Goal: Task Accomplishment & Management: Use online tool/utility

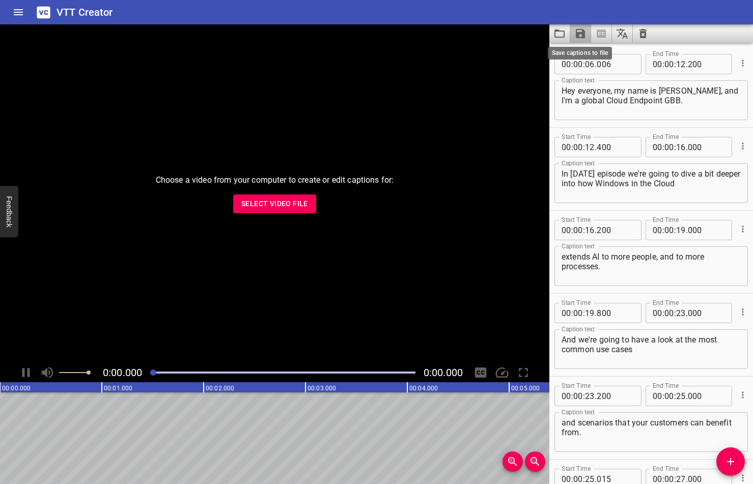
click at [581, 31] on icon "Save captions to file" at bounding box center [580, 33] width 12 height 12
click at [612, 56] on li "Save to VTT file" at bounding box center [607, 56] width 75 height 18
click at [579, 30] on icon "Save captions to file" at bounding box center [580, 33] width 9 height 9
click at [583, 77] on li "Save to SRT file" at bounding box center [607, 74] width 75 height 18
click at [557, 33] on icon "Load captions from file" at bounding box center [560, 33] width 12 height 12
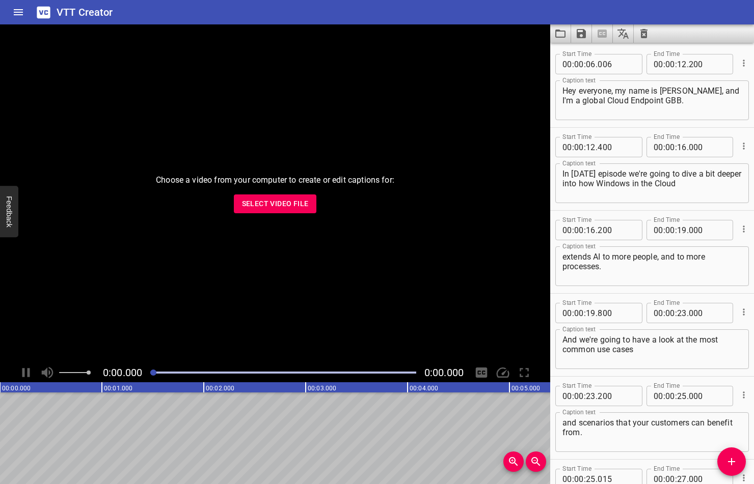
click at [641, 39] on icon "Clear captions" at bounding box center [644, 33] width 12 height 12
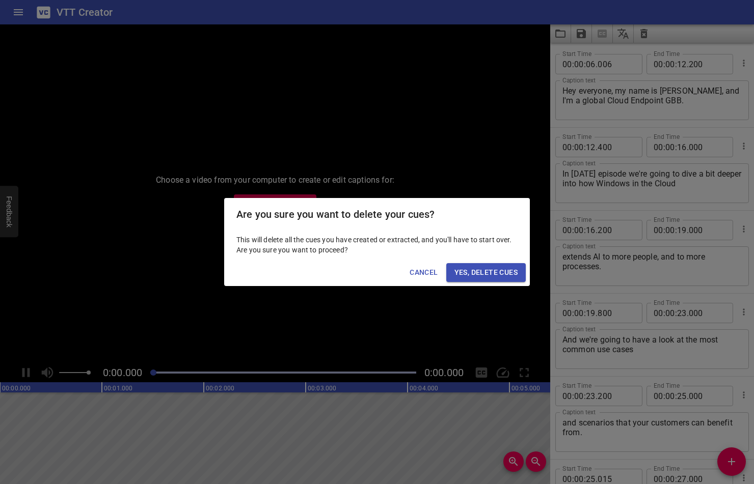
click at [493, 271] on span "Yes, Delete Cues" at bounding box center [485, 272] width 63 height 13
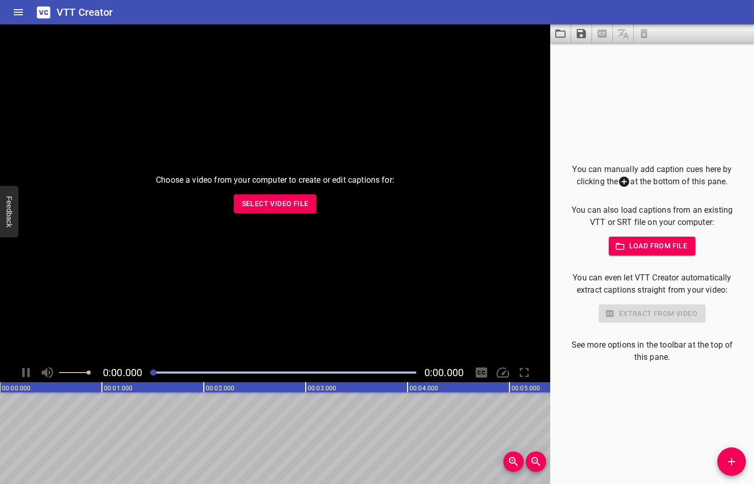
click at [283, 206] on span "Select Video File" at bounding box center [275, 204] width 67 height 13
click at [295, 191] on div "Choose a video from your computer to create or edit captions for: Select Video …" at bounding box center [275, 193] width 550 height 339
click at [293, 202] on span "Select Video File" at bounding box center [275, 204] width 67 height 13
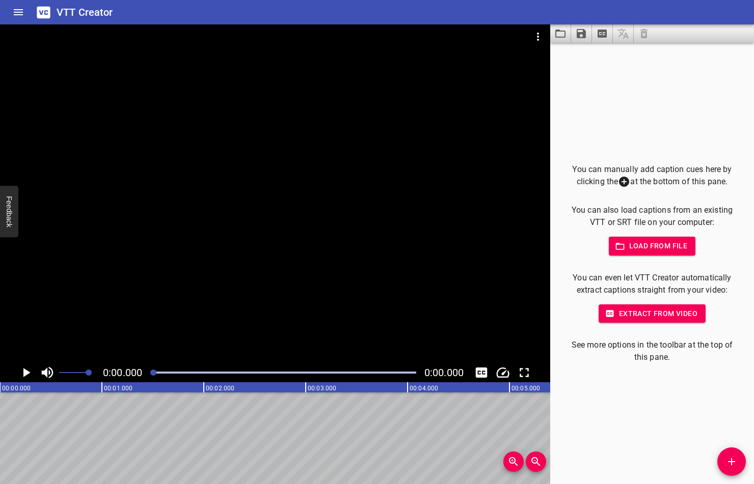
click at [640, 313] on span "Extract from video" at bounding box center [651, 314] width 91 height 13
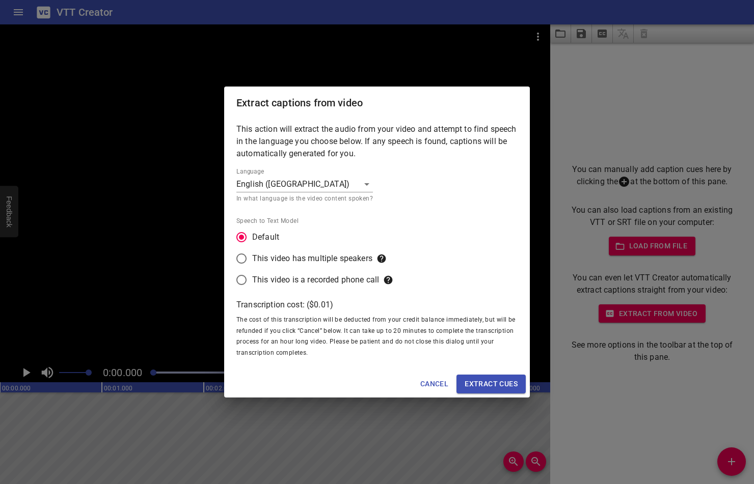
click at [475, 379] on span "Extract cues" at bounding box center [490, 384] width 53 height 13
click at [473, 384] on span "Extract cues" at bounding box center [490, 384] width 53 height 13
click at [429, 381] on span "Cancel" at bounding box center [434, 384] width 28 height 13
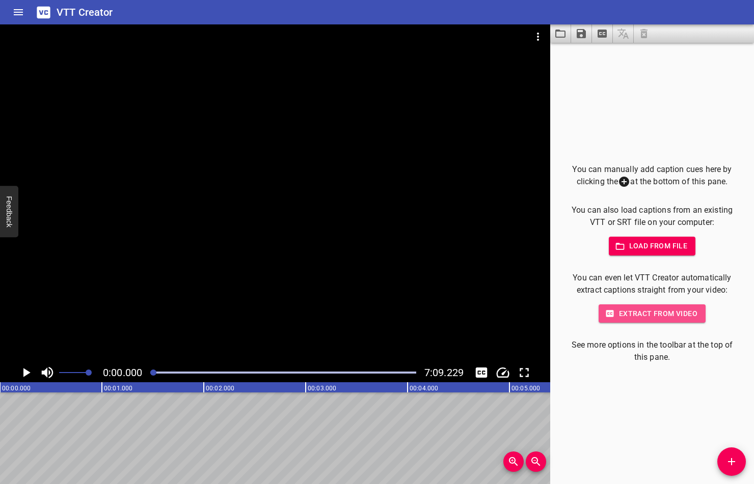
click at [653, 313] on span "Extract from video" at bounding box center [651, 314] width 91 height 13
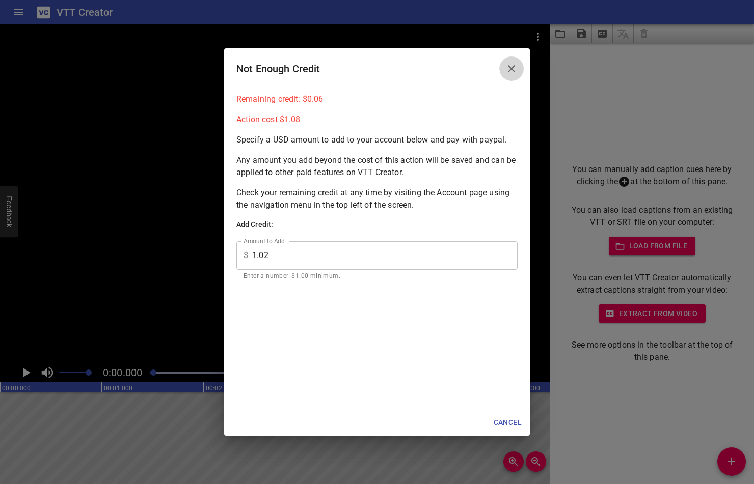
click at [510, 73] on icon "Close" at bounding box center [511, 69] width 12 height 12
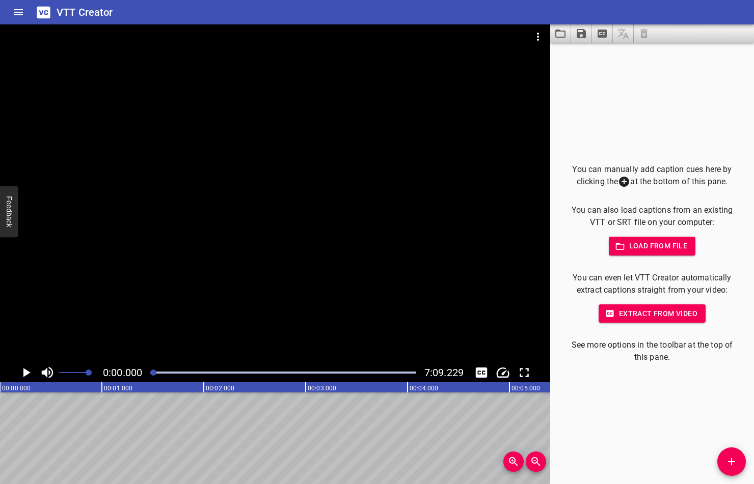
click at [641, 125] on div "You can manually add caption cues here by clicking the at the bottom of this pa…" at bounding box center [652, 264] width 204 height 442
click at [22, 372] on icon "Play/Pause" at bounding box center [25, 372] width 15 height 15
click at [22, 372] on icon "Play/Pause" at bounding box center [26, 372] width 8 height 9
click at [624, 321] on button "Extract from video" at bounding box center [651, 314] width 107 height 19
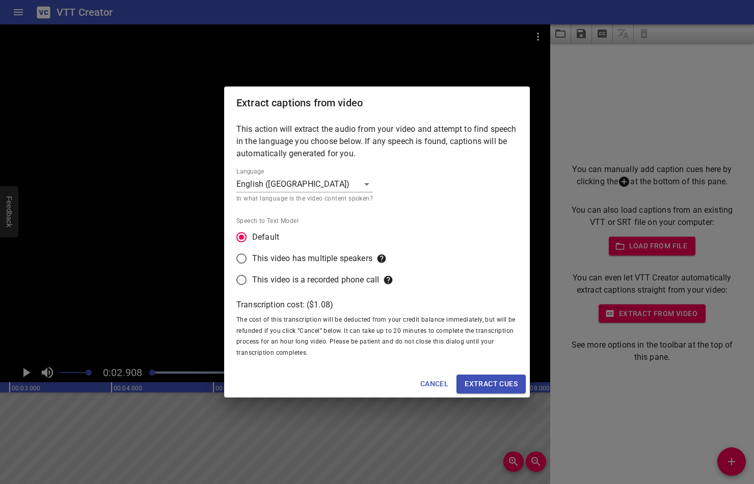
click at [514, 383] on span "Extract cues" at bounding box center [490, 384] width 53 height 13
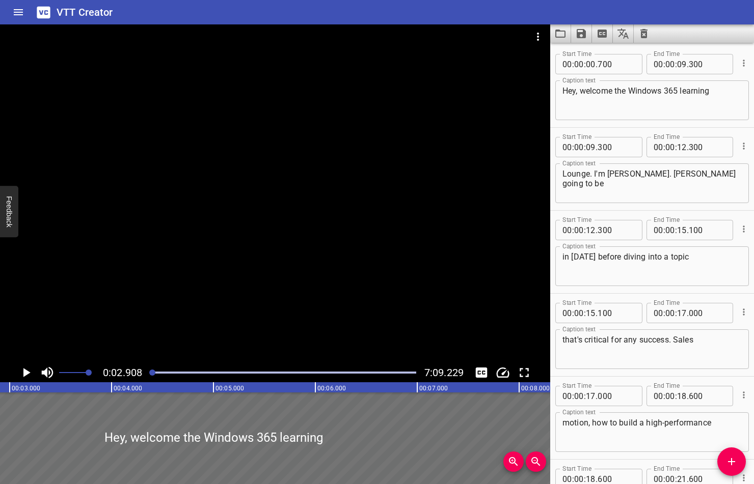
click at [25, 370] on icon "Play/Pause" at bounding box center [26, 372] width 7 height 9
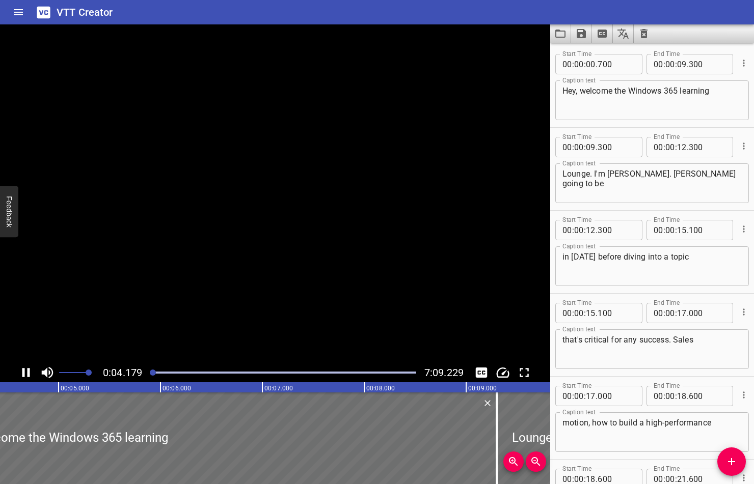
click at [25, 370] on icon "Play/Pause" at bounding box center [25, 372] width 15 height 15
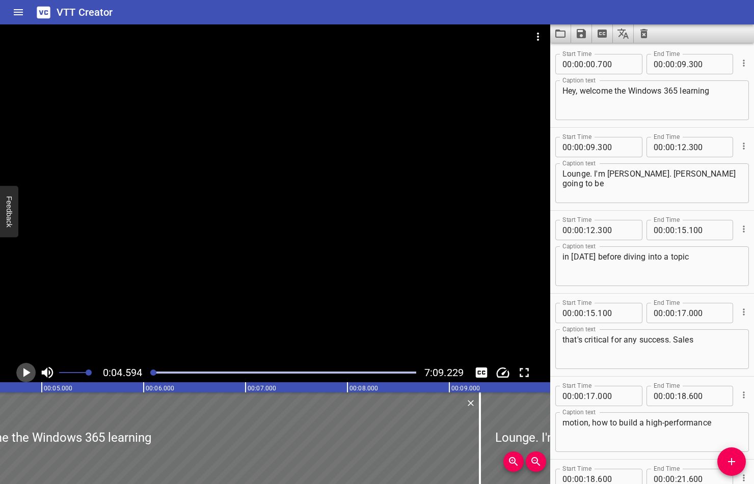
click at [20, 372] on icon "Play/Pause" at bounding box center [25, 372] width 15 height 15
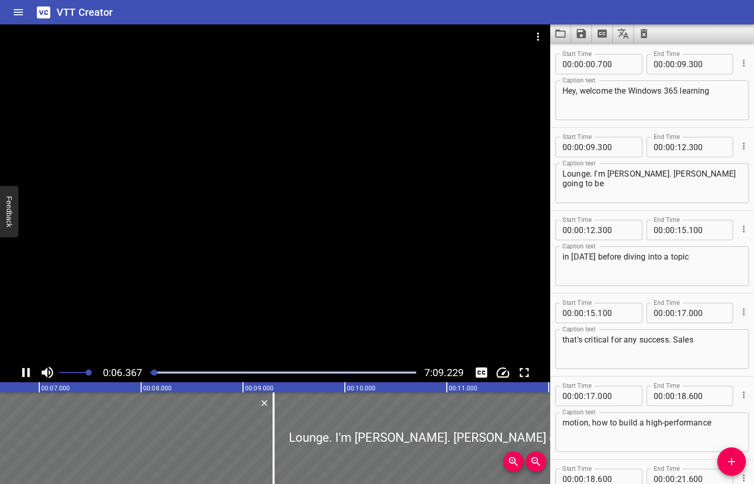
click at [24, 370] on icon "Play/Pause" at bounding box center [26, 372] width 8 height 9
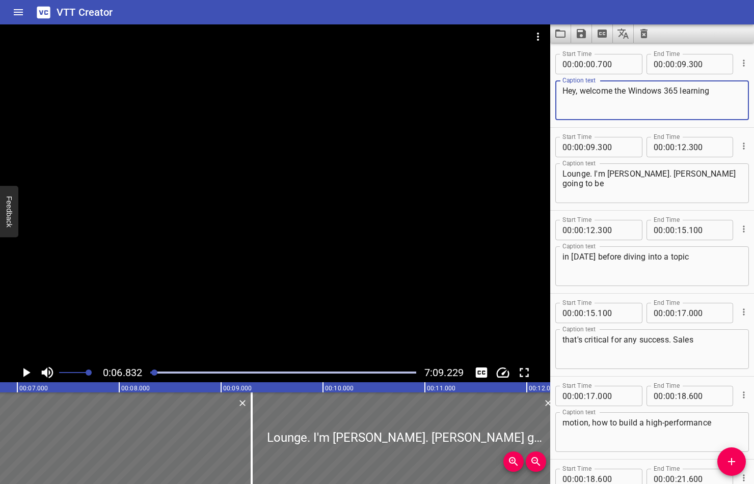
drag, startPoint x: 574, startPoint y: 91, endPoint x: 566, endPoint y: 90, distance: 8.8
click at [566, 90] on textarea "Hey, welcome the Windows 365 learning" at bounding box center [651, 100] width 179 height 29
type textarea "Hi, welcome the Windows 365 learning"
click at [600, 62] on input "number" at bounding box center [615, 64] width 37 height 20
click at [604, 63] on input "0" at bounding box center [615, 64] width 37 height 20
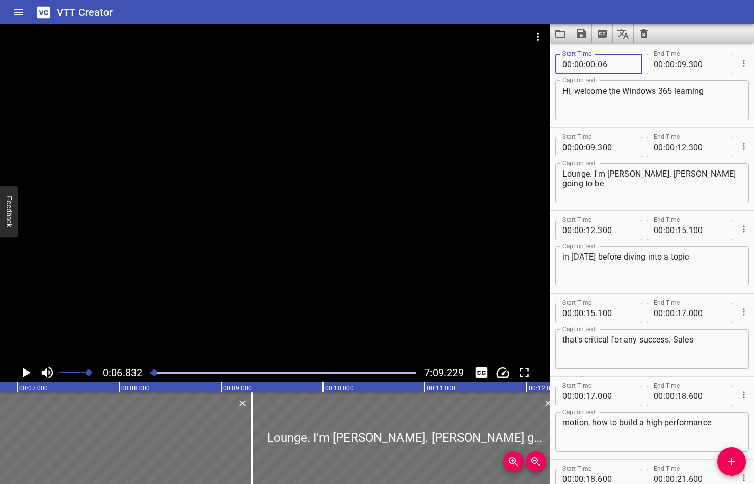
type input "006"
drag, startPoint x: 156, startPoint y: 372, endPoint x: 144, endPoint y: 372, distance: 11.7
click at [144, 372] on div "0:06.832 7:09.229" at bounding box center [275, 372] width 550 height 19
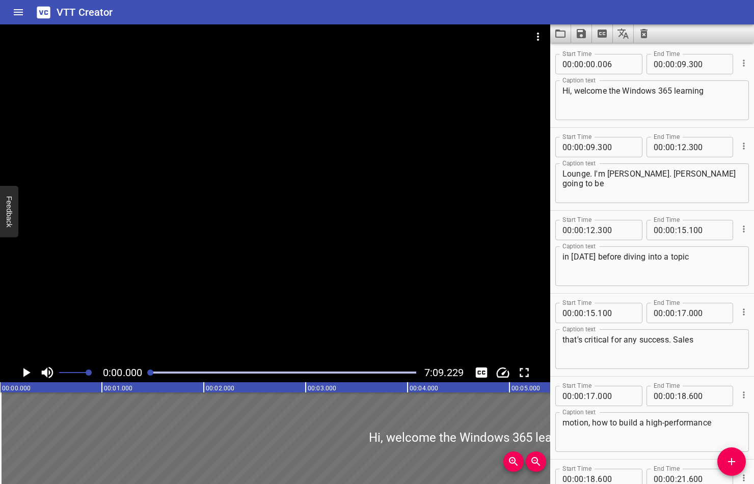
click at [25, 373] on icon "Play/Pause" at bounding box center [26, 372] width 7 height 9
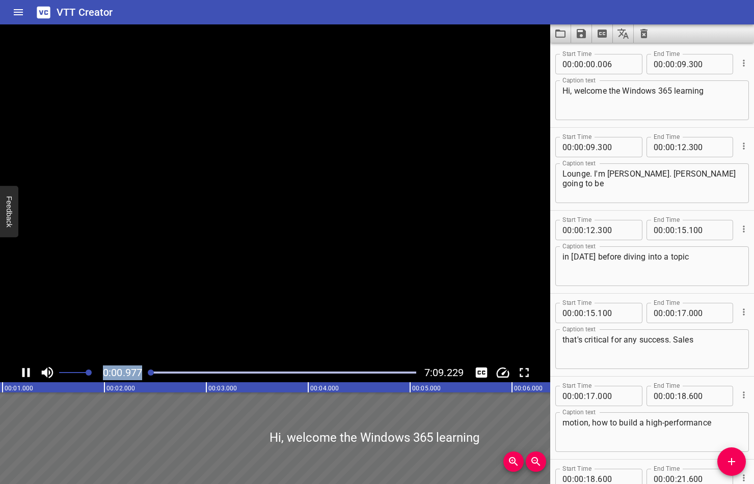
click at [25, 373] on icon "Play/Pause" at bounding box center [25, 372] width 15 height 15
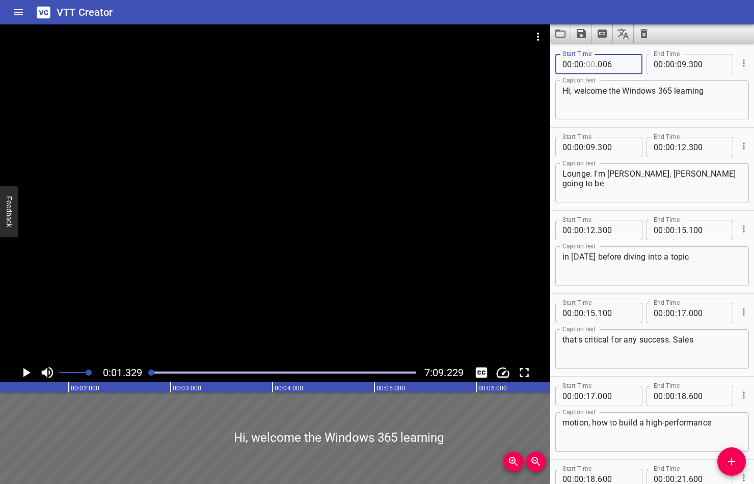
click at [594, 65] on input "number" at bounding box center [591, 64] width 10 height 20
type input "02"
type input "1"
type input "001"
click at [594, 63] on input "number" at bounding box center [591, 64] width 10 height 20
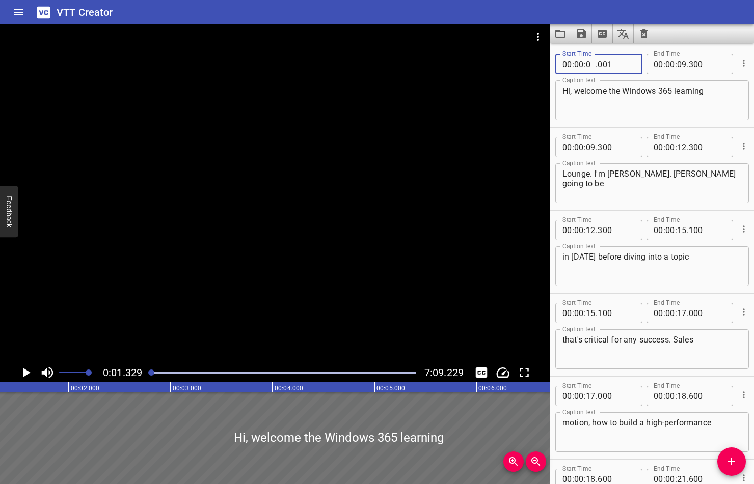
type input "01"
type input "006"
drag, startPoint x: 149, startPoint y: 372, endPoint x: 32, endPoint y: 371, distance: 117.6
click at [143, 372] on div "0:00.000 7:09.229" at bounding box center [275, 372] width 550 height 19
click at [25, 376] on icon "Play/Pause" at bounding box center [25, 372] width 15 height 15
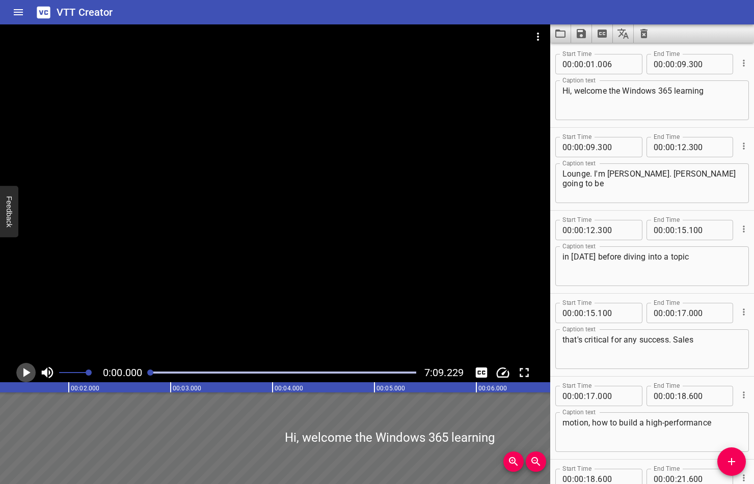
scroll to position [0, 0]
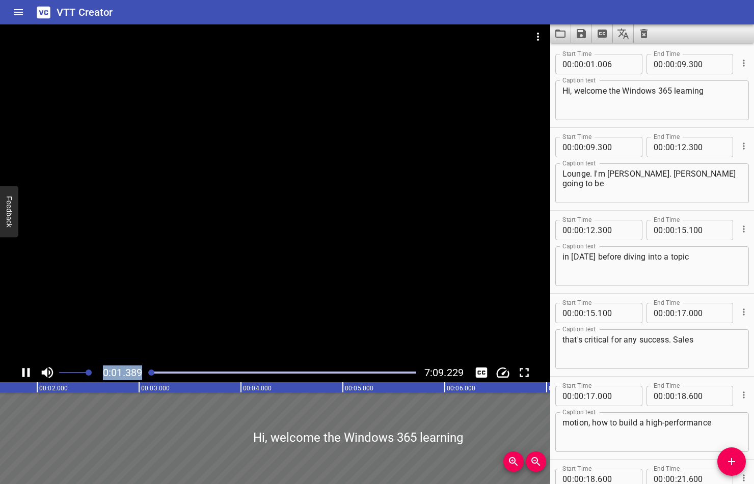
click at [25, 376] on icon "Play/Pause" at bounding box center [25, 372] width 15 height 15
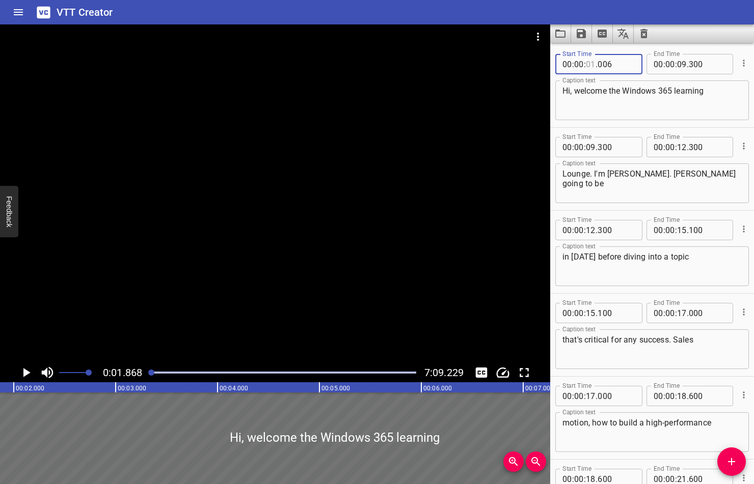
click at [593, 64] on input "number" at bounding box center [591, 64] width 10 height 20
type input "03"
type input "2"
type input "002"
click at [591, 65] on input "number" at bounding box center [591, 64] width 10 height 20
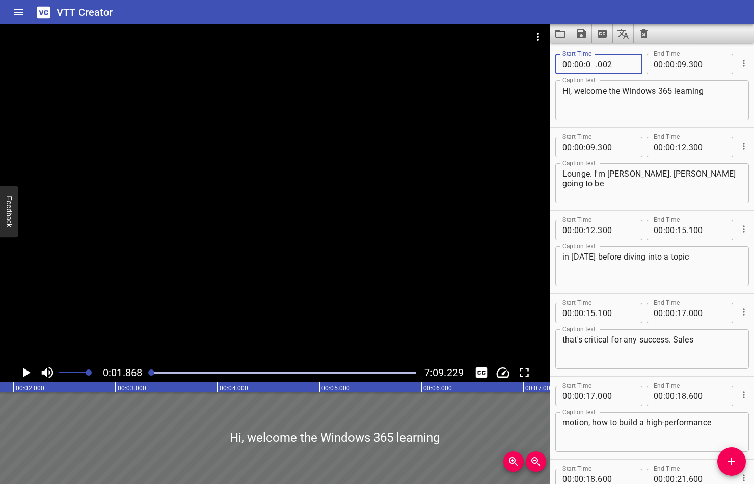
type input "02"
type input "002"
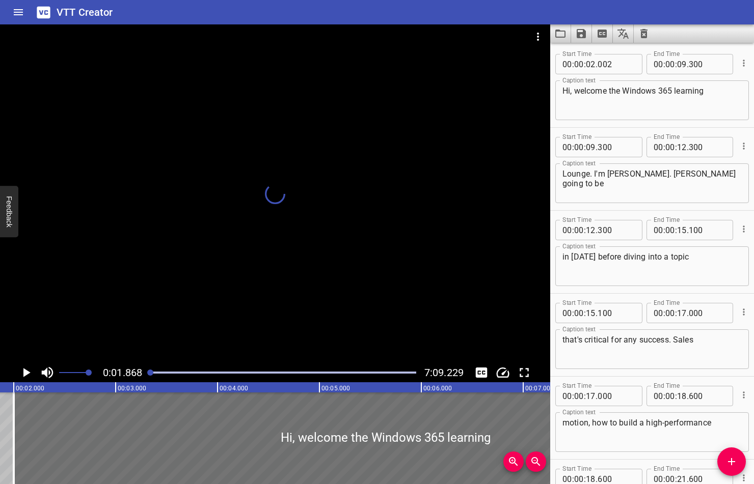
drag, startPoint x: 150, startPoint y: 374, endPoint x: 139, endPoint y: 373, distance: 11.7
click at [139, 373] on div "0:01.868 7:09.229" at bounding box center [275, 372] width 550 height 19
click at [26, 373] on icon "Play/Pause" at bounding box center [26, 372] width 7 height 9
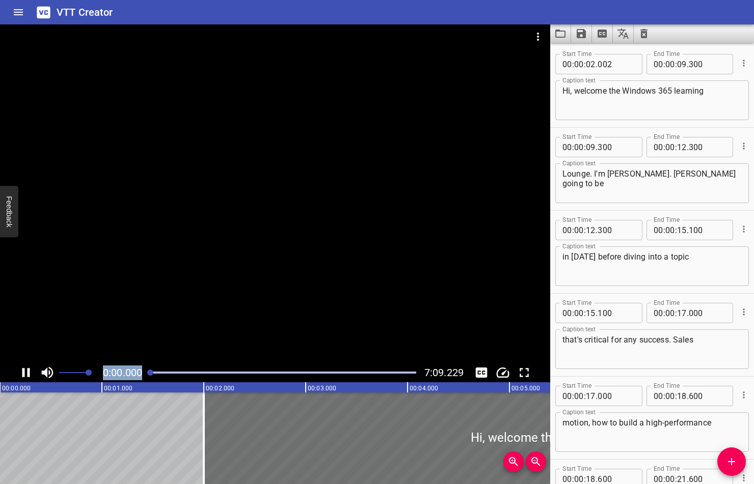
click at [27, 374] on icon "Play/Pause" at bounding box center [26, 372] width 8 height 9
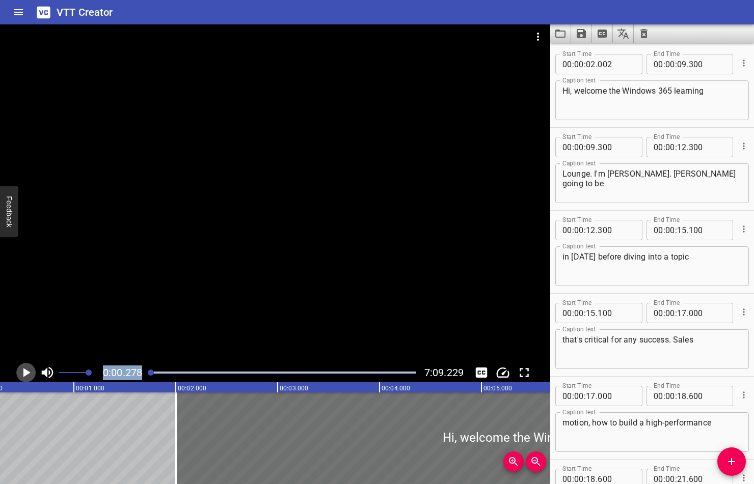
click at [27, 374] on icon "Play/Pause" at bounding box center [26, 372] width 7 height 9
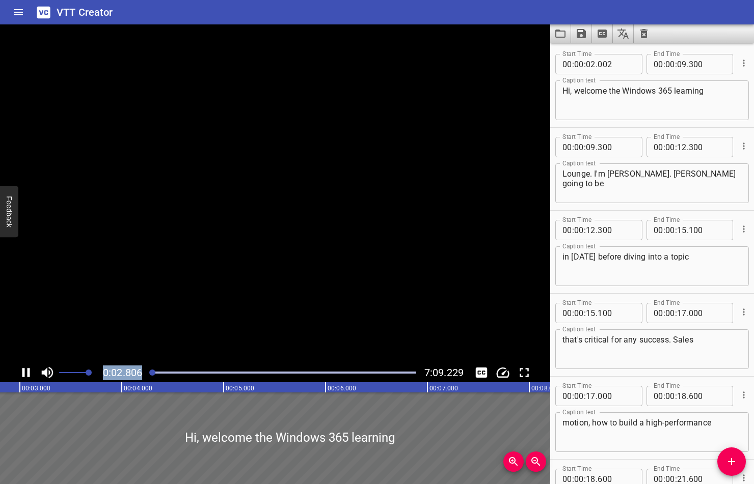
click at [27, 374] on icon "Play/Pause" at bounding box center [26, 372] width 8 height 9
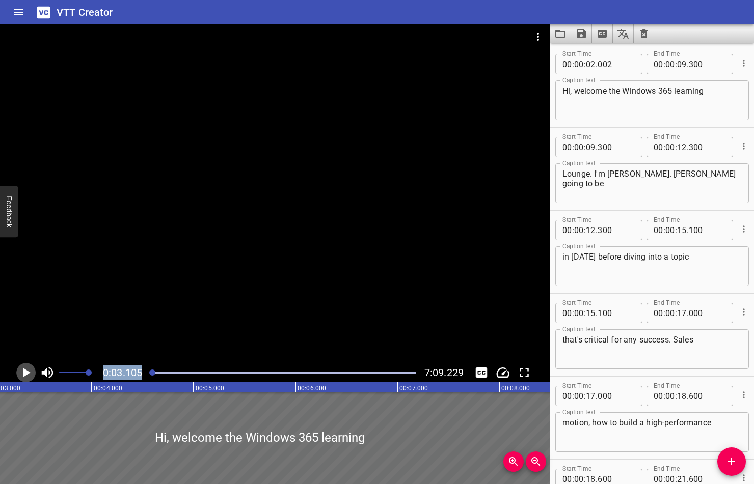
click at [24, 376] on icon "Play/Pause" at bounding box center [26, 372] width 7 height 9
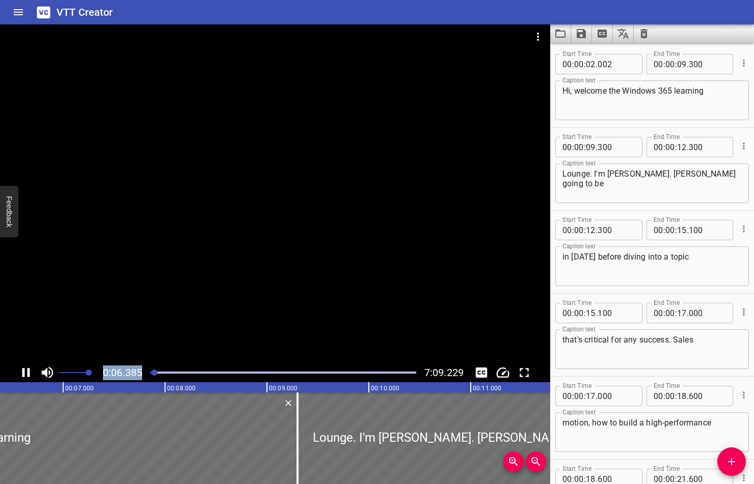
click at [30, 370] on icon "Play/Pause" at bounding box center [26, 372] width 8 height 9
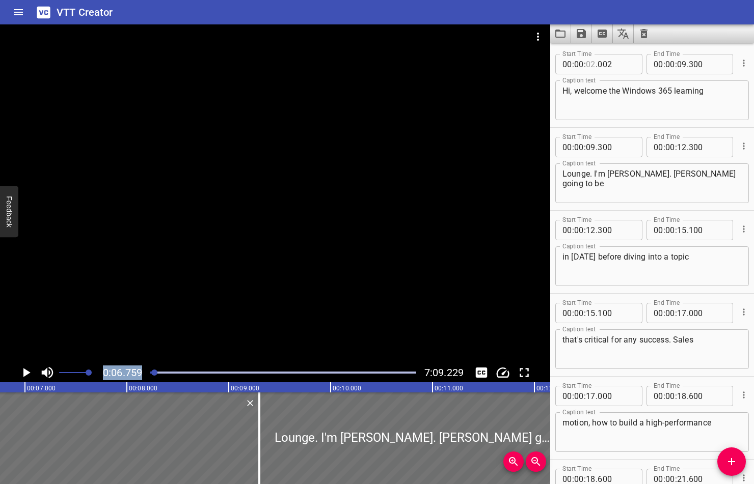
click at [593, 65] on input "number" at bounding box center [591, 64] width 10 height 20
type input "06"
type input "002"
drag, startPoint x: 154, startPoint y: 372, endPoint x: 143, endPoint y: 372, distance: 11.7
click at [143, 372] on div "0:06.759 7:09.229" at bounding box center [275, 372] width 550 height 19
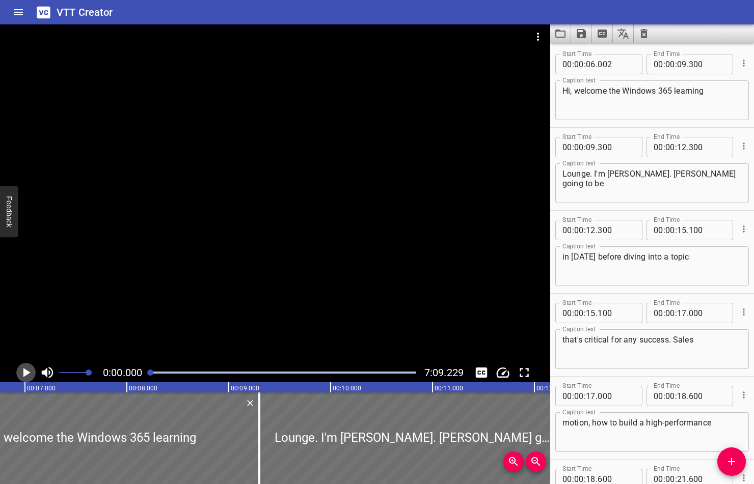
scroll to position [0, 0]
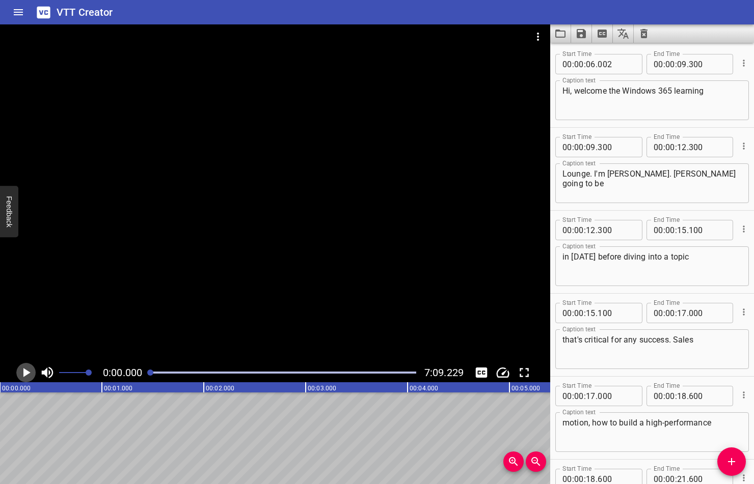
click at [24, 376] on icon "Play/Pause" at bounding box center [26, 372] width 7 height 9
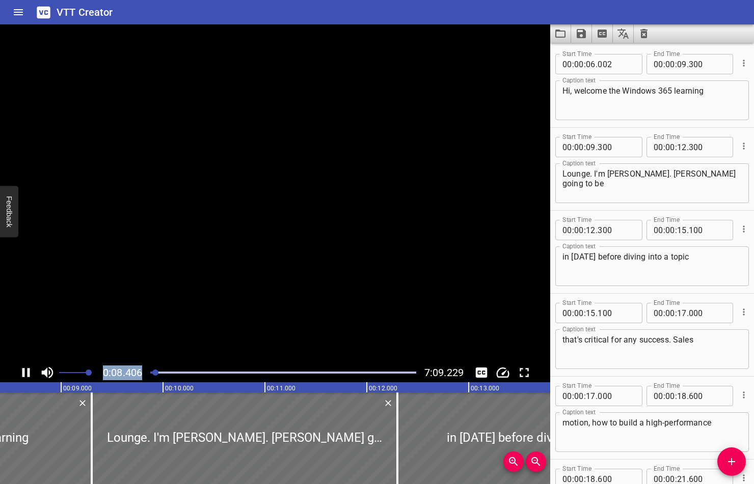
click at [24, 376] on icon "Play/Pause" at bounding box center [26, 372] width 8 height 9
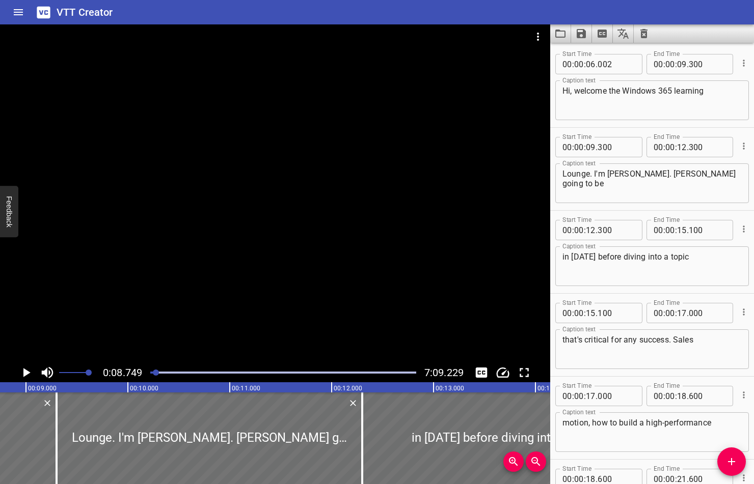
click at [610, 91] on textarea "Hi, welcome the Windows 365 learning" at bounding box center [651, 100] width 179 height 29
click at [684, 90] on textarea "Hi, welcome to the Windows 365 learning" at bounding box center [651, 100] width 179 height 29
type textarea "Hi, welcome to the Windows 365 Learning"
drag, startPoint x: 631, startPoint y: 177, endPoint x: 644, endPoint y: 176, distance: 13.2
click at [644, 176] on textarea "Lounge. I'm [PERSON_NAME]. [PERSON_NAME] going to be" at bounding box center [651, 183] width 179 height 29
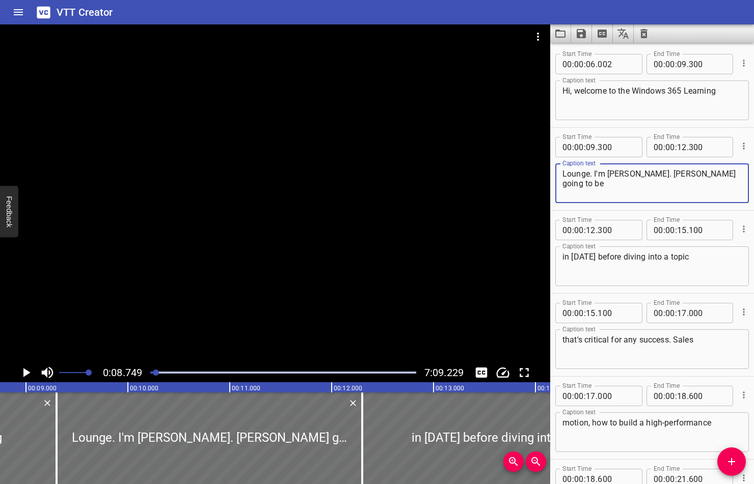
drag, startPoint x: 661, startPoint y: 174, endPoint x: 682, endPoint y: 174, distance: 20.9
click at [682, 174] on textarea "Lounge. I'm [PERSON_NAME]. [PERSON_NAME] going to be" at bounding box center [651, 183] width 179 height 29
click at [23, 371] on icon "Play/Pause" at bounding box center [26, 372] width 7 height 9
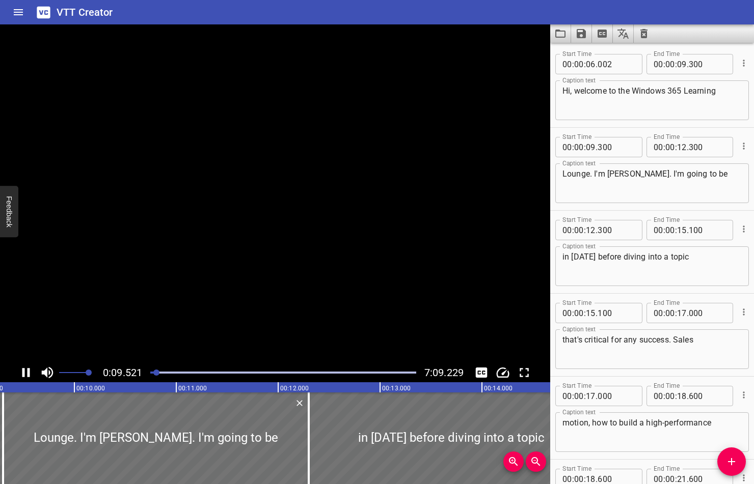
scroll to position [83, 0]
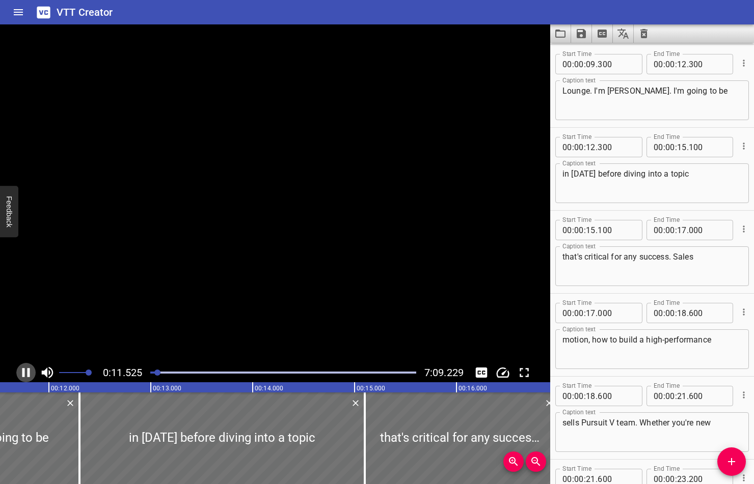
click at [23, 371] on icon "Play/Pause" at bounding box center [26, 372] width 8 height 9
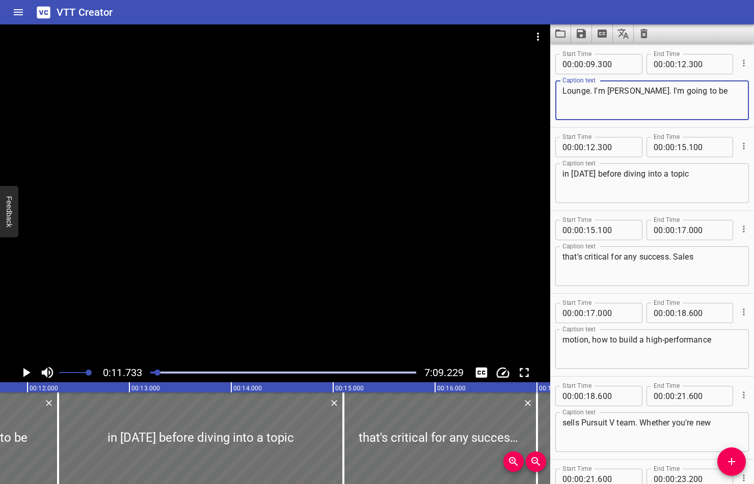
click at [661, 93] on textarea "Lounge. I'm [PERSON_NAME]. I'm going to be" at bounding box center [651, 100] width 179 height 29
click at [27, 374] on icon "Play/Pause" at bounding box center [26, 372] width 7 height 9
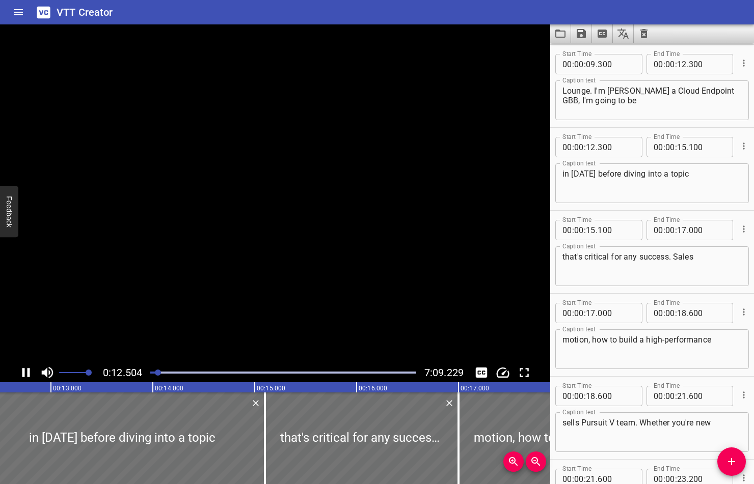
scroll to position [166, 0]
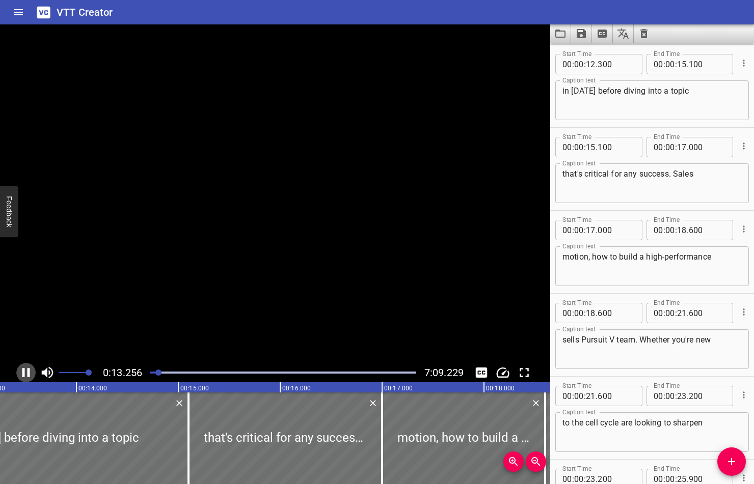
click at [27, 374] on icon "Play/Pause" at bounding box center [26, 372] width 8 height 9
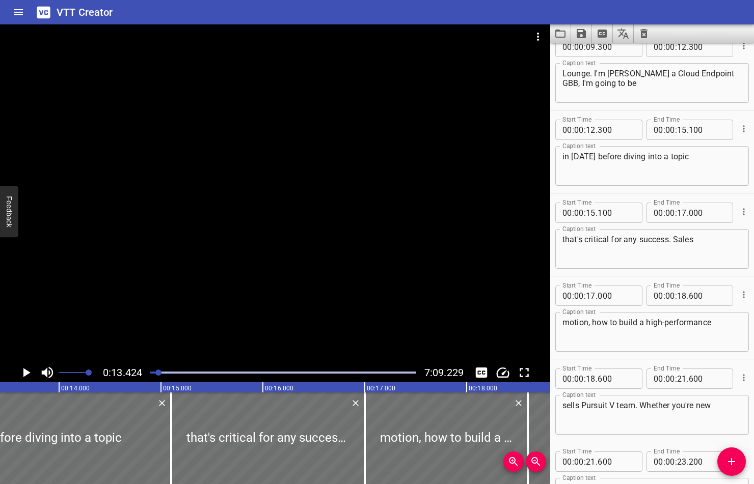
scroll to position [98, 0]
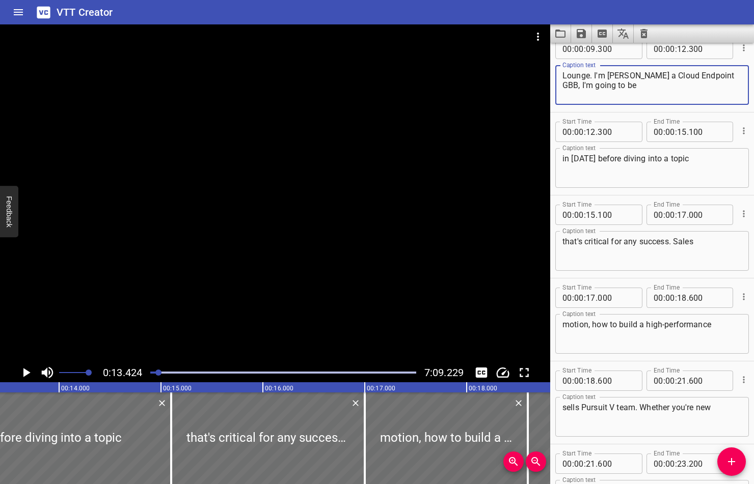
drag, startPoint x: 581, startPoint y: 86, endPoint x: 635, endPoint y: 86, distance: 54.0
click at [635, 86] on textarea "Lounge. I'm [PERSON_NAME] a Cloud Endpoint GBB, I'm going to be" at bounding box center [651, 85] width 179 height 29
type textarea "Lounge. I'm [PERSON_NAME] a Cloud Endpoint GBB,"
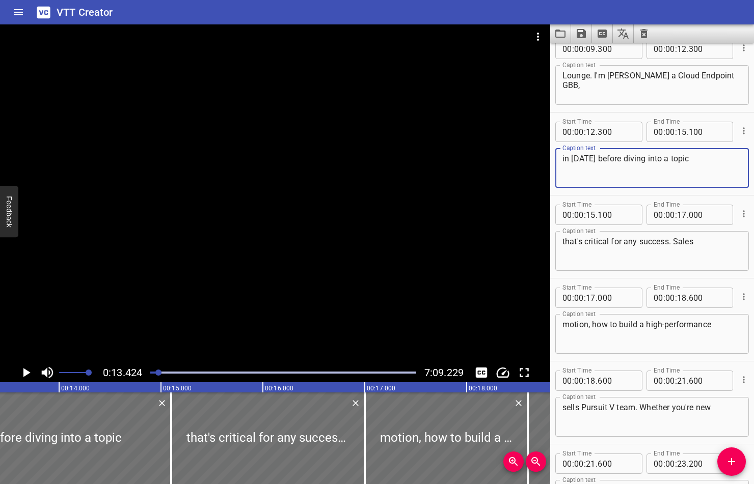
drag, startPoint x: 569, startPoint y: 157, endPoint x: 557, endPoint y: 156, distance: 11.7
click at [557, 156] on div "in [DATE] before diving into a topic Caption text" at bounding box center [652, 168] width 194 height 40
type textarea "and [DATE] before diving into a topic"
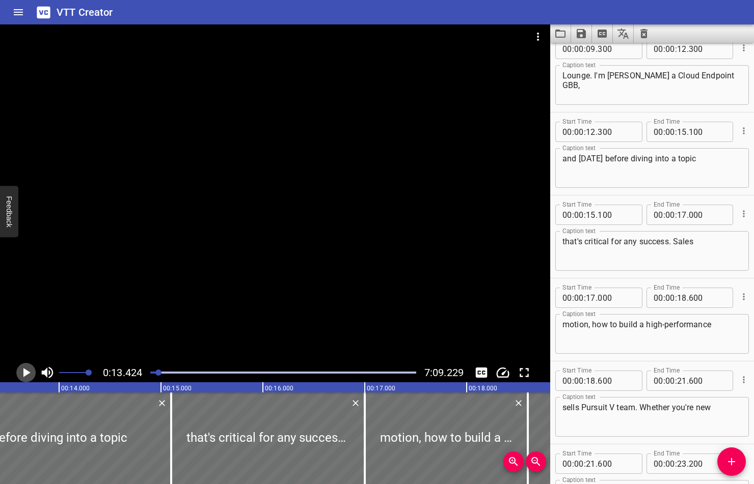
click at [24, 370] on icon "Play/Pause" at bounding box center [26, 372] width 7 height 9
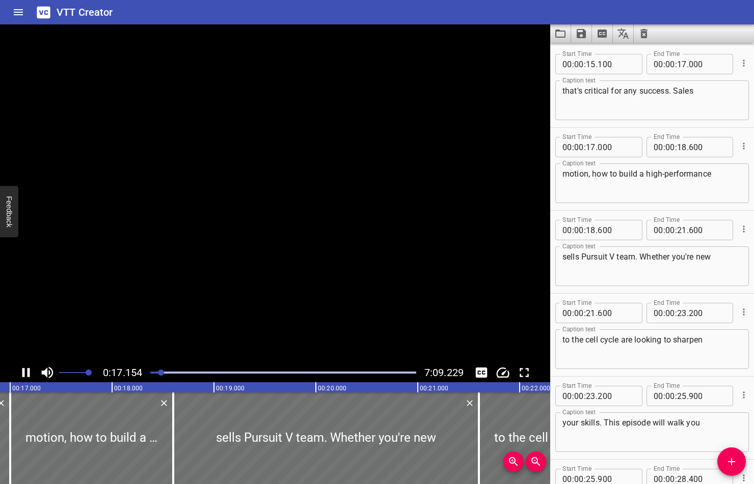
scroll to position [332, 0]
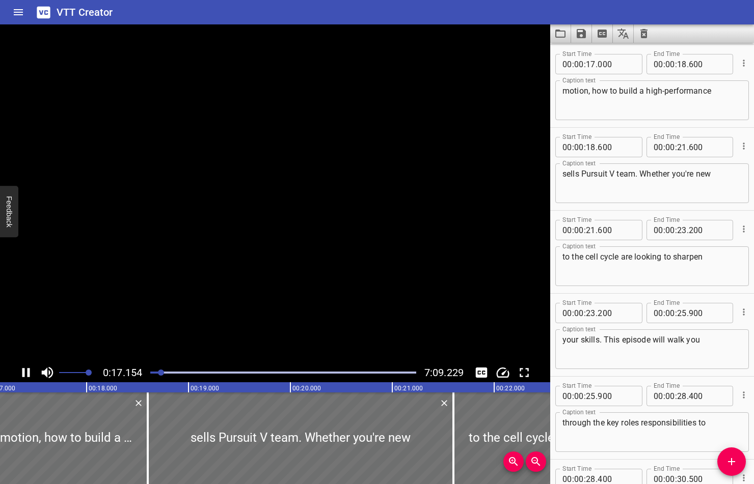
click at [24, 370] on icon "Play/Pause" at bounding box center [26, 372] width 8 height 9
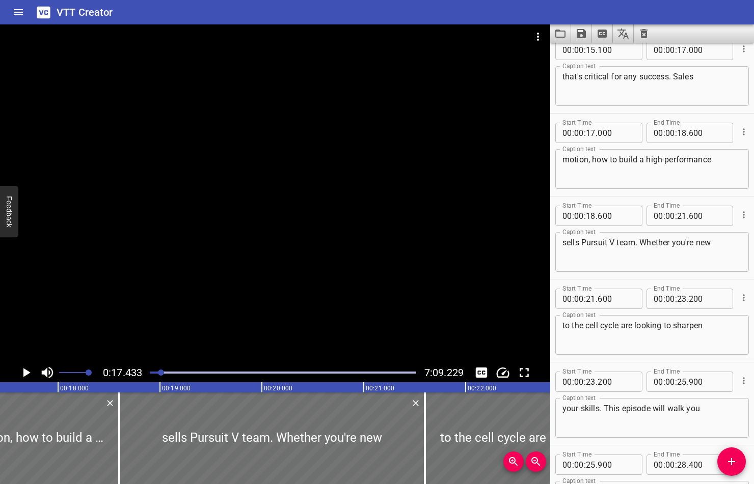
scroll to position [263, 0]
drag, startPoint x: 670, startPoint y: 76, endPoint x: 677, endPoint y: 76, distance: 7.6
click at [677, 76] on textarea "that's critical for any success. Sales" at bounding box center [651, 86] width 179 height 29
type textarea "that's critical for any success sales"
click at [22, 368] on icon "Play/Pause" at bounding box center [25, 372] width 15 height 15
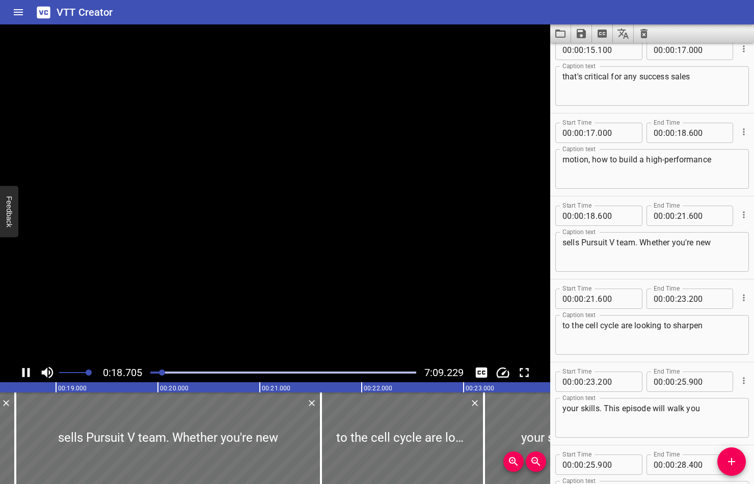
scroll to position [415, 0]
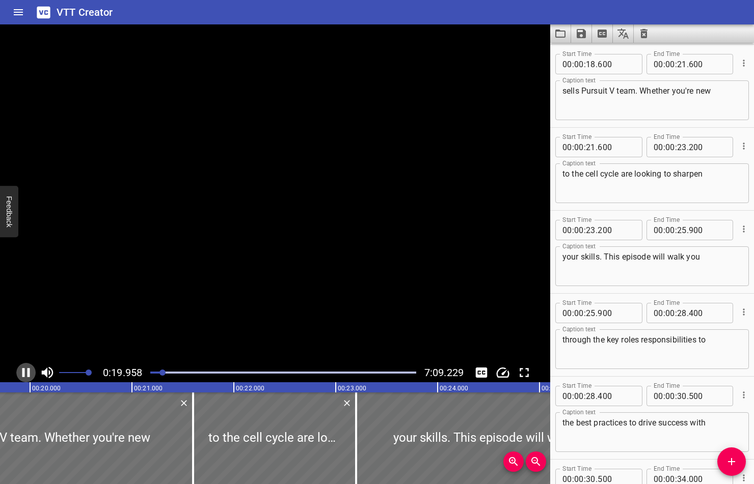
click at [22, 368] on icon "Play/Pause" at bounding box center [25, 372] width 15 height 15
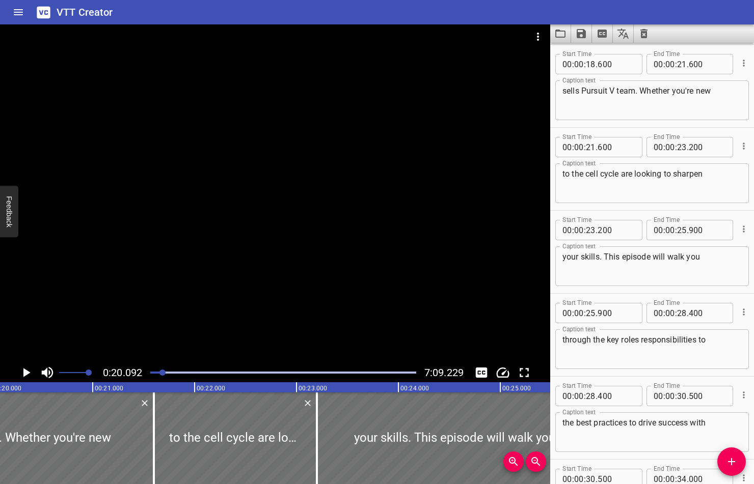
click at [160, 371] on div at bounding box center [162, 373] width 6 height 6
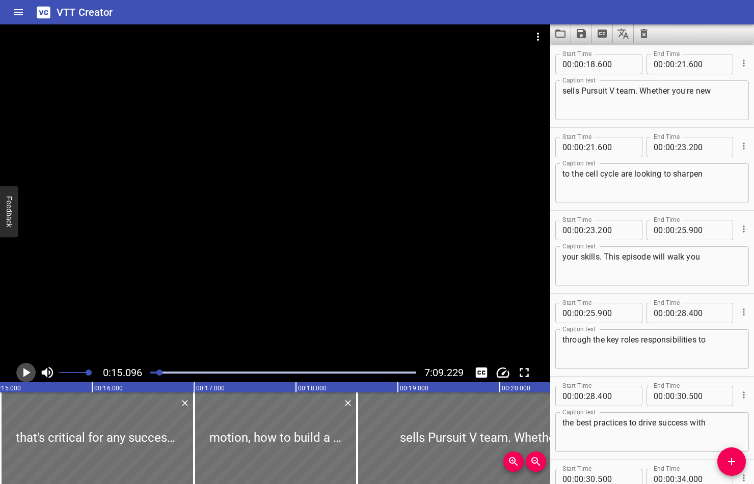
click at [25, 373] on icon "Play/Pause" at bounding box center [26, 372] width 7 height 9
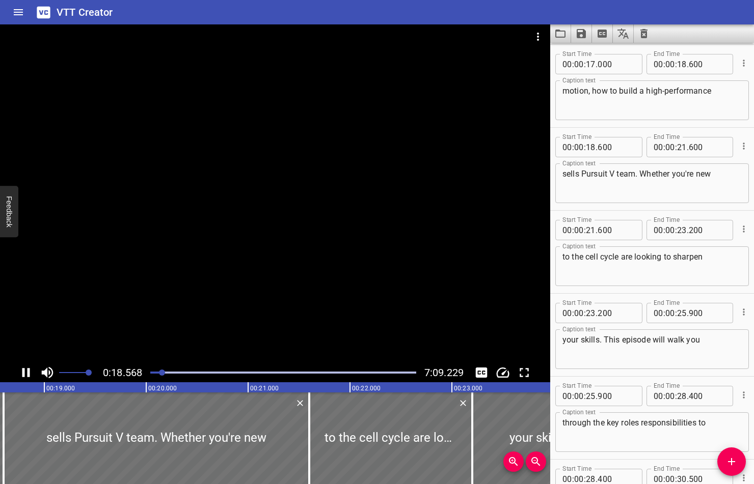
scroll to position [415, 0]
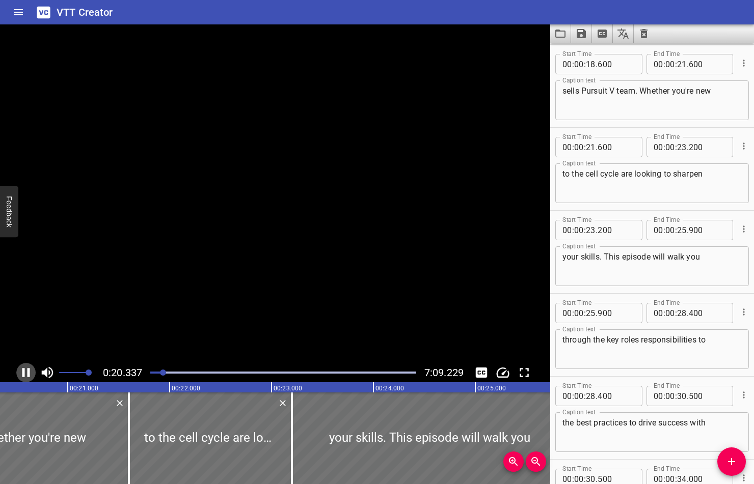
click at [22, 373] on icon "Play/Pause" at bounding box center [26, 372] width 8 height 9
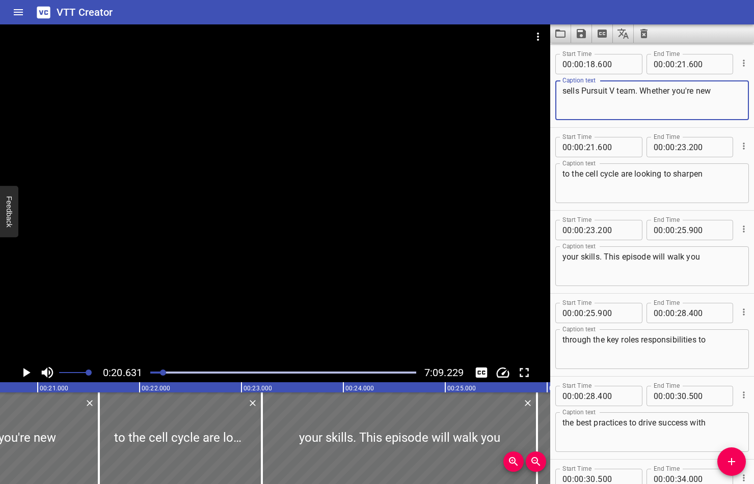
click at [584, 91] on textarea "sells Pursuit V team. Whether you're new" at bounding box center [651, 100] width 179 height 29
click at [611, 90] on textarea "sells pursuit V team. Whether you're new" at bounding box center [651, 100] width 179 height 29
type textarea "sells pursuit v-team. Whether you're new"
click at [25, 372] on icon "Play/Pause" at bounding box center [26, 372] width 7 height 9
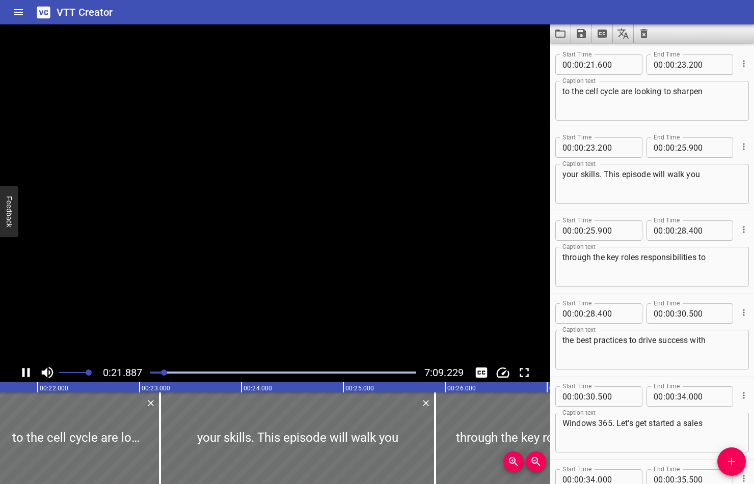
scroll to position [498, 0]
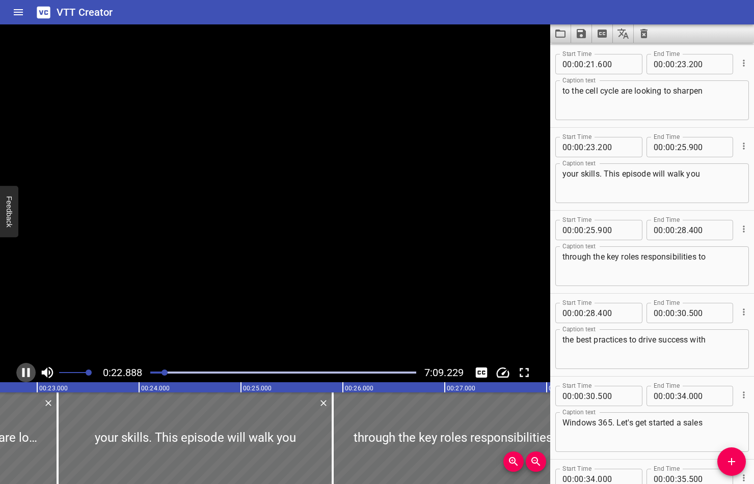
click at [25, 372] on icon "Play/Pause" at bounding box center [25, 372] width 15 height 15
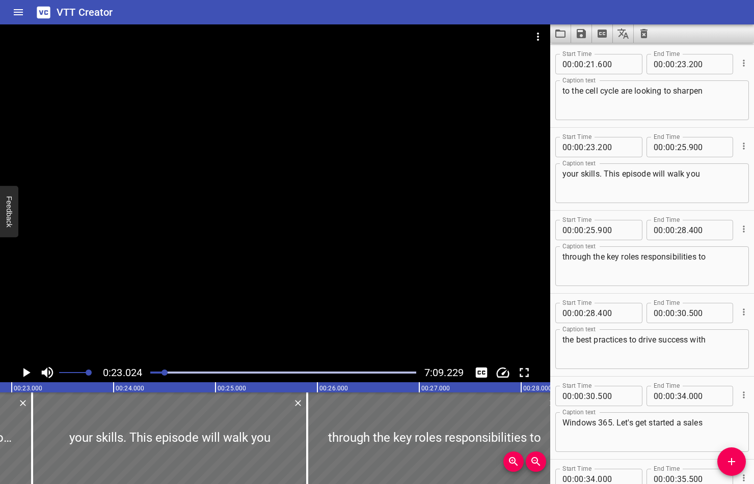
scroll to position [0, 2345]
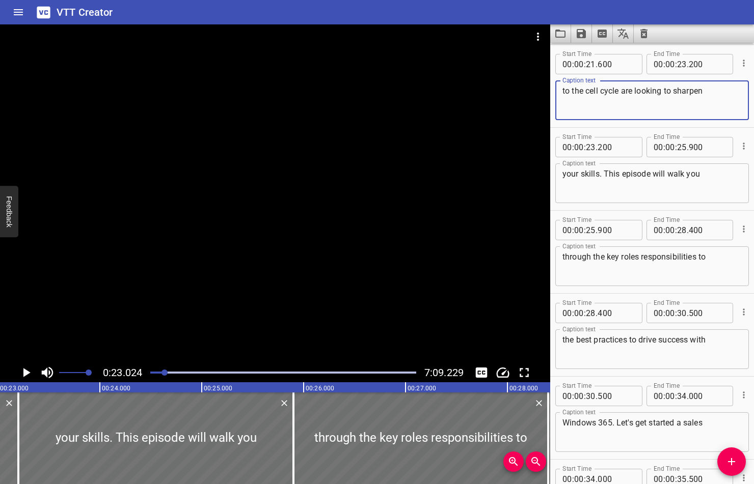
drag, startPoint x: 589, startPoint y: 94, endPoint x: 598, endPoint y: 94, distance: 9.7
click at [598, 94] on textarea "to the cell cycle are looking to sharpen" at bounding box center [651, 100] width 179 height 29
click at [629, 94] on textarea "to the sales cycle are looking to sharpen" at bounding box center [651, 100] width 179 height 29
type textarea "to the sales cycle or are looking to sharpen"
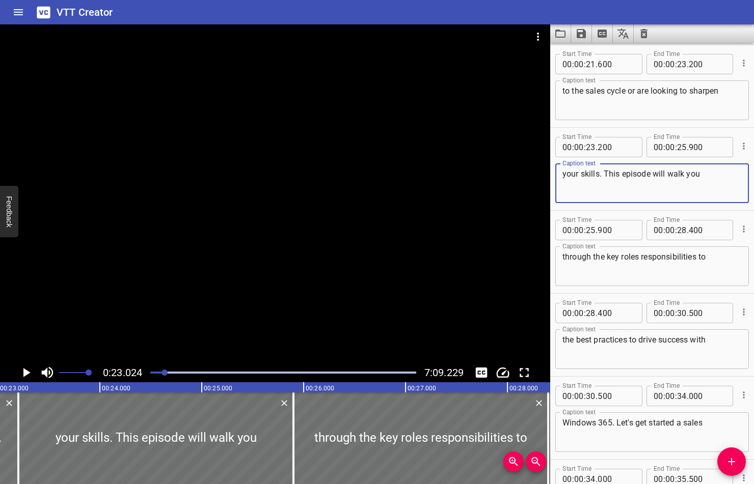
drag, startPoint x: 599, startPoint y: 174, endPoint x: 608, endPoint y: 174, distance: 9.2
click at [608, 174] on textarea "your skills. This episode will walk you" at bounding box center [651, 183] width 179 height 29
click at [24, 374] on icon "Play/Pause" at bounding box center [26, 372] width 7 height 9
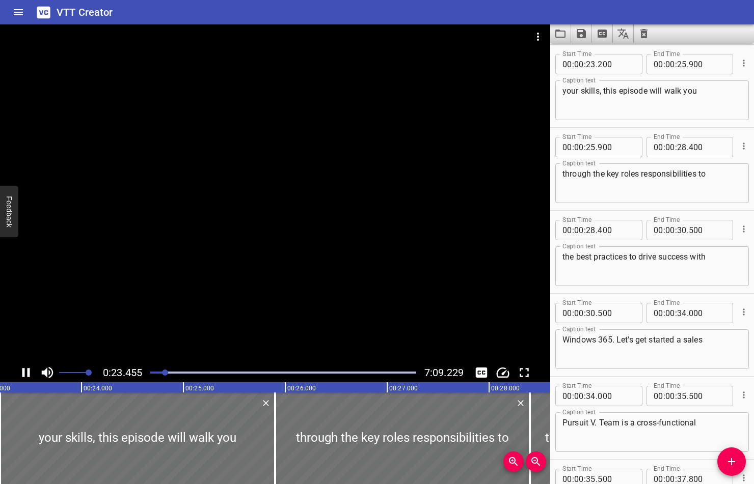
scroll to position [581, 0]
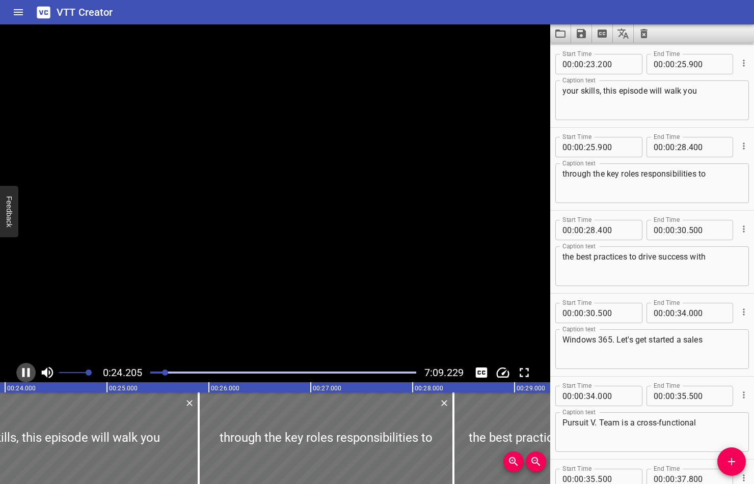
click at [24, 374] on icon "Play/Pause" at bounding box center [26, 372] width 8 height 9
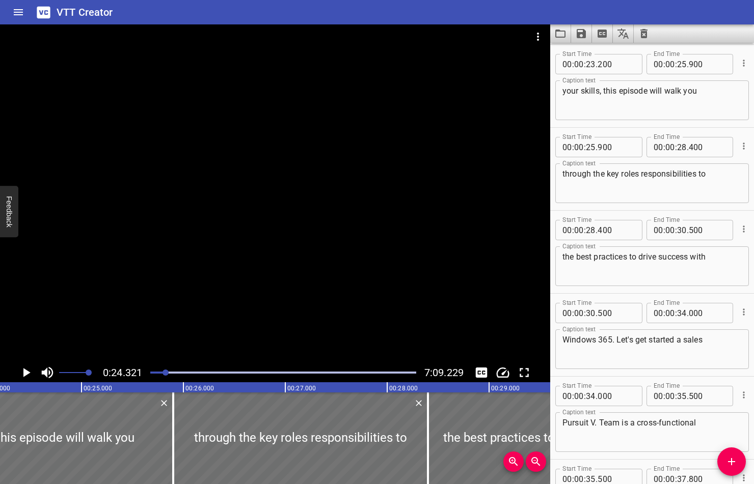
scroll to position [0, 2477]
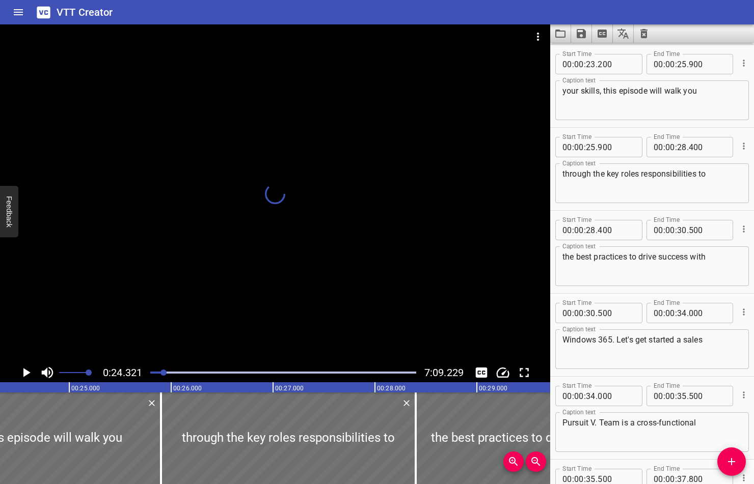
click at [164, 373] on div at bounding box center [163, 373] width 6 height 6
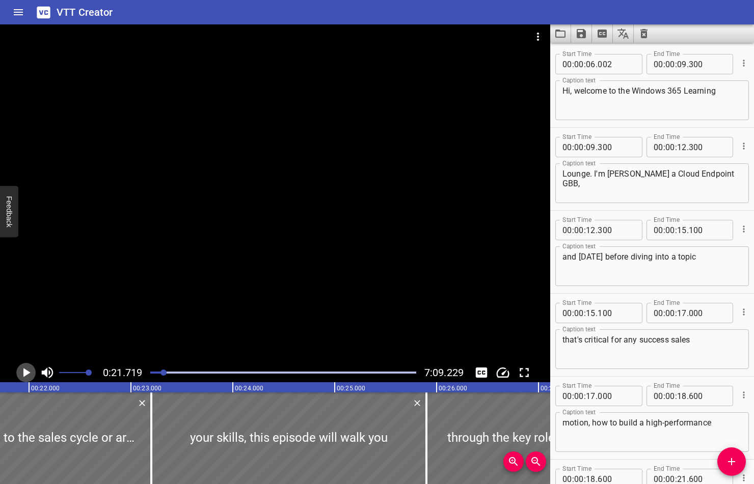
click at [25, 373] on icon "Play/Pause" at bounding box center [26, 372] width 7 height 9
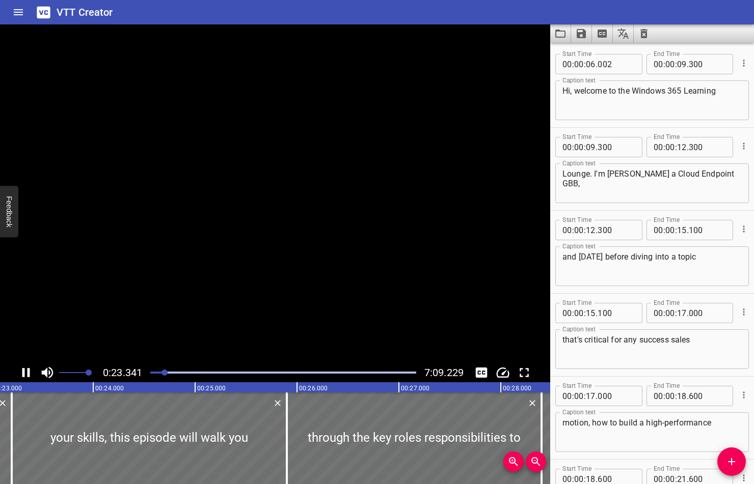
scroll to position [581, 0]
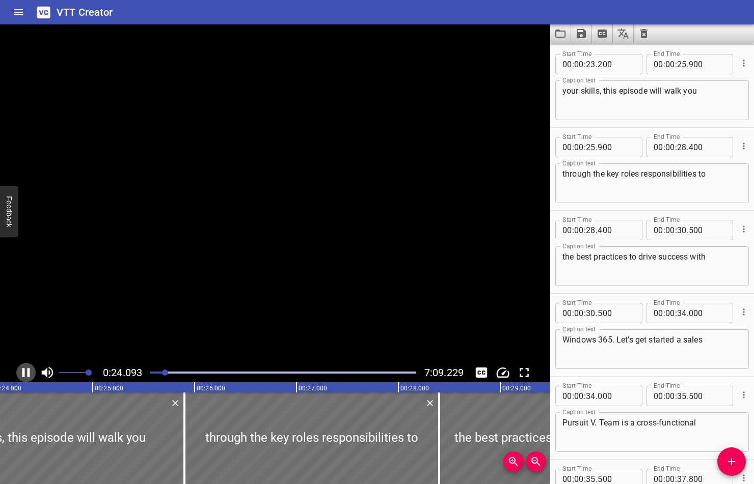
click at [25, 373] on icon "Play/Pause" at bounding box center [25, 372] width 15 height 15
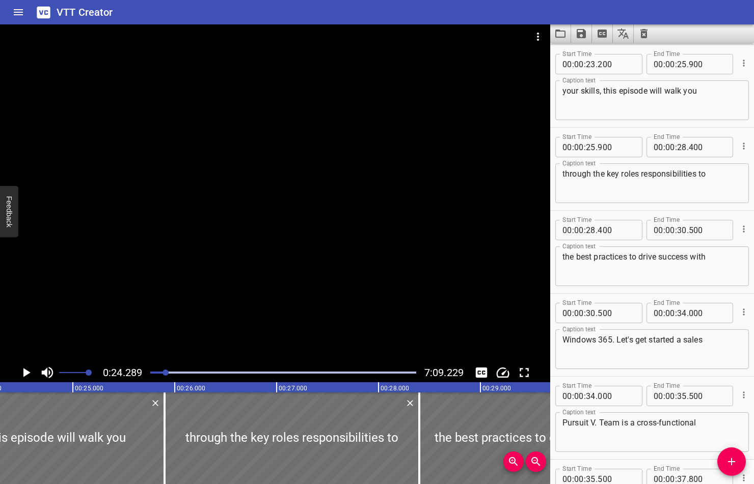
click at [582, 93] on textarea "your skills, this episode will walk you" at bounding box center [651, 100] width 179 height 29
type textarea "your orchestrations skills, this episode will walk you"
click at [26, 372] on icon "Play/Pause" at bounding box center [26, 372] width 7 height 9
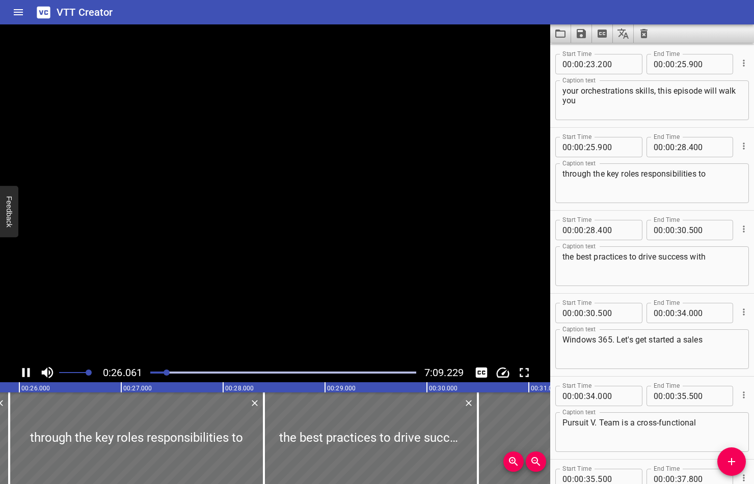
scroll to position [664, 0]
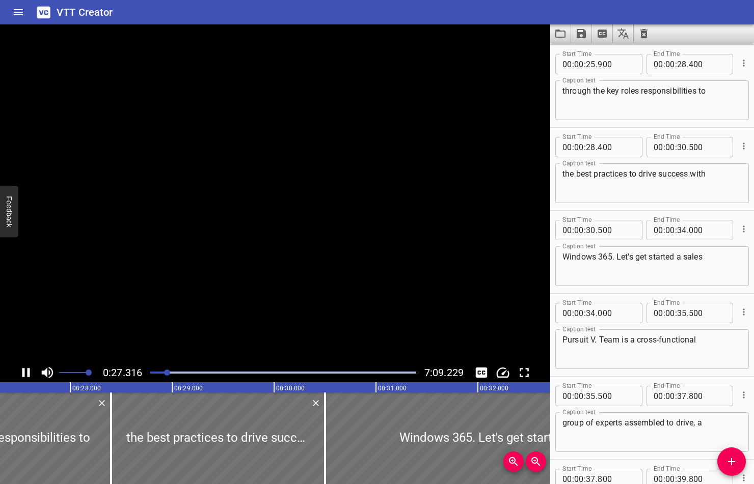
click at [26, 372] on icon "Play/Pause" at bounding box center [25, 372] width 15 height 15
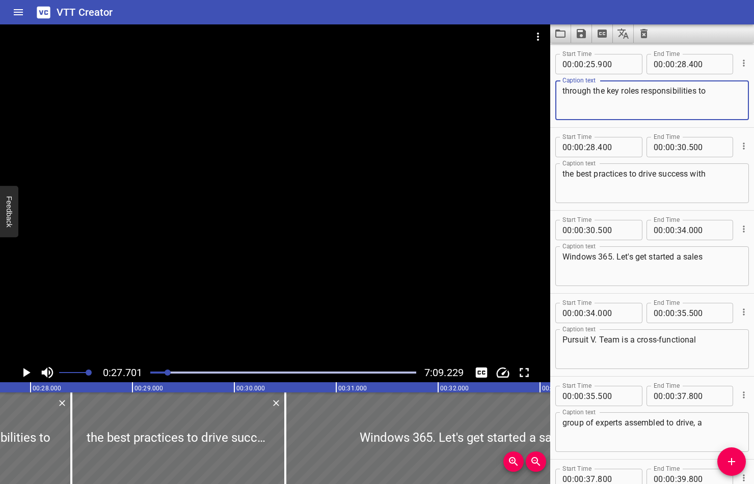
click at [638, 91] on textarea "through the key roles responsibilities to" at bounding box center [651, 100] width 179 height 29
click at [22, 373] on icon "Play/Pause" at bounding box center [25, 372] width 15 height 15
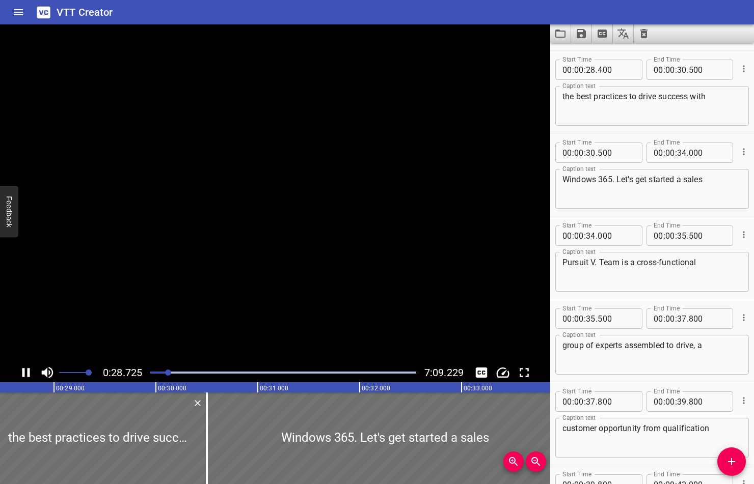
scroll to position [747, 0]
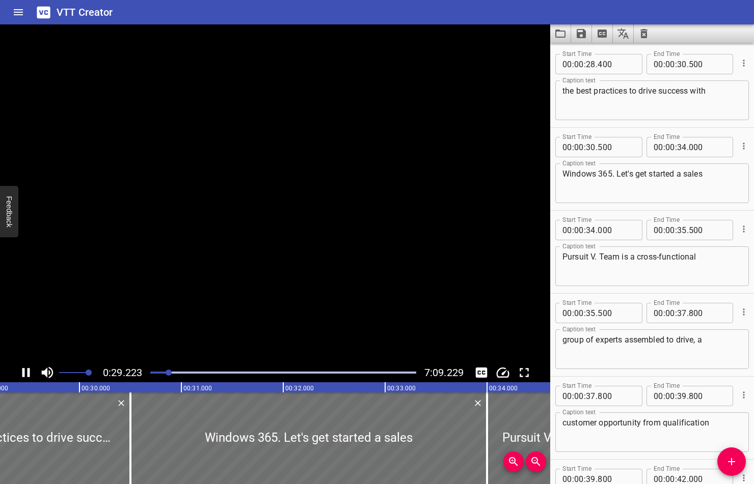
click at [22, 373] on icon "Play/Pause" at bounding box center [25, 372] width 15 height 15
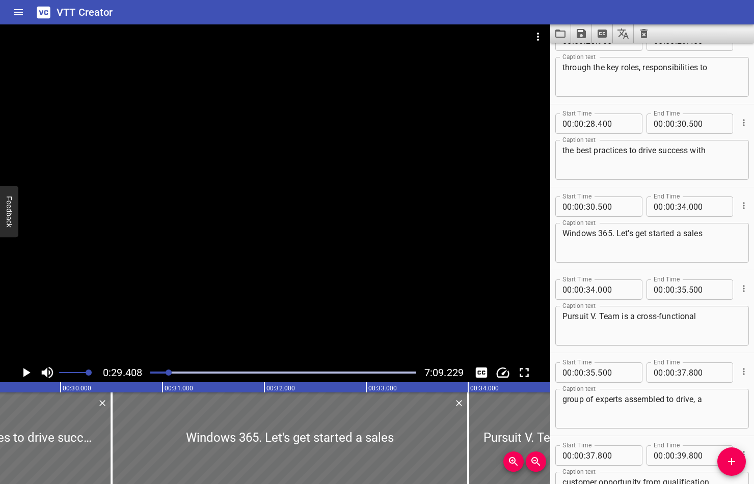
scroll to position [687, 0]
click at [698, 69] on textarea "through the key roles, responsibilities to" at bounding box center [651, 77] width 179 height 29
type textarea "through the key roles, responsibilities, to"
click at [24, 373] on icon "Play/Pause" at bounding box center [26, 372] width 7 height 9
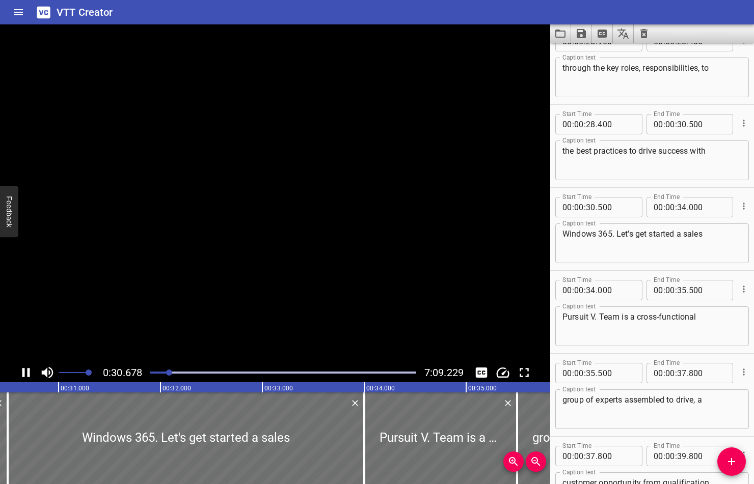
scroll to position [830, 0]
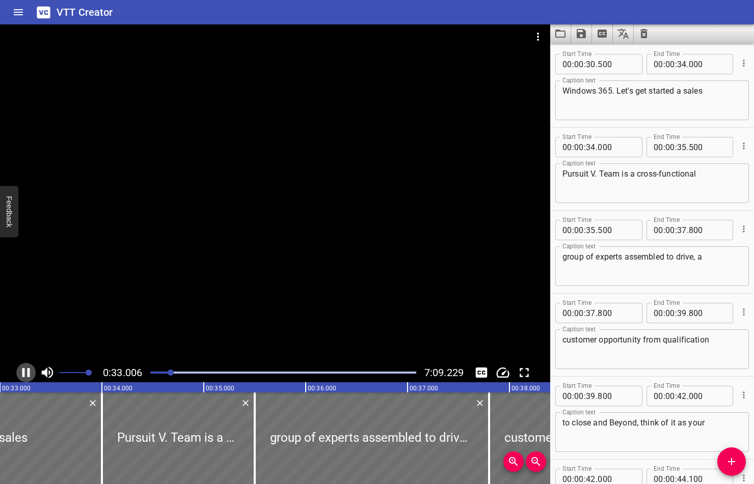
click at [27, 372] on icon "Play/Pause" at bounding box center [25, 372] width 15 height 15
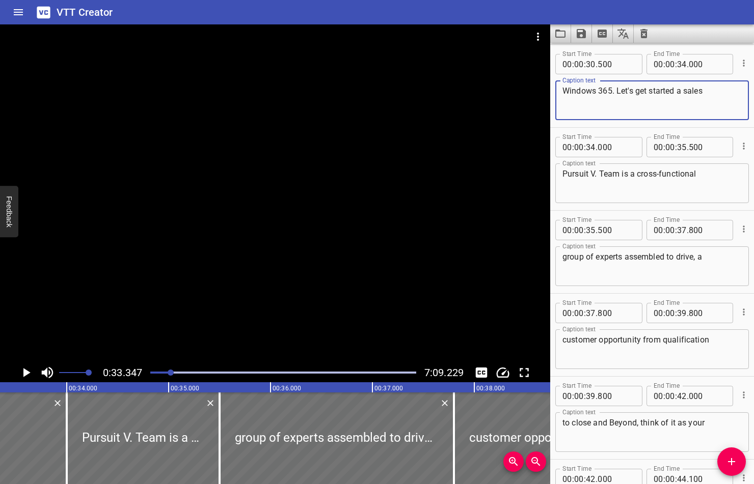
click at [675, 93] on textarea "Windows 365. Let's get started a sales" at bounding box center [651, 100] width 179 height 29
type textarea "Windows 365. Let's get started. A sales"
click at [566, 174] on textarea "Pursuit V. Team is a cross-functional" at bounding box center [651, 183] width 179 height 29
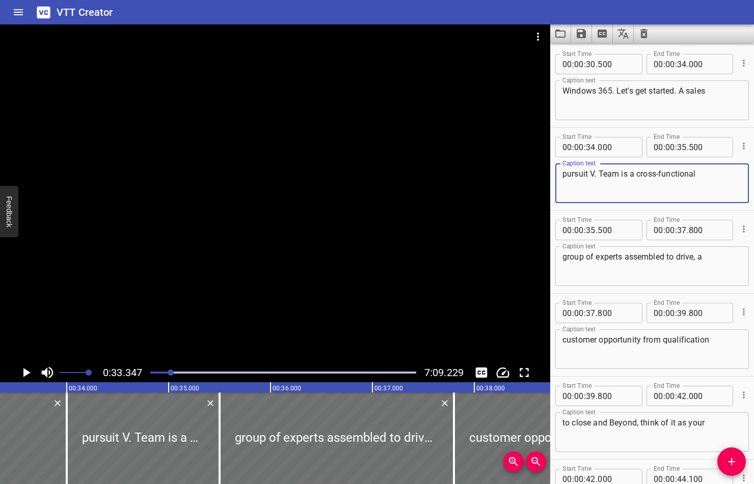
click at [604, 175] on textarea "pursuit V. Team is a cross-functional" at bounding box center [651, 183] width 179 height 29
type textarea "pursuit v-team is a cross-functional"
click at [27, 368] on icon "Play/Pause" at bounding box center [25, 372] width 15 height 15
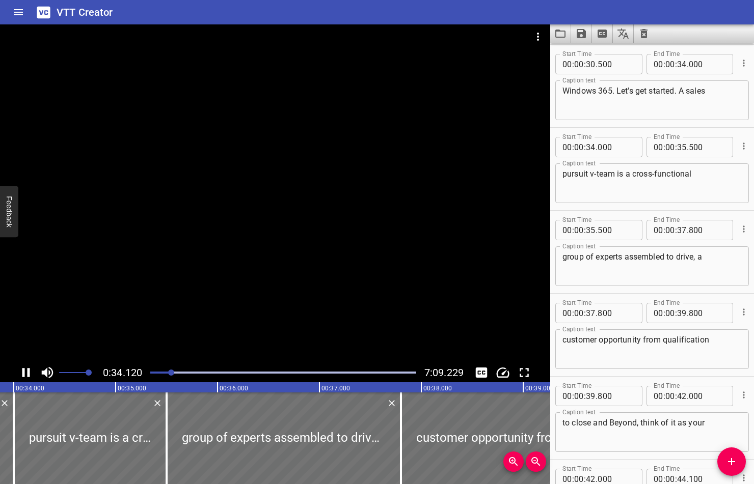
scroll to position [914, 0]
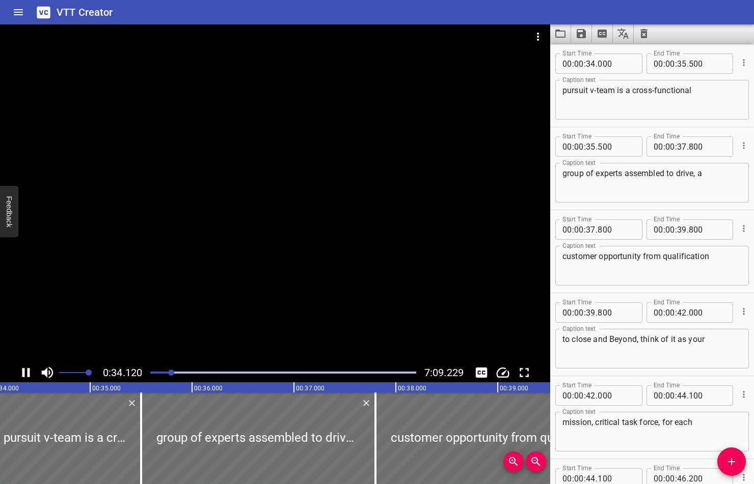
click at [24, 372] on icon "Play/Pause" at bounding box center [26, 372] width 8 height 9
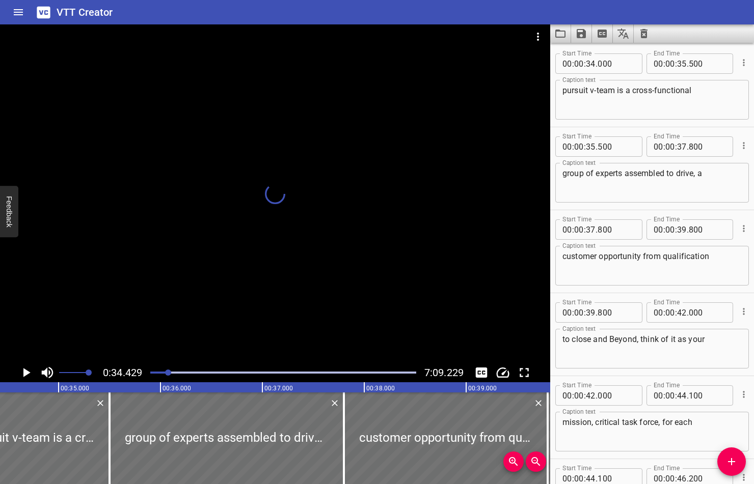
click at [169, 372] on div at bounding box center [168, 373] width 6 height 6
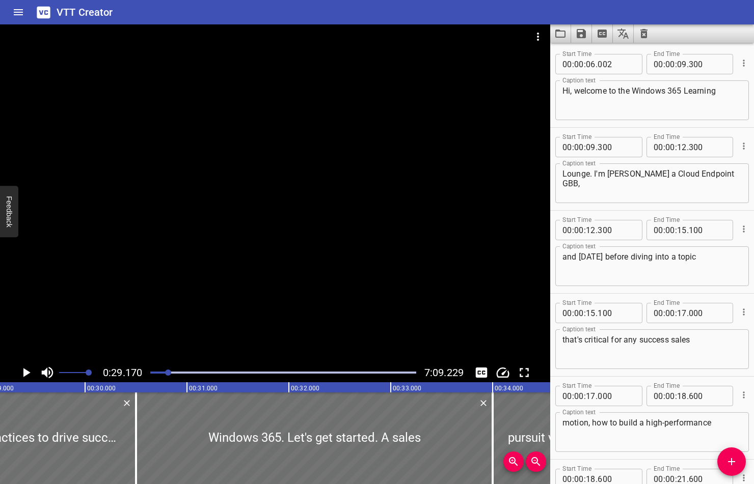
click at [25, 371] on icon "Play/Pause" at bounding box center [26, 372] width 7 height 9
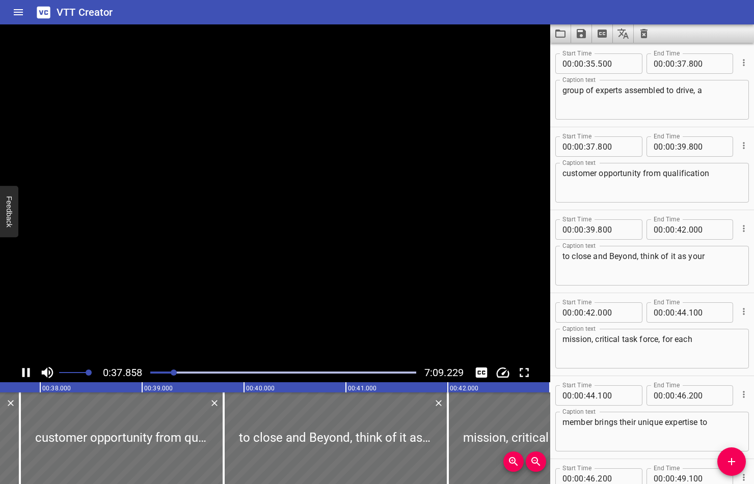
scroll to position [1080, 0]
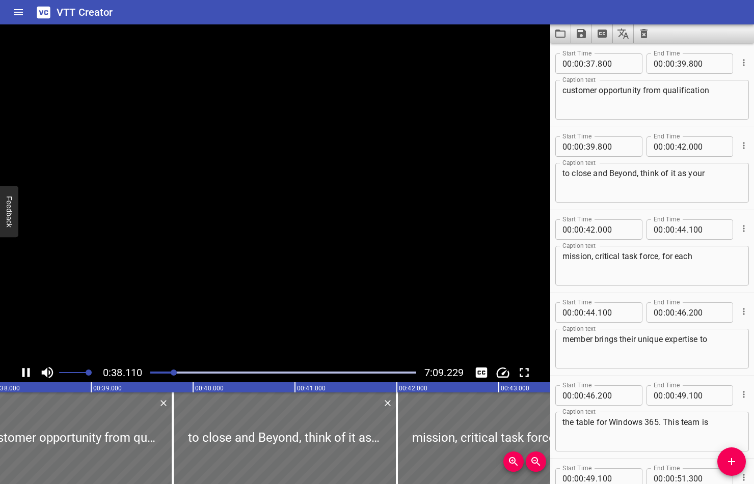
click at [26, 371] on icon "Play/Pause" at bounding box center [25, 372] width 15 height 15
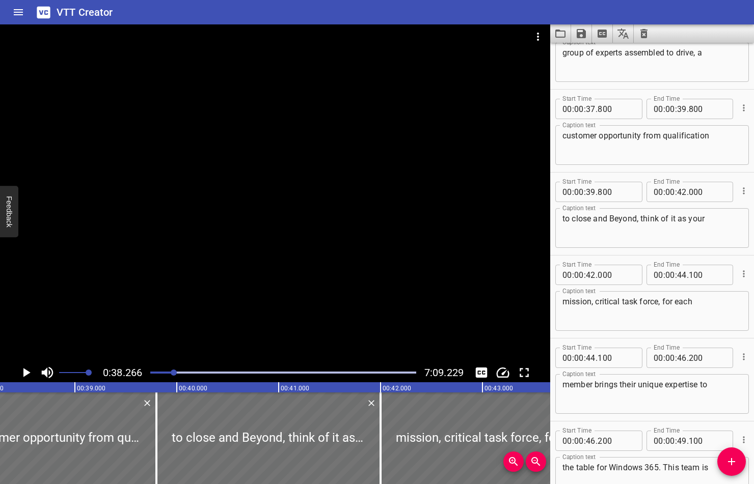
scroll to position [1018, 0]
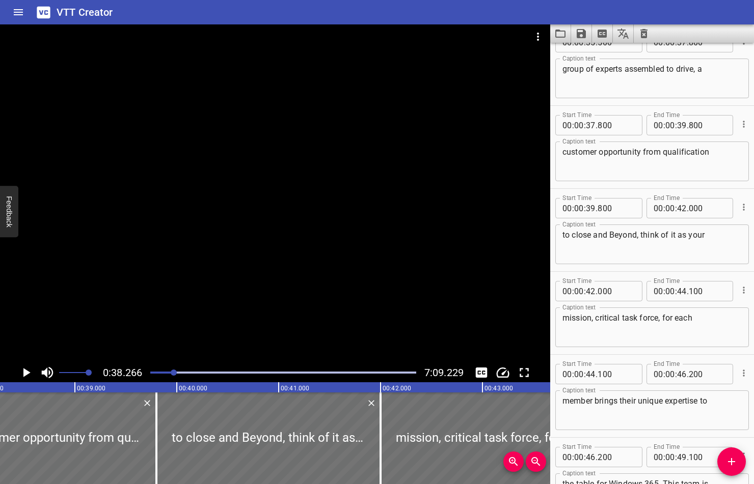
click at [697, 72] on textarea "group of experts assembled to drive, a" at bounding box center [651, 78] width 179 height 29
type textarea "group of experts assembled to drive a"
click at [31, 375] on icon "Play/Pause" at bounding box center [25, 372] width 15 height 15
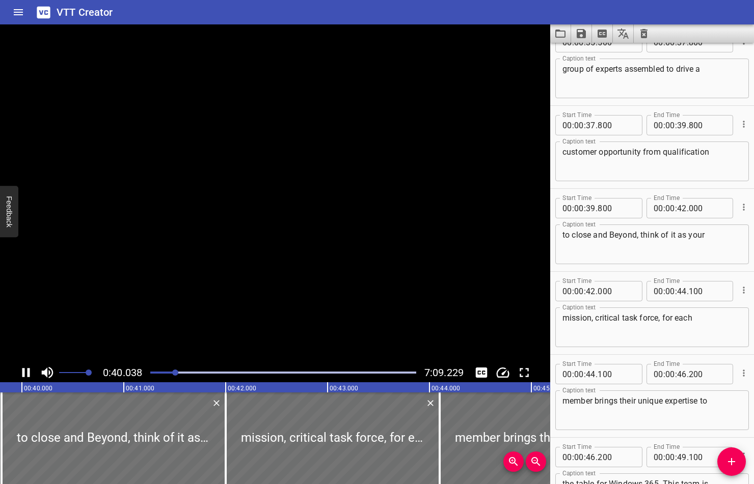
scroll to position [1163, 0]
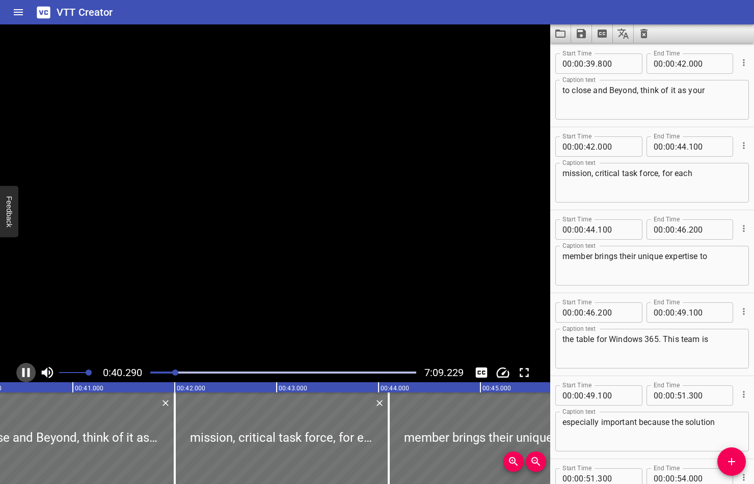
click at [27, 374] on icon "Play/Pause" at bounding box center [25, 372] width 15 height 15
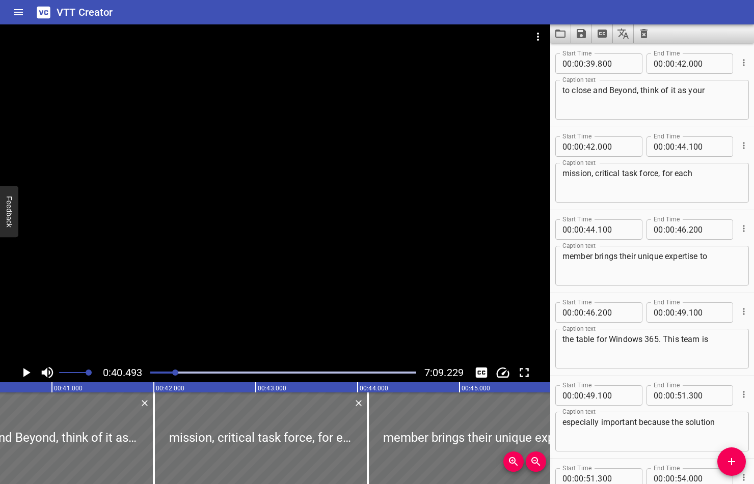
click at [174, 373] on div at bounding box center [175, 373] width 6 height 6
click at [27, 371] on icon "Play/Pause" at bounding box center [26, 372] width 7 height 9
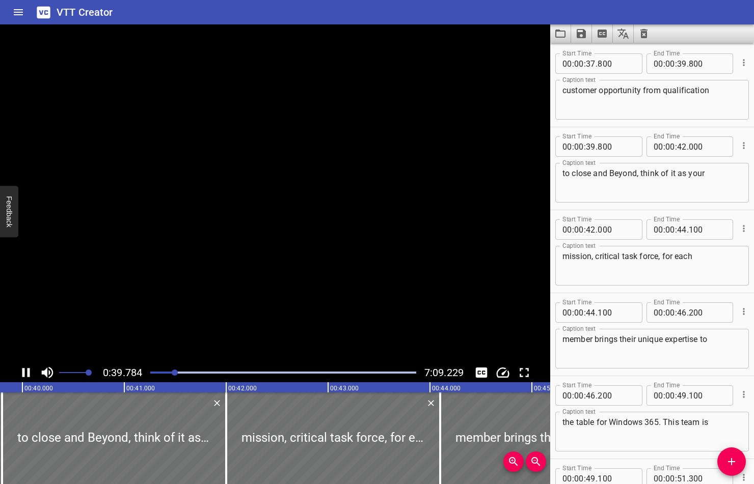
scroll to position [0, 0]
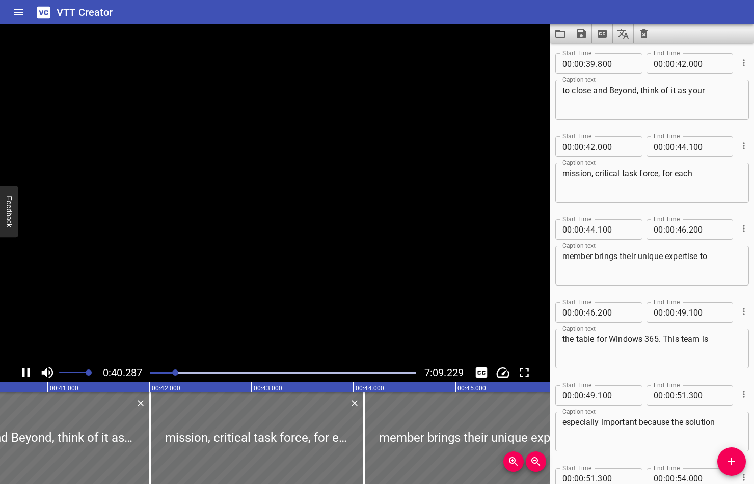
click at [27, 371] on icon "Play/Pause" at bounding box center [26, 372] width 8 height 9
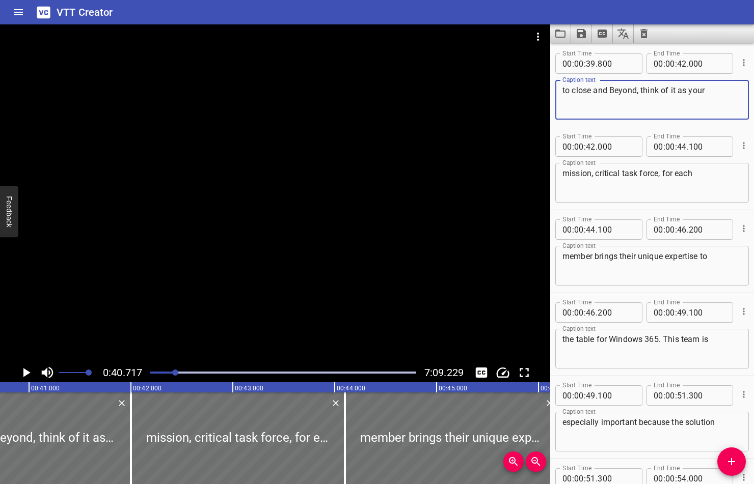
click at [614, 89] on textarea "to close and Beyond, think of it as your" at bounding box center [651, 100] width 179 height 29
click at [644, 92] on textarea "to close and beyond, think of it as your" at bounding box center [651, 100] width 179 height 29
type textarea "to close and beyond. Think of it as your"
click at [24, 372] on icon "Play/Pause" at bounding box center [26, 372] width 7 height 9
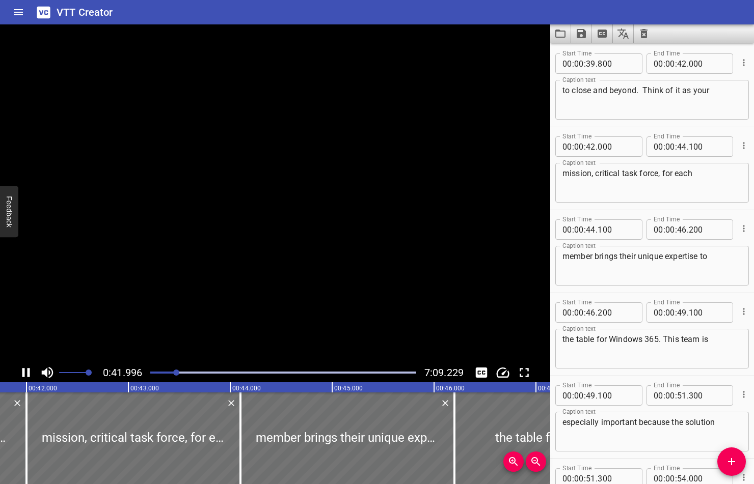
scroll to position [1246, 0]
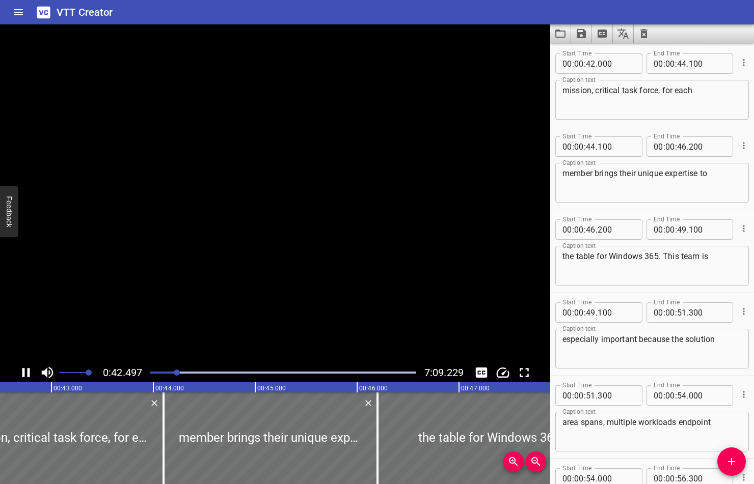
click at [24, 372] on icon "Play/Pause" at bounding box center [26, 372] width 8 height 9
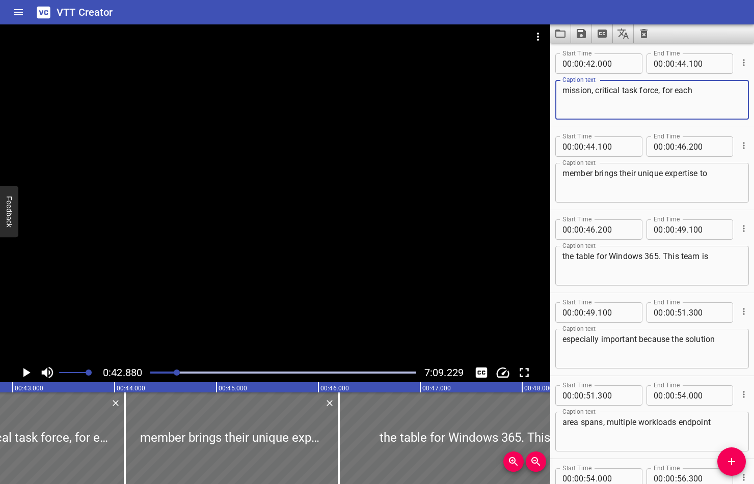
click at [593, 94] on textarea "mission, critical task force, for each" at bounding box center [651, 100] width 179 height 29
type textarea "mission-critical task force, for each"
click at [27, 371] on icon "Play/Pause" at bounding box center [25, 372] width 15 height 15
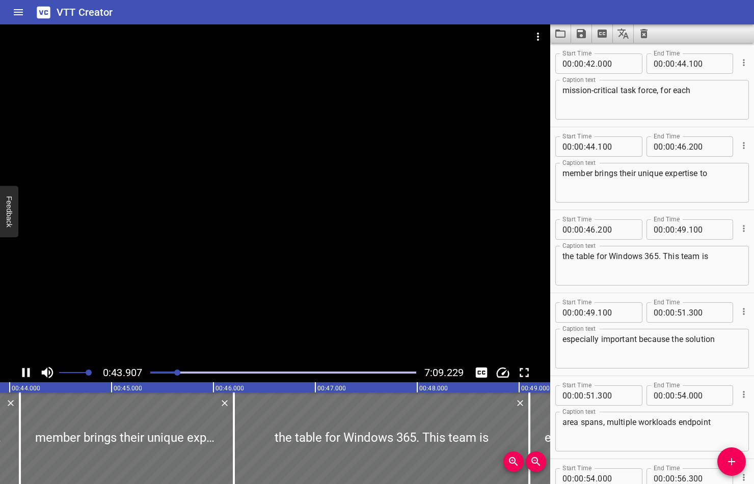
scroll to position [1329, 0]
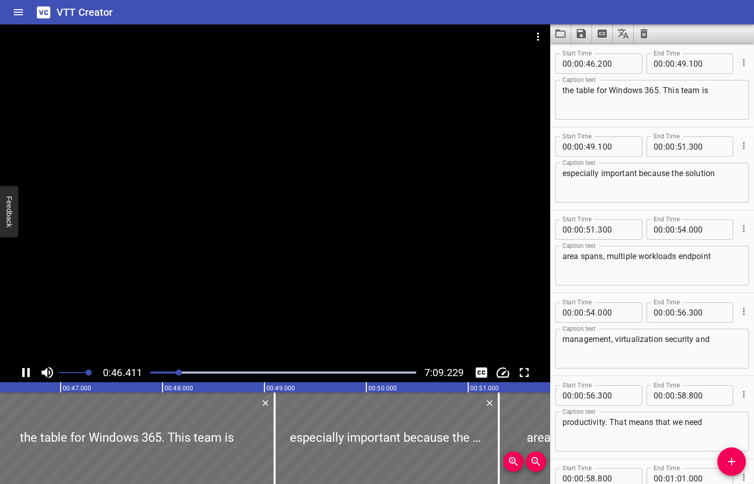
click at [24, 372] on icon "Play/Pause" at bounding box center [26, 372] width 8 height 9
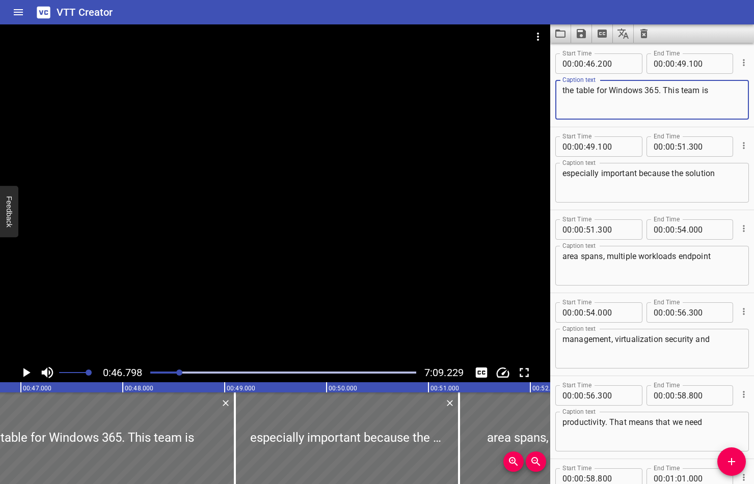
click at [594, 91] on textarea "the table for Windows 365. This team is" at bounding box center [651, 100] width 179 height 29
drag, startPoint x: 663, startPoint y: 93, endPoint x: 671, endPoint y: 92, distance: 8.2
click at [671, 92] on textarea "the table. For Windows 365. This team is" at bounding box center [651, 100] width 179 height 29
type textarea "the table. For Windows 365, this team is"
click at [25, 369] on icon "Play/Pause" at bounding box center [25, 372] width 15 height 15
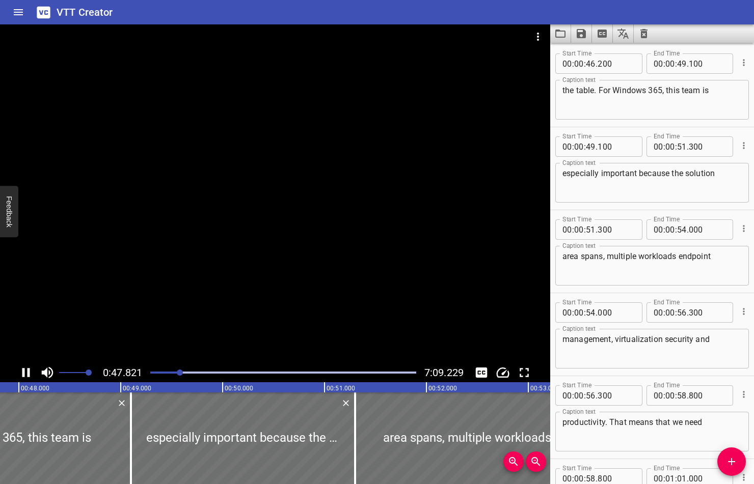
click at [23, 369] on icon "Play/Pause" at bounding box center [26, 372] width 8 height 9
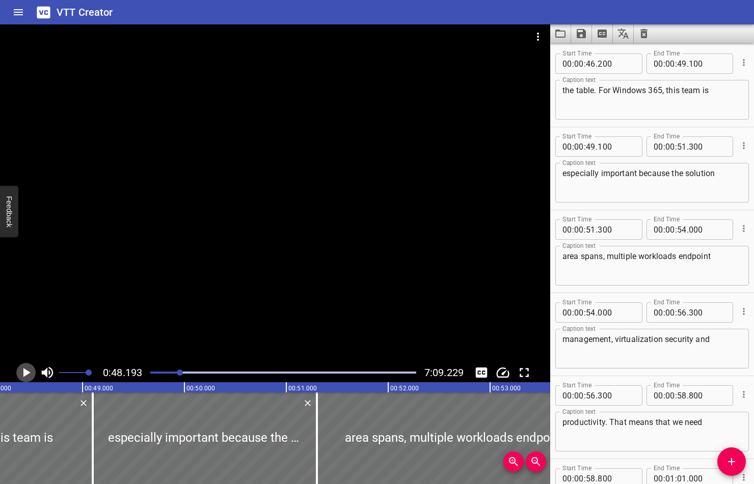
click at [30, 372] on icon "Play/Pause" at bounding box center [25, 372] width 15 height 15
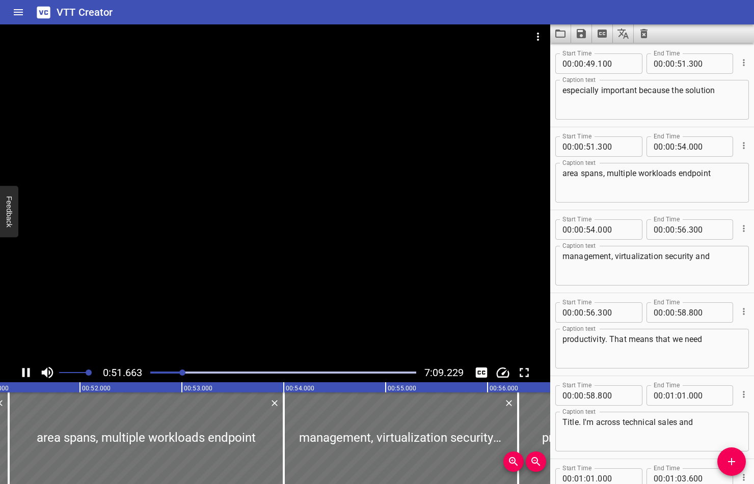
scroll to position [1578, 0]
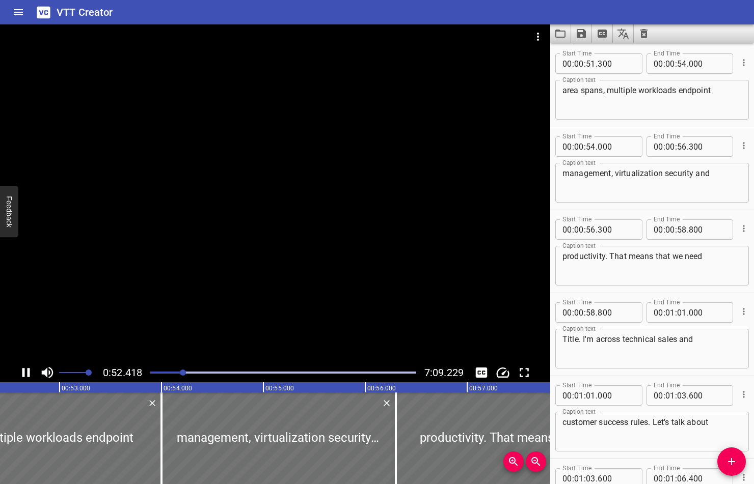
click at [25, 372] on icon "Play/Pause" at bounding box center [25, 372] width 15 height 15
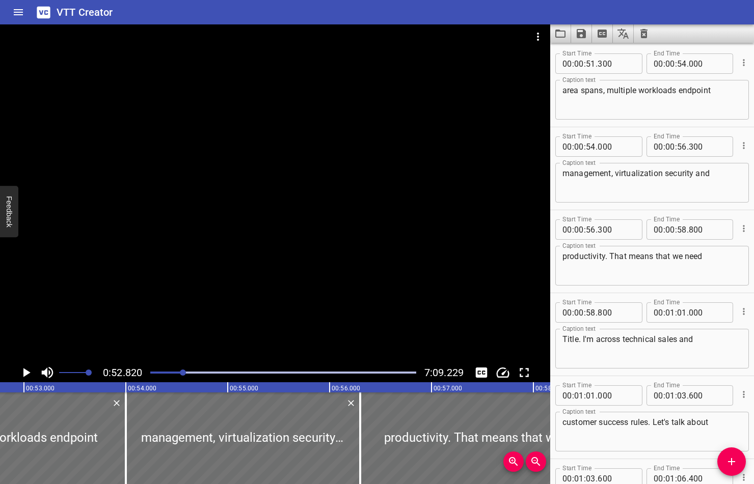
scroll to position [0, 5380]
click at [604, 90] on textarea "area spans, multiple workloads endpoint" at bounding box center [651, 100] width 179 height 29
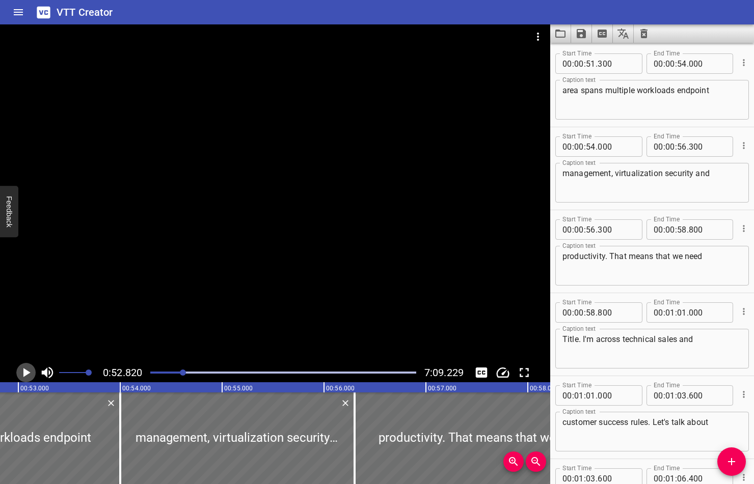
click at [18, 373] on icon "Play/Pause" at bounding box center [25, 372] width 15 height 15
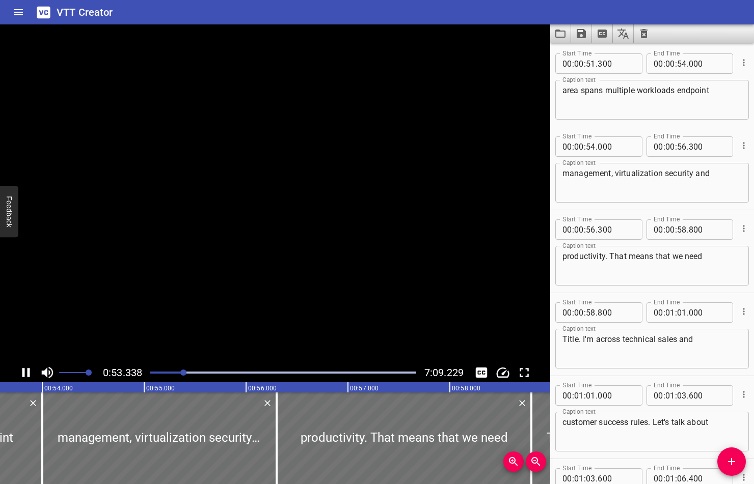
click at [18, 373] on icon "Play/Pause" at bounding box center [25, 372] width 15 height 15
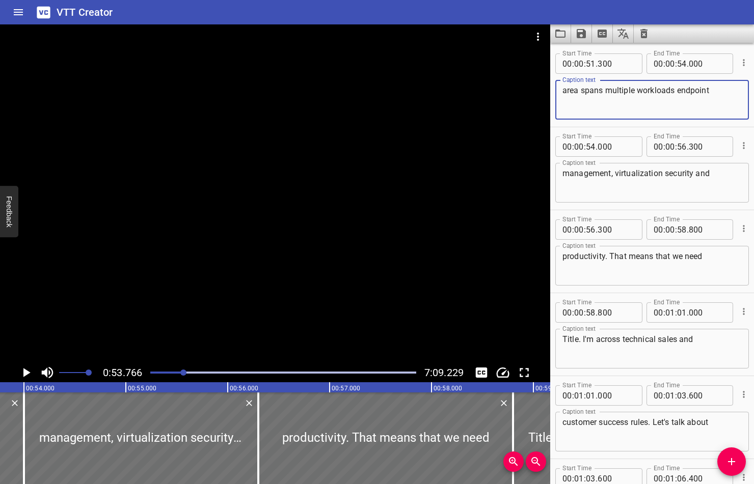
drag, startPoint x: 680, startPoint y: 91, endPoint x: 675, endPoint y: 91, distance: 5.6
click at [675, 91] on textarea "area spans multiple workloads endpoint" at bounding box center [651, 100] width 179 height 29
type textarea "area spans multiple workloads.Endpoint"
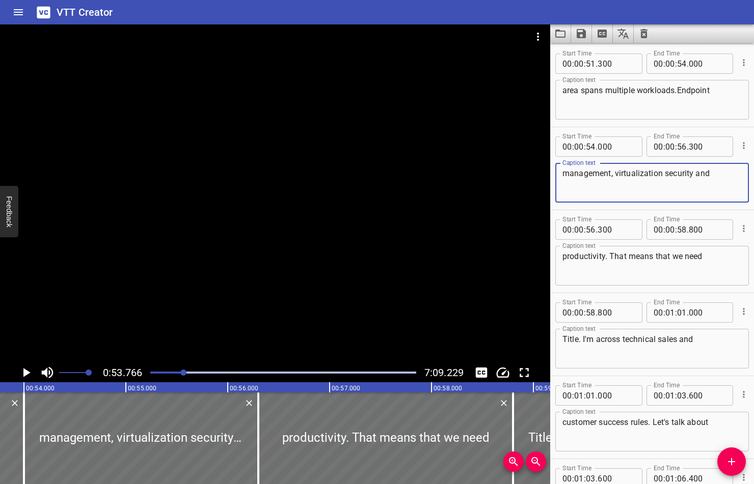
click at [663, 178] on textarea "management, virtualization security and" at bounding box center [651, 183] width 179 height 29
click at [695, 177] on textarea "management, virtualization, security and" at bounding box center [651, 183] width 179 height 29
type textarea "management, virtualization, security, and"
click at [24, 371] on icon "Play/Pause" at bounding box center [26, 372] width 7 height 9
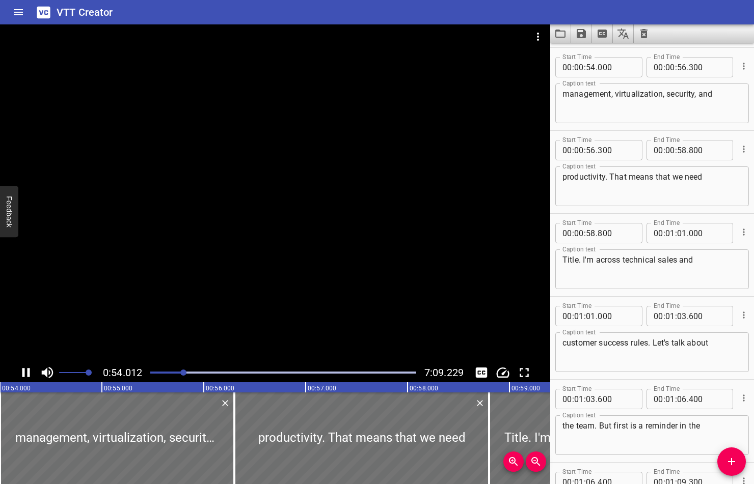
scroll to position [1661, 0]
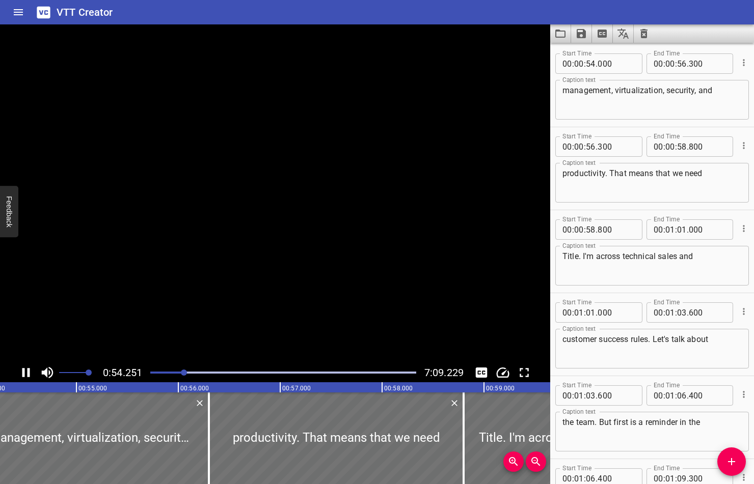
click at [24, 370] on icon "Play/Pause" at bounding box center [26, 372] width 8 height 9
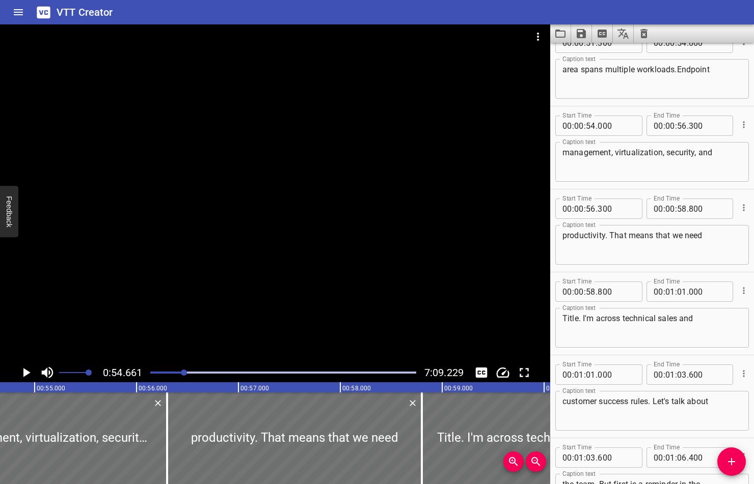
scroll to position [1565, 0]
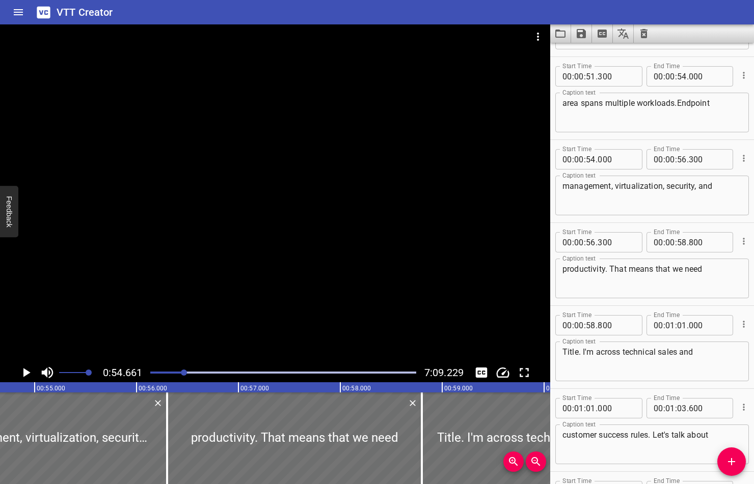
click at [675, 103] on textarea "area spans multiple workloads.Endpoint" at bounding box center [651, 112] width 179 height 29
click at [678, 105] on textarea "area spans multiple workloads.Endpoint" at bounding box center [651, 112] width 179 height 29
type textarea "area spans multiple workloads. [GEOGRAPHIC_DATA]"
click at [29, 372] on icon "Play/Pause" at bounding box center [26, 372] width 7 height 9
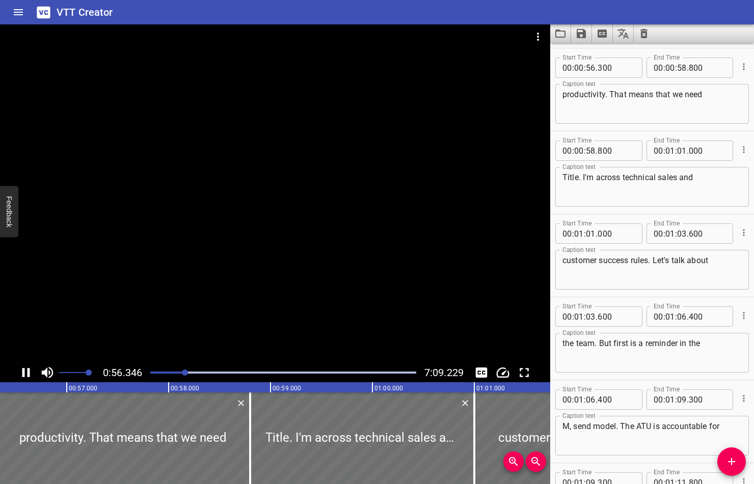
scroll to position [1744, 0]
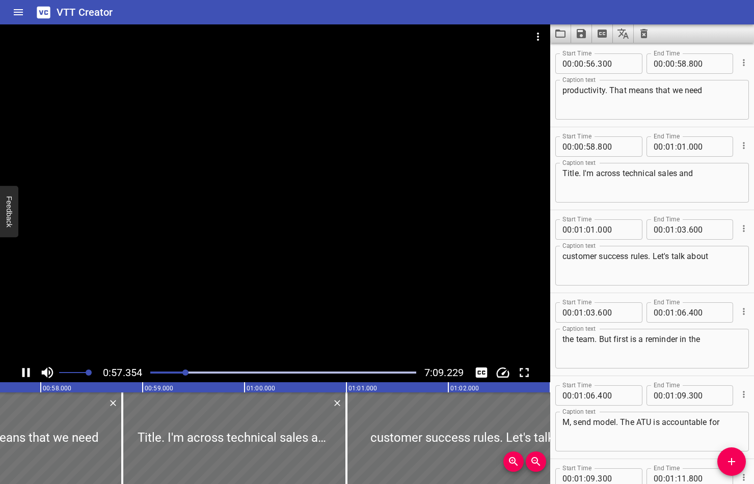
click at [27, 372] on icon "Play/Pause" at bounding box center [25, 372] width 15 height 15
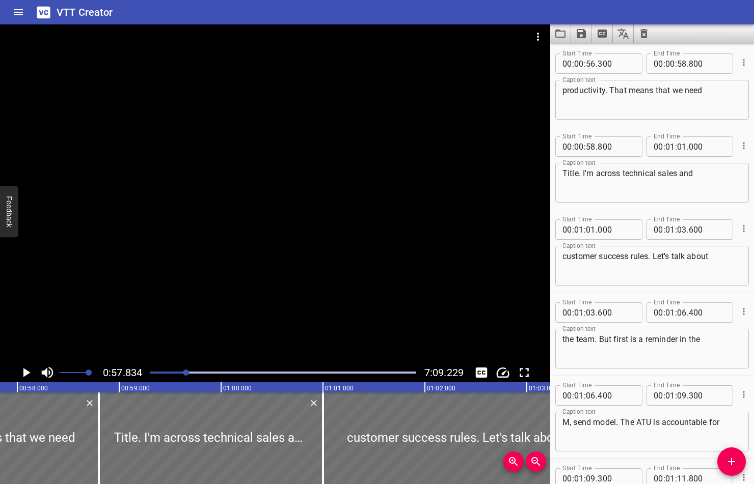
click at [24, 370] on icon "Play/Pause" at bounding box center [25, 372] width 15 height 15
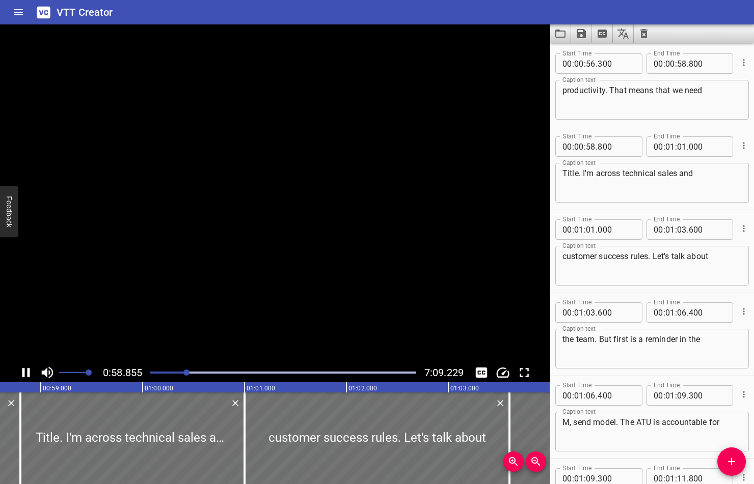
scroll to position [1827, 0]
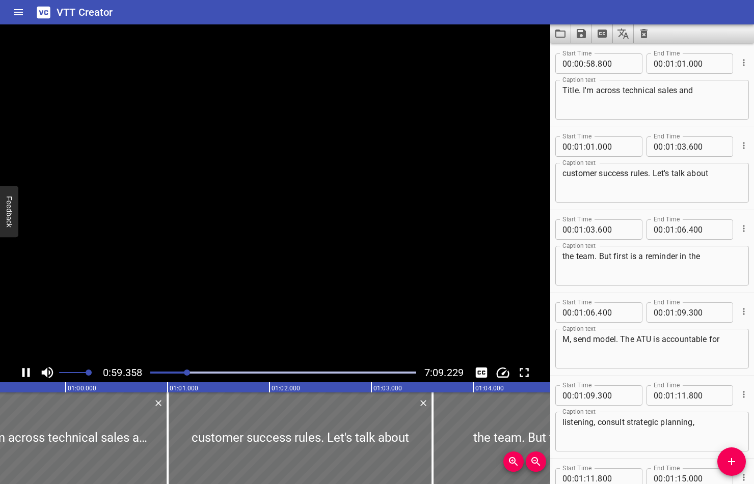
click at [24, 370] on icon "Play/Pause" at bounding box center [26, 372] width 8 height 9
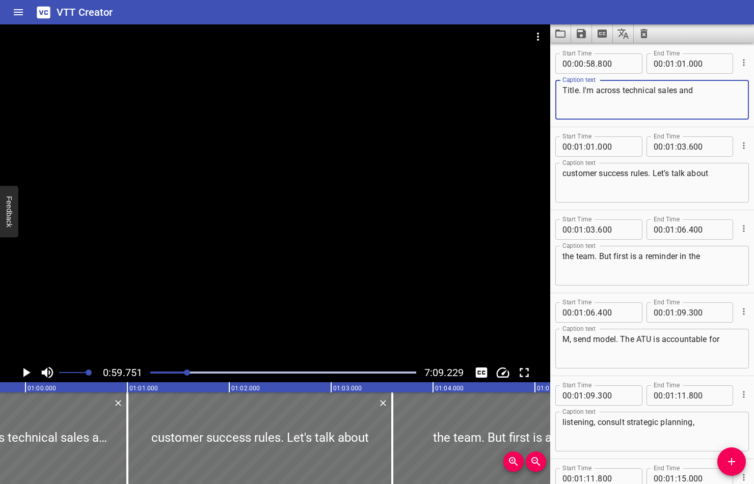
drag, startPoint x: 563, startPoint y: 89, endPoint x: 592, endPoint y: 89, distance: 29.5
click at [592, 89] on textarea "Title. I'm across technical sales and" at bounding box center [651, 100] width 179 height 29
type textarea "tight alingment across technical sales and"
click at [23, 371] on icon "Play/Pause" at bounding box center [25, 372] width 15 height 15
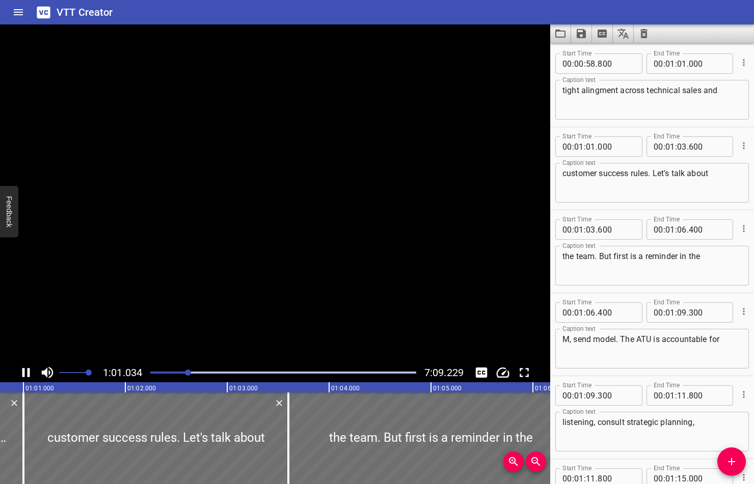
scroll to position [1910, 0]
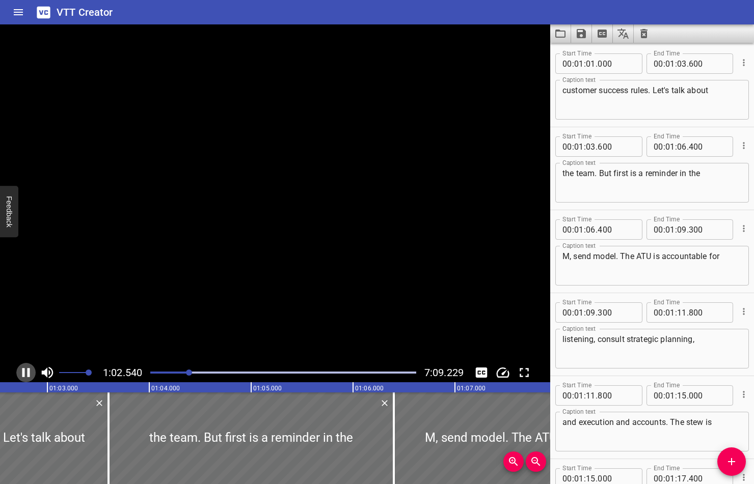
click at [23, 371] on icon "Play/Pause" at bounding box center [26, 372] width 8 height 9
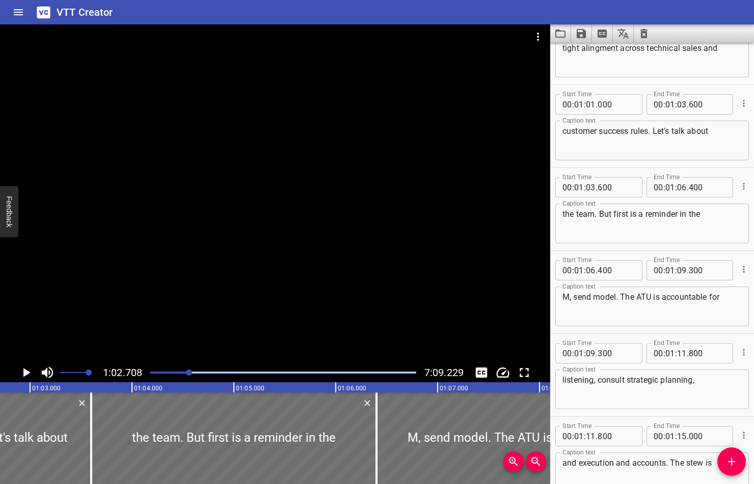
scroll to position [1866, 0]
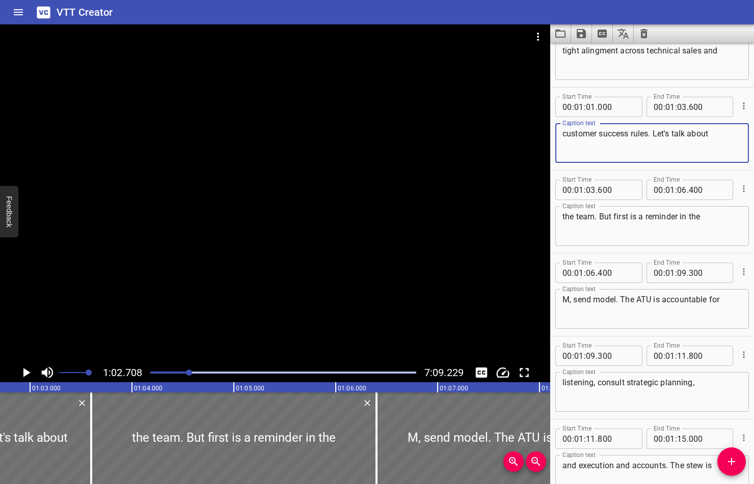
click at [637, 133] on textarea "customer success rules. Let's talk about" at bounding box center [651, 143] width 179 height 29
type textarea "customer success roles. Let's talk about"
click at [25, 370] on icon "Play/Pause" at bounding box center [26, 372] width 7 height 9
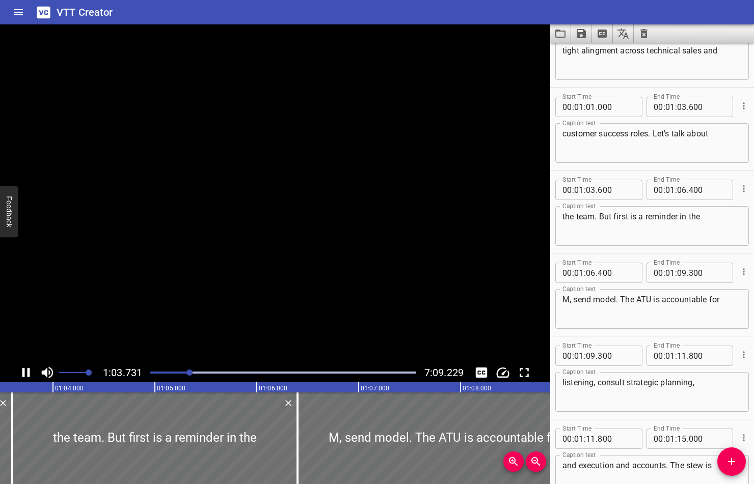
scroll to position [1993, 0]
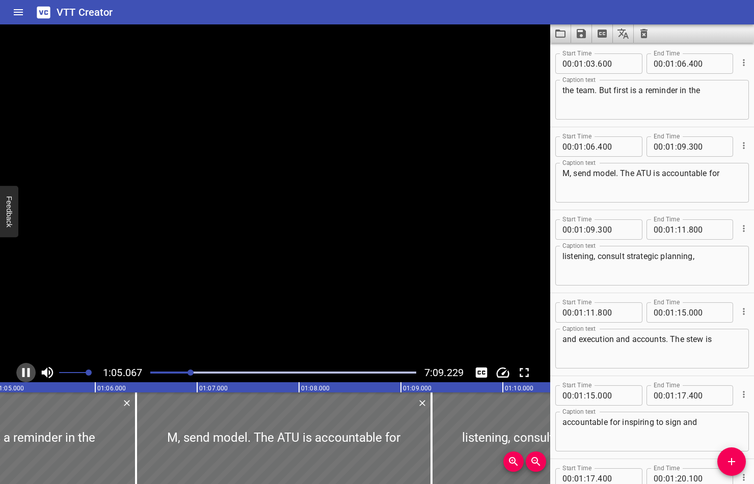
click at [25, 370] on icon "Play/Pause" at bounding box center [25, 372] width 15 height 15
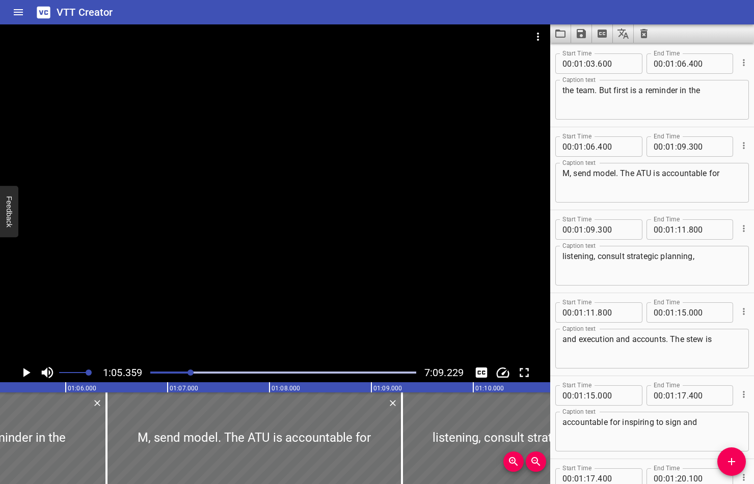
click at [627, 90] on textarea "the team. But first is a reminder in the" at bounding box center [651, 100] width 179 height 29
type textarea "the team. But first, is a reminder in the"
click at [187, 371] on div at bounding box center [283, 373] width 278 height 14
click at [24, 375] on icon "Play/Pause" at bounding box center [26, 372] width 7 height 9
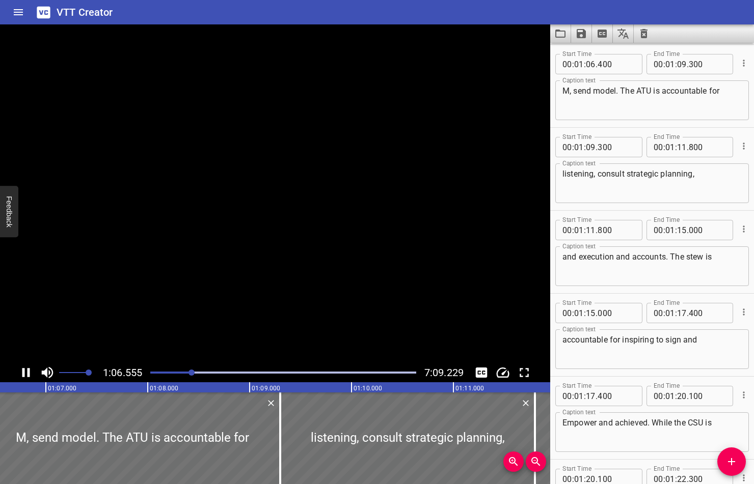
scroll to position [2076, 0]
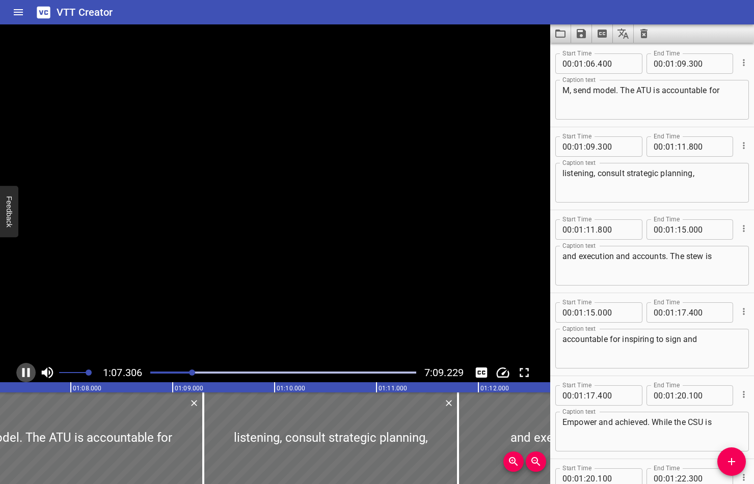
click at [24, 374] on icon "Play/Pause" at bounding box center [26, 372] width 8 height 9
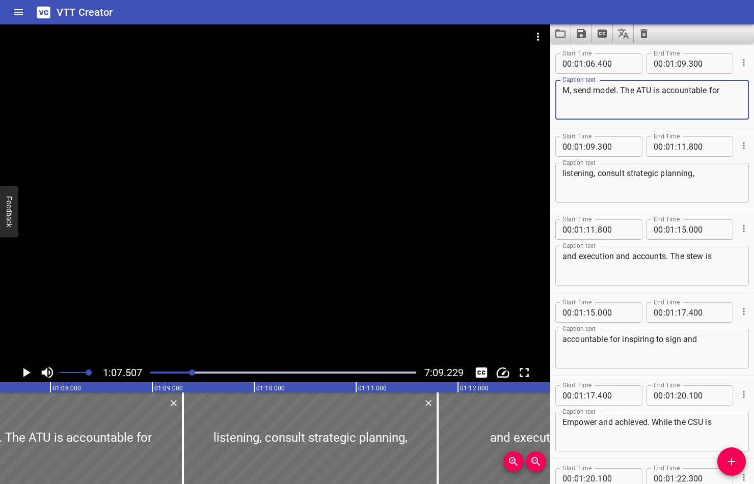
drag, startPoint x: 572, startPoint y: 92, endPoint x: 591, endPoint y: 92, distance: 18.8
click at [591, 92] on textarea "M, send model. The ATU is accountable for" at bounding box center [651, 100] width 179 height 29
drag, startPoint x: 612, startPoint y: 92, endPoint x: 624, endPoint y: 91, distance: 12.3
click at [624, 91] on textarea "MCEM model. The ATU is accountable for" at bounding box center [651, 100] width 179 height 29
type textarea "MCEM model, the ATU is accountable for"
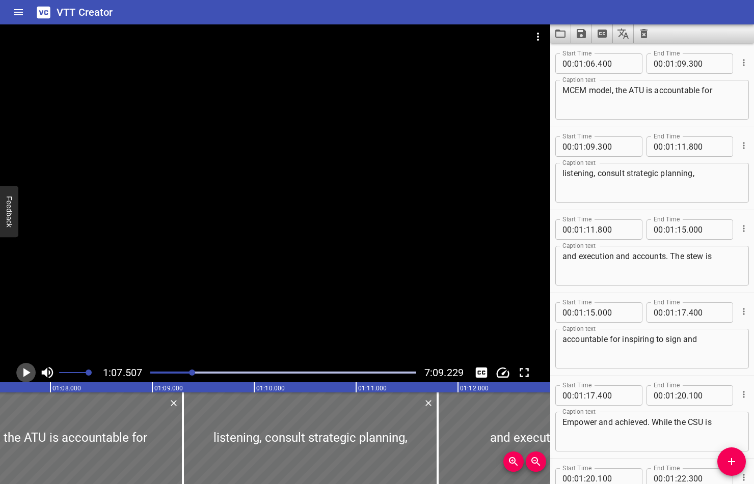
click at [26, 372] on icon "Play/Pause" at bounding box center [26, 372] width 7 height 9
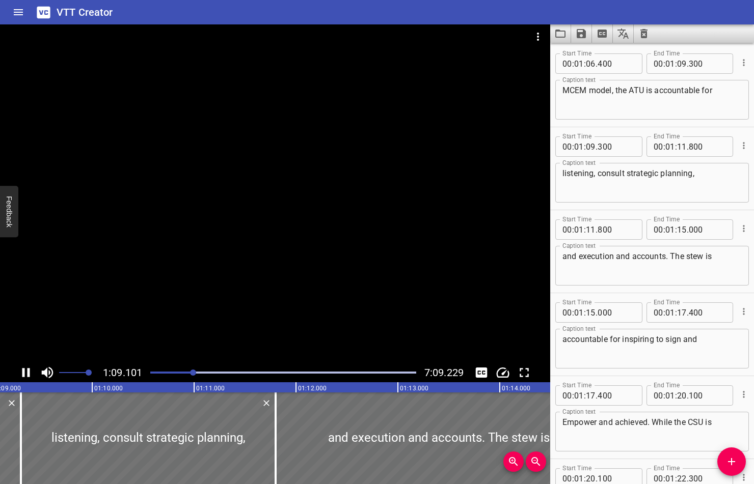
scroll to position [2159, 0]
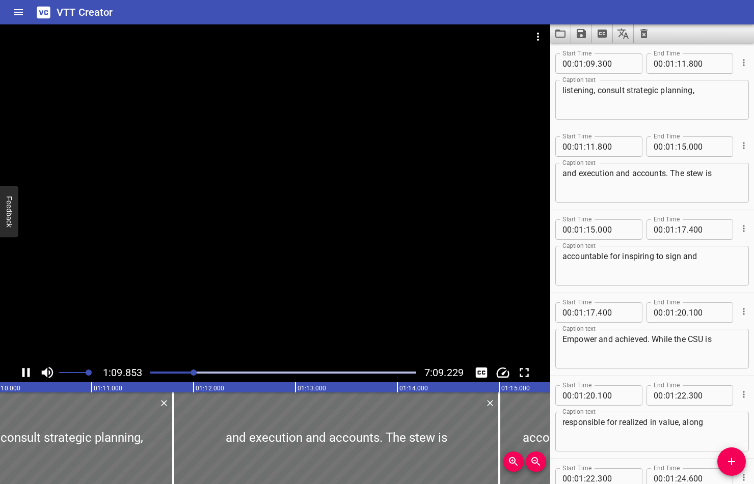
click at [24, 372] on icon "Play/Pause" at bounding box center [26, 372] width 8 height 9
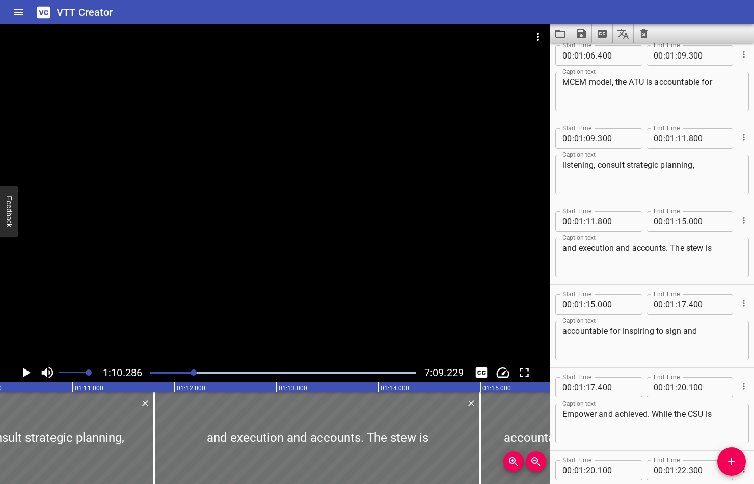
scroll to position [2082, 0]
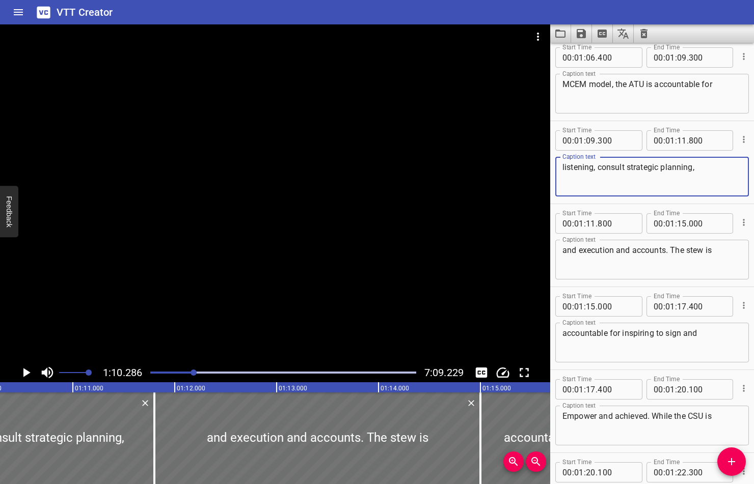
click at [564, 168] on textarea "listening, consult strategic planning," at bounding box center [651, 176] width 179 height 29
click at [598, 169] on textarea "listening, consult strategic planning," at bounding box center [651, 176] width 179 height 29
click at [637, 169] on textarea "listening andconsult strategic planning," at bounding box center [651, 176] width 179 height 29
drag, startPoint x: 635, startPoint y: 169, endPoint x: 610, endPoint y: 168, distance: 24.5
click at [610, 168] on textarea "listening andconsult strategic planning," at bounding box center [651, 176] width 179 height 29
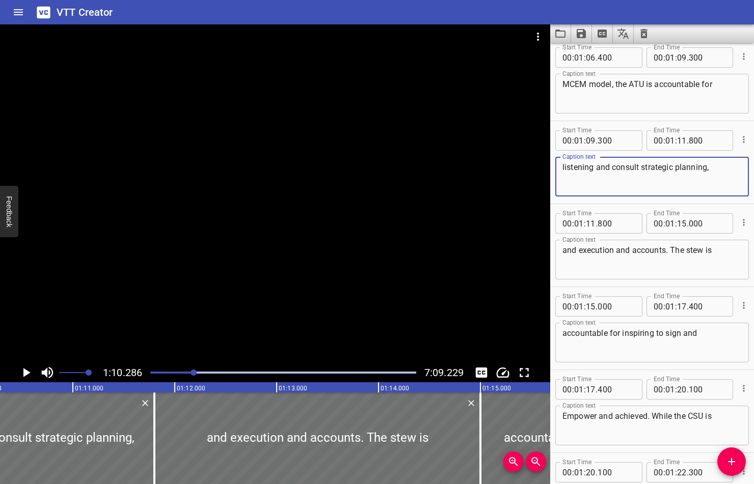
click at [640, 168] on textarea "listening and consult strategic planning," at bounding box center [651, 176] width 179 height 29
type textarea "listening and consult, strategic planning,"
click at [26, 370] on icon "Play/Pause" at bounding box center [25, 372] width 15 height 15
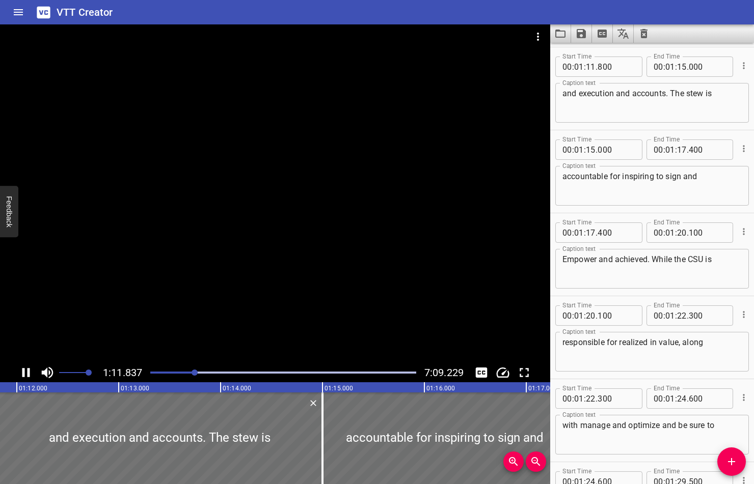
scroll to position [2242, 0]
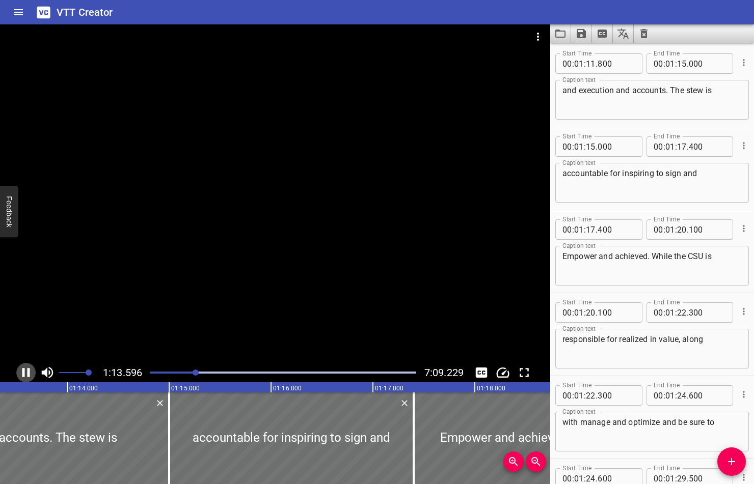
click at [23, 371] on icon "Play/Pause" at bounding box center [26, 372] width 8 height 9
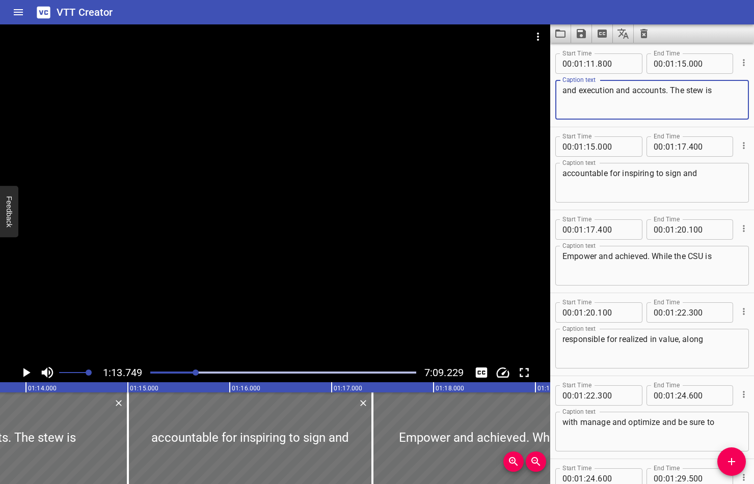
drag, startPoint x: 617, startPoint y: 93, endPoint x: 630, endPoint y: 93, distance: 13.2
click at [630, 93] on textarea "and execution and accounts. The stew is" at bounding box center [651, 100] width 179 height 29
click at [31, 371] on icon "Play/Pause" at bounding box center [25, 372] width 15 height 15
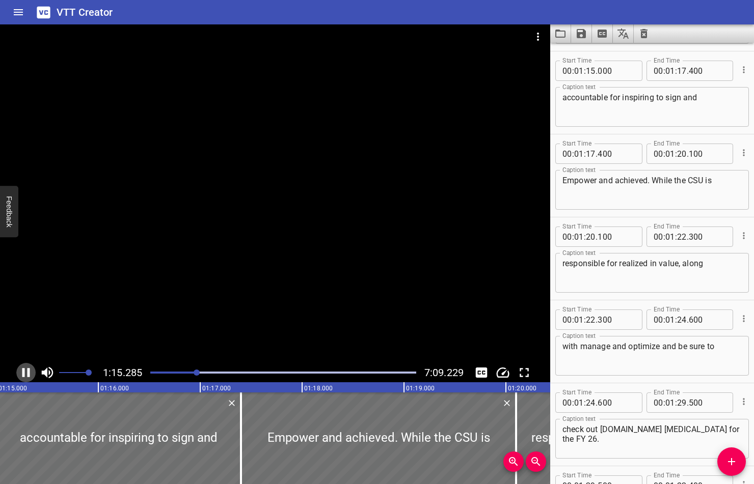
scroll to position [2325, 0]
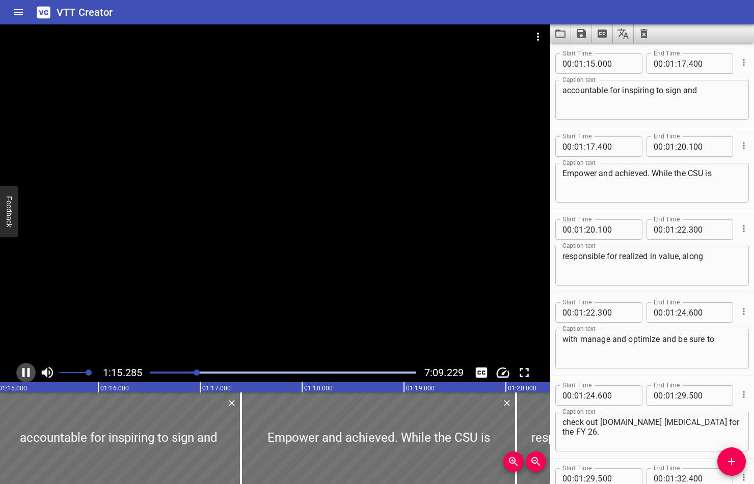
click at [27, 371] on icon "Play/Pause" at bounding box center [26, 372] width 8 height 9
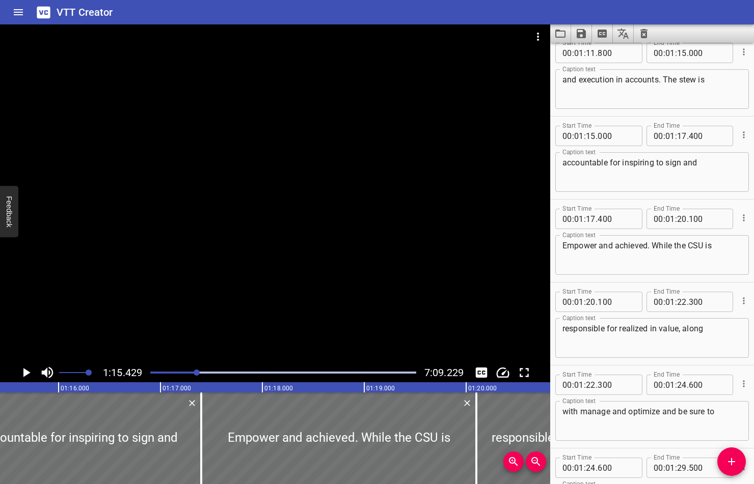
scroll to position [2250, 0]
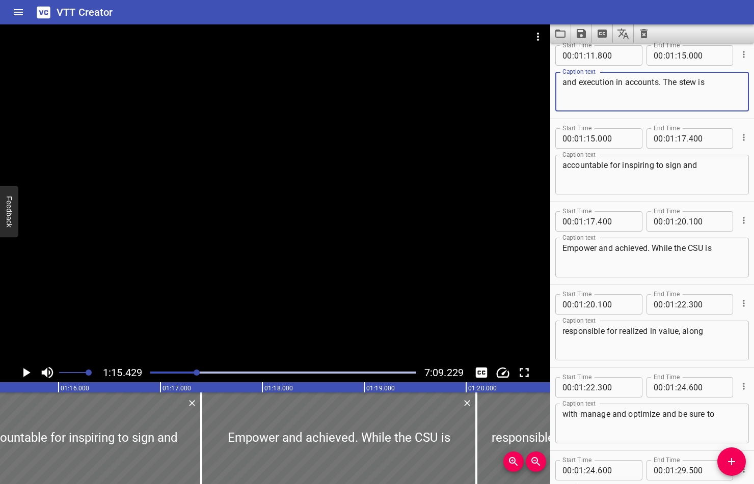
drag, startPoint x: 679, startPoint y: 83, endPoint x: 695, endPoint y: 83, distance: 15.8
click at [695, 83] on textarea "and execution in accounts. The stew is" at bounding box center [651, 91] width 179 height 29
type textarea "and execution in accounts. The STU is"
click at [23, 374] on icon "Play/Pause" at bounding box center [25, 372] width 15 height 15
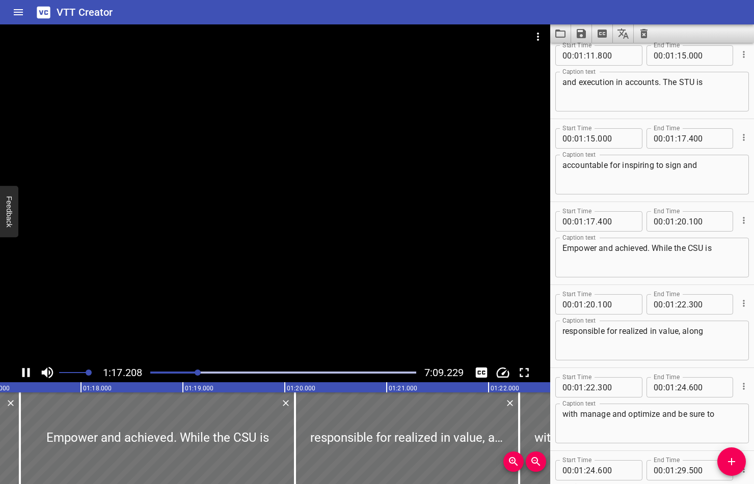
click at [23, 369] on icon "Play/Pause" at bounding box center [26, 372] width 8 height 9
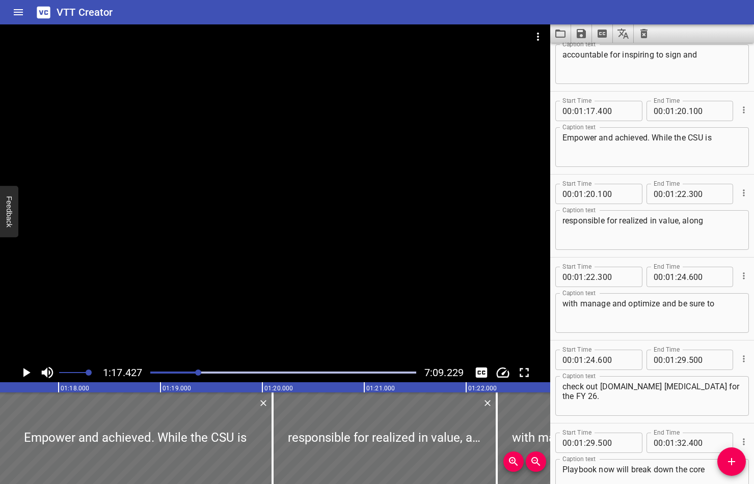
scroll to position [2359, 0]
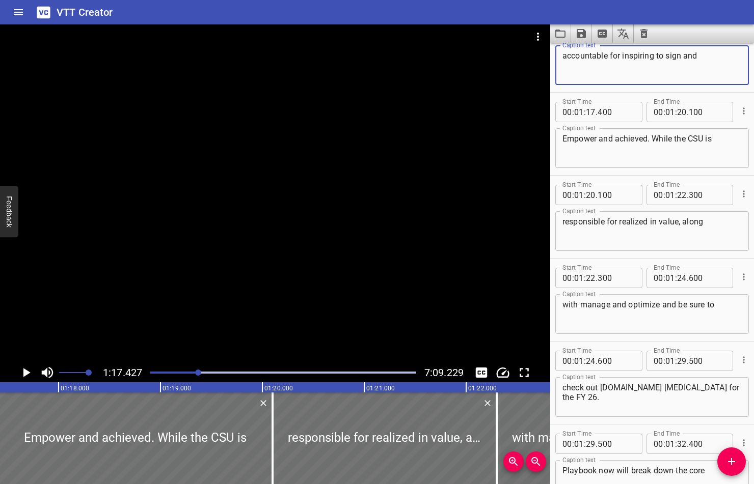
drag, startPoint x: 644, startPoint y: 57, endPoint x: 662, endPoint y: 57, distance: 17.8
click at [662, 57] on textarea "accountable for inspiring to sign and" at bounding box center [651, 65] width 179 height 29
click at [645, 56] on textarea "accountable for inspirie and sign and" at bounding box center [651, 65] width 179 height 29
click at [681, 59] on textarea "accountable for inspire and sign and" at bounding box center [651, 65] width 179 height 29
type textarea "accountable for inspire and sign, and"
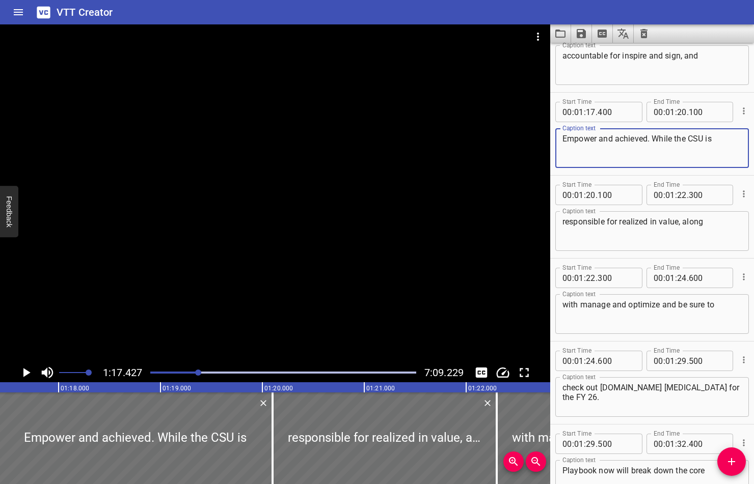
click at [567, 140] on textarea "Empower and achieved. While the CSU is" at bounding box center [651, 148] width 179 height 29
click at [21, 372] on icon "Play/Pause" at bounding box center [25, 372] width 15 height 15
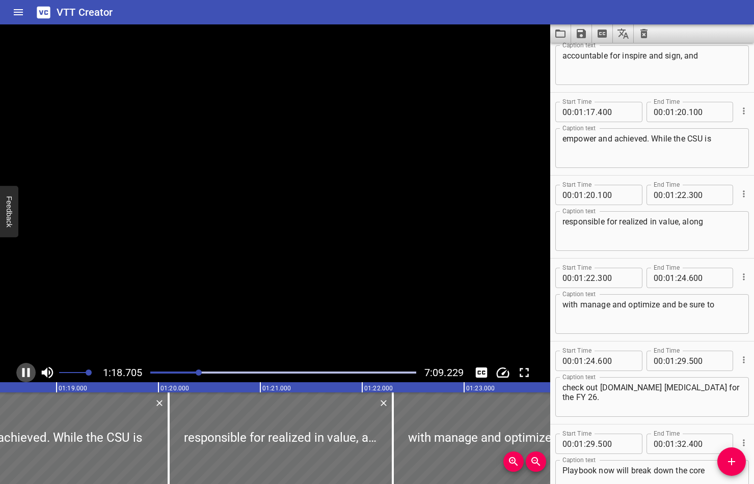
click at [21, 372] on icon "Play/Pause" at bounding box center [25, 372] width 15 height 15
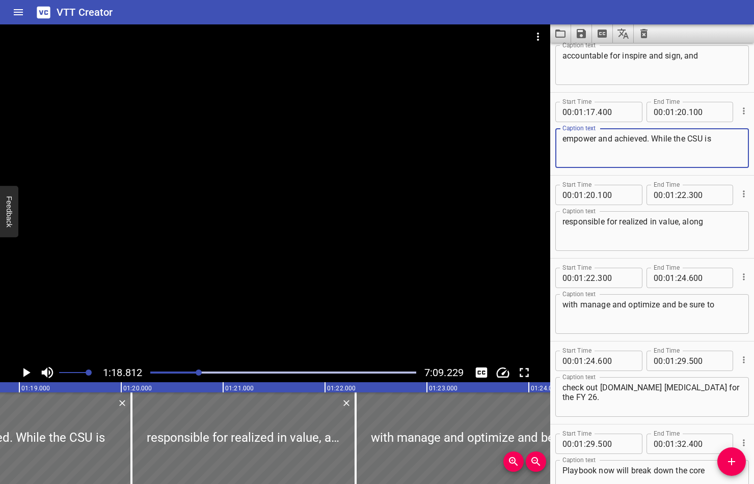
drag, startPoint x: 648, startPoint y: 141, endPoint x: 657, endPoint y: 141, distance: 8.7
click at [656, 141] on textarea "empower and achieved. While the CSU is" at bounding box center [651, 148] width 179 height 29
type textarea "empower and achieved, while the CSU is"
click at [23, 370] on icon "Play/Pause" at bounding box center [25, 372] width 15 height 15
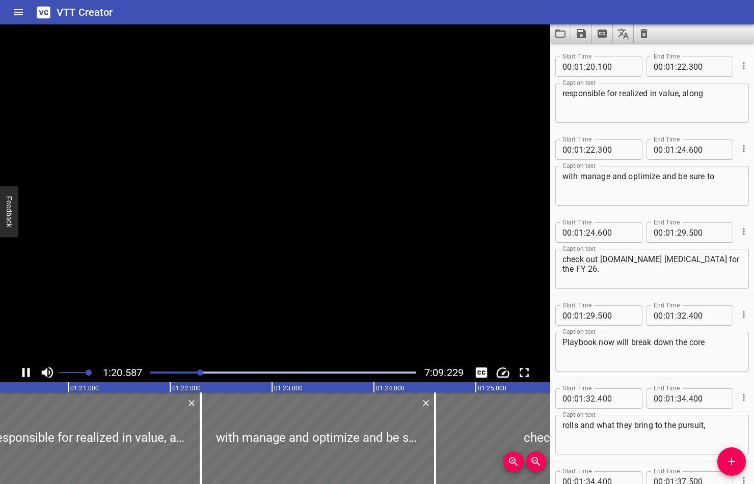
scroll to position [2491, 0]
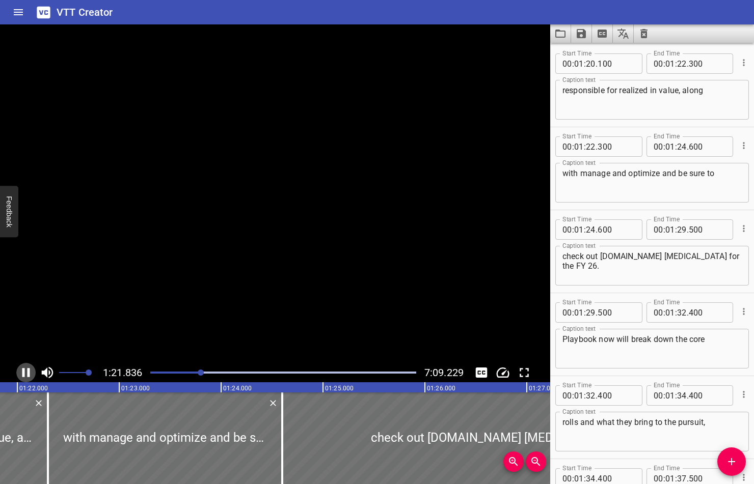
click at [23, 370] on icon "Play/Pause" at bounding box center [26, 372] width 8 height 9
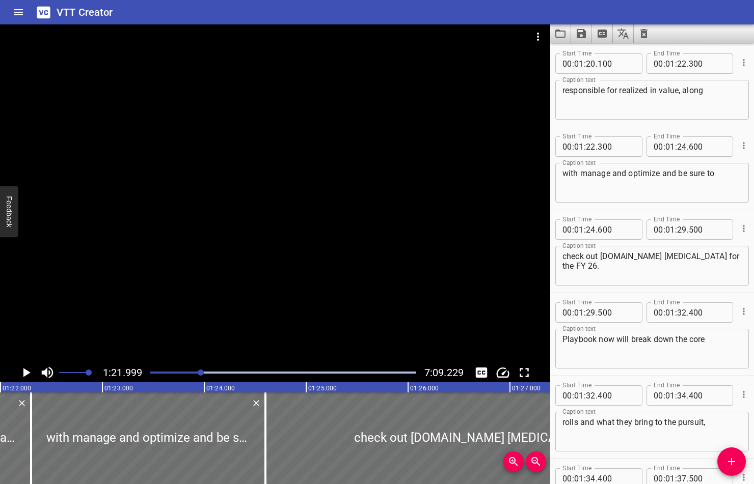
click at [647, 92] on textarea "responsible for realized in value, along" at bounding box center [651, 100] width 179 height 29
type textarea "responsible for realize in value, along"
click at [26, 367] on icon "Play/Pause" at bounding box center [25, 372] width 15 height 15
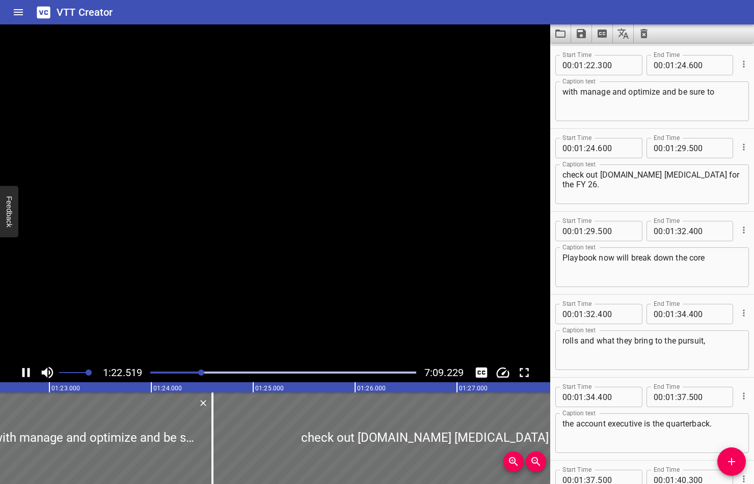
scroll to position [2574, 0]
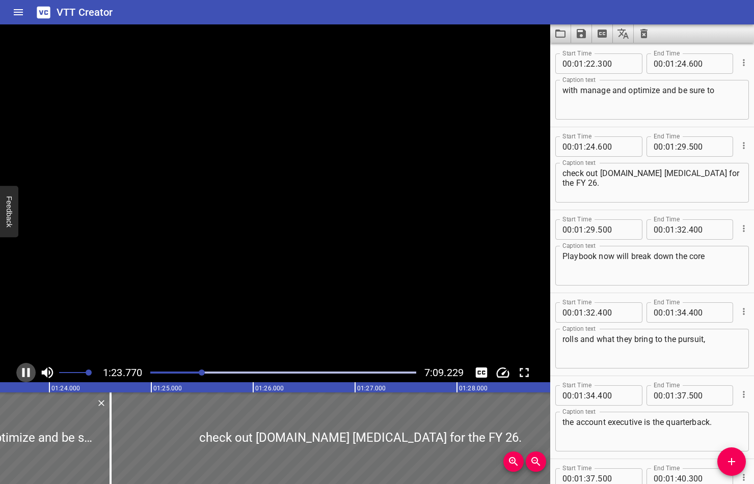
click at [26, 367] on icon "Play/Pause" at bounding box center [25, 372] width 15 height 15
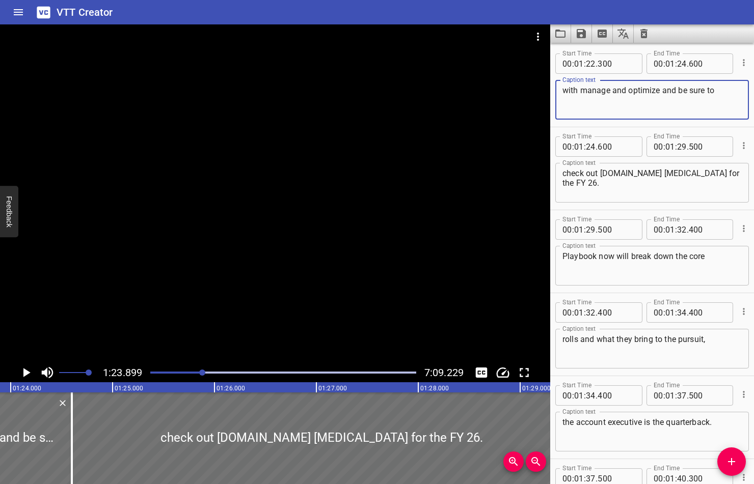
click at [659, 93] on textarea "with manage and optimize and be sure to" at bounding box center [651, 100] width 179 height 29
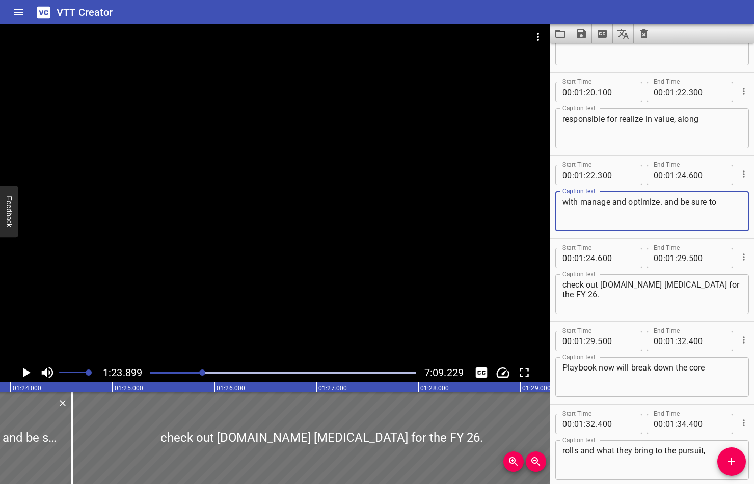
scroll to position [2465, 0]
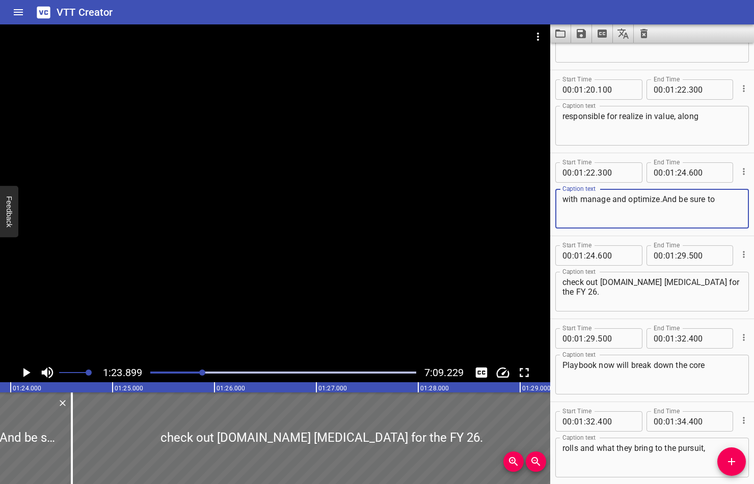
type textarea "with manage and optimize.And be sure to"
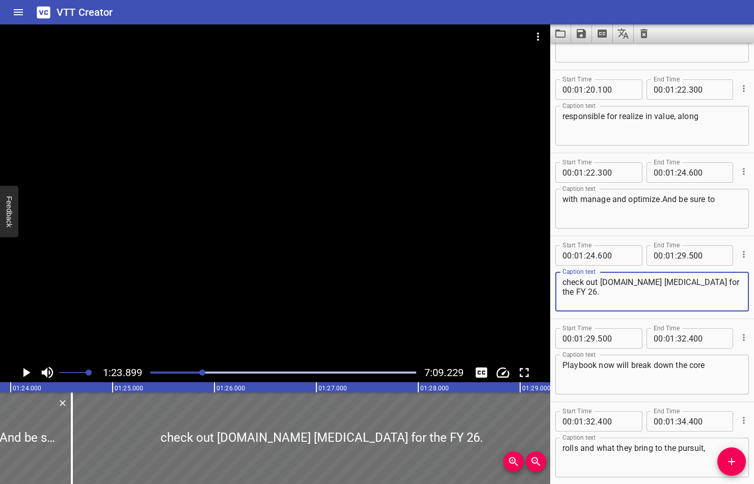
drag, startPoint x: 631, startPoint y: 284, endPoint x: 639, endPoint y: 285, distance: 8.2
click at [639, 285] on textarea "check out [DOMAIN_NAME] [MEDICAL_DATA] for the FY 26." at bounding box center [651, 292] width 179 height 29
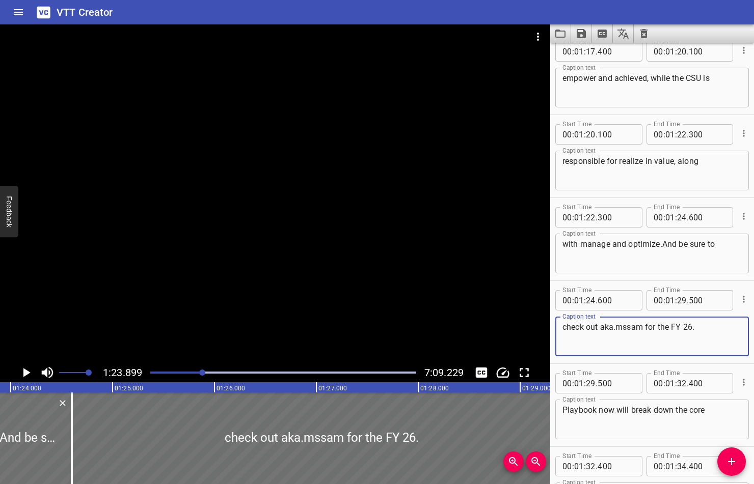
scroll to position [2418, 0]
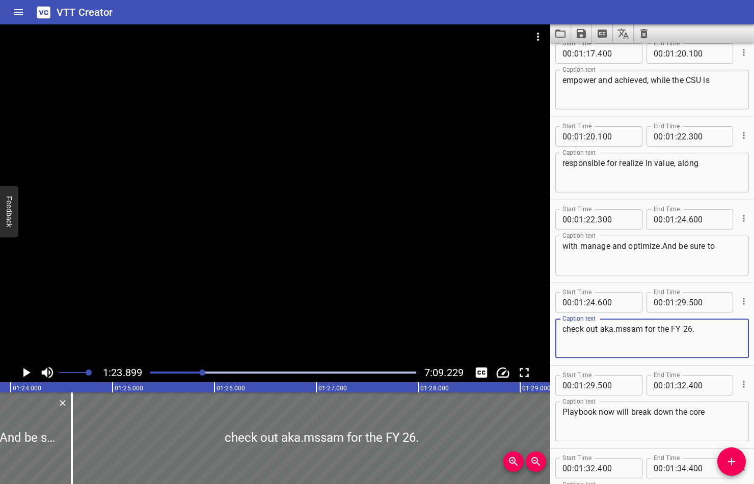
type textarea "check out aka.mssam for the FY 26."
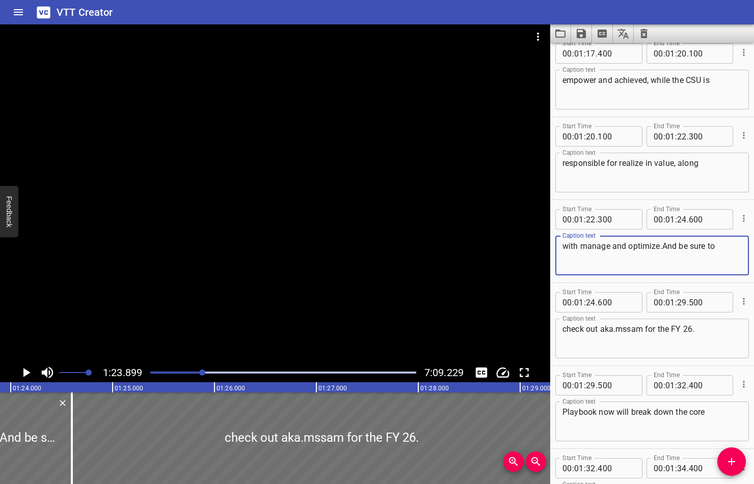
click at [662, 247] on textarea "with manage and optimize.And be sure to" at bounding box center [651, 255] width 179 height 29
type textarea "with manage and optimize. And be sure to"
click at [24, 371] on icon "Play/Pause" at bounding box center [26, 372] width 7 height 9
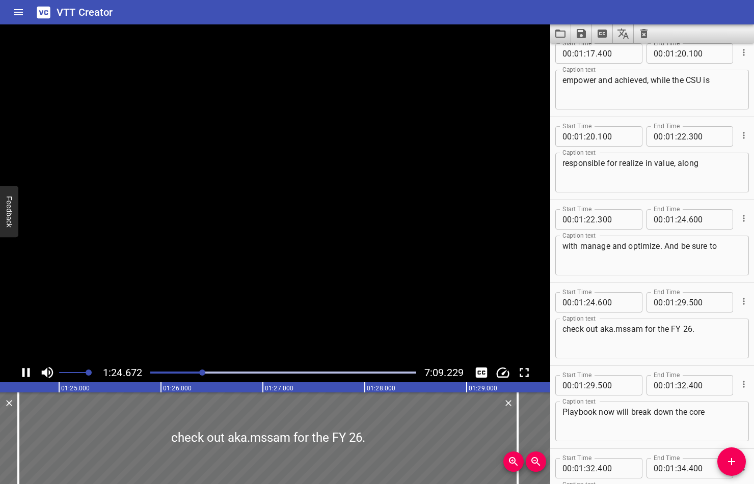
scroll to position [2657, 0]
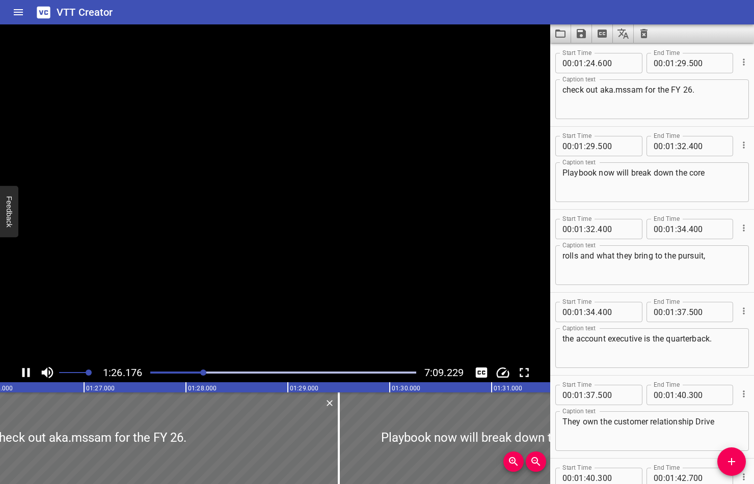
click at [24, 371] on icon "Play/Pause" at bounding box center [26, 372] width 8 height 9
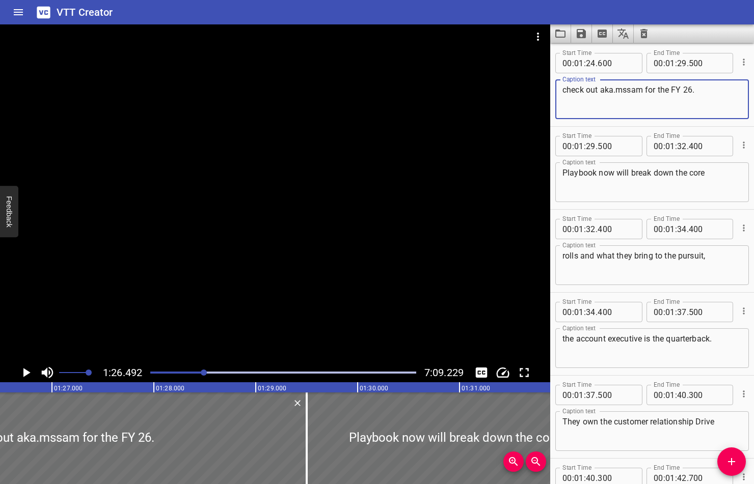
drag, startPoint x: 626, startPoint y: 92, endPoint x: 643, endPoint y: 92, distance: 17.3
click at [643, 92] on textarea "check out aka.mssam for the FY 26." at bounding box center [651, 99] width 179 height 29
click at [21, 371] on icon "Play/Pause" at bounding box center [25, 372] width 15 height 15
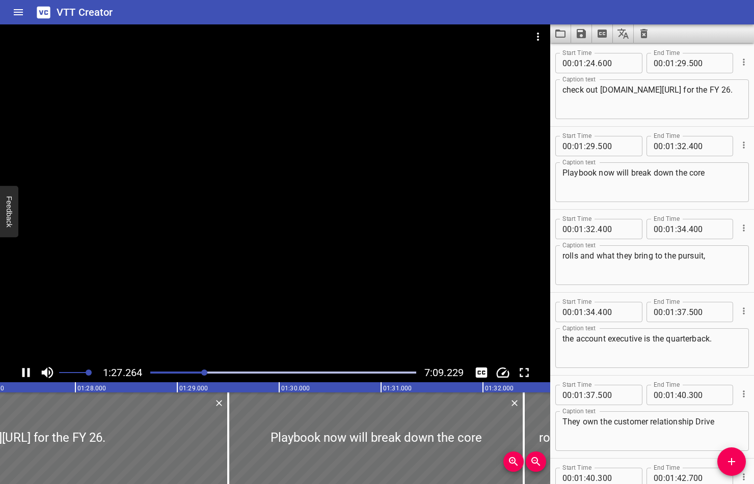
click at [22, 370] on icon "Play/Pause" at bounding box center [25, 372] width 15 height 15
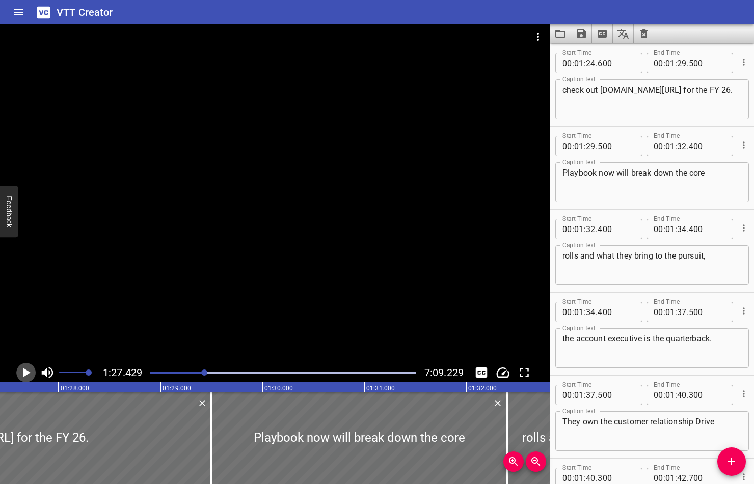
click at [21, 371] on icon "Play/Pause" at bounding box center [25, 372] width 15 height 15
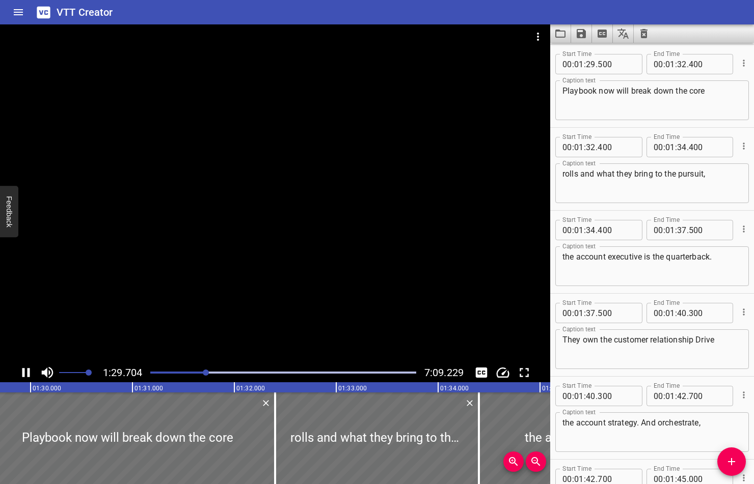
scroll to position [2740, 0]
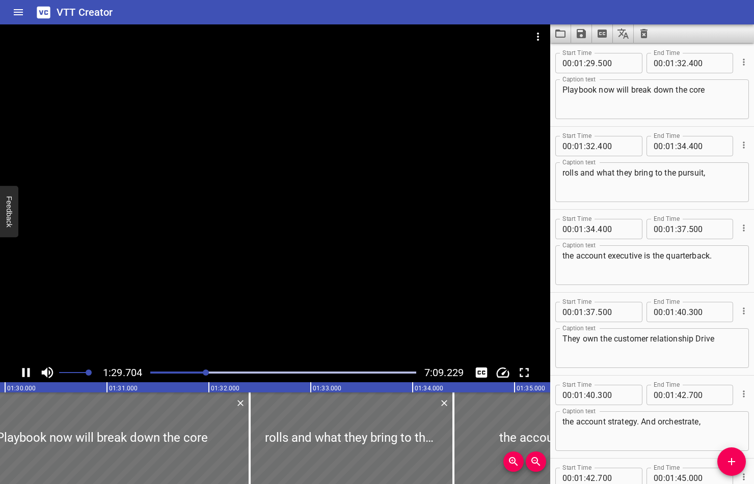
click at [23, 371] on icon "Play/Pause" at bounding box center [26, 372] width 8 height 9
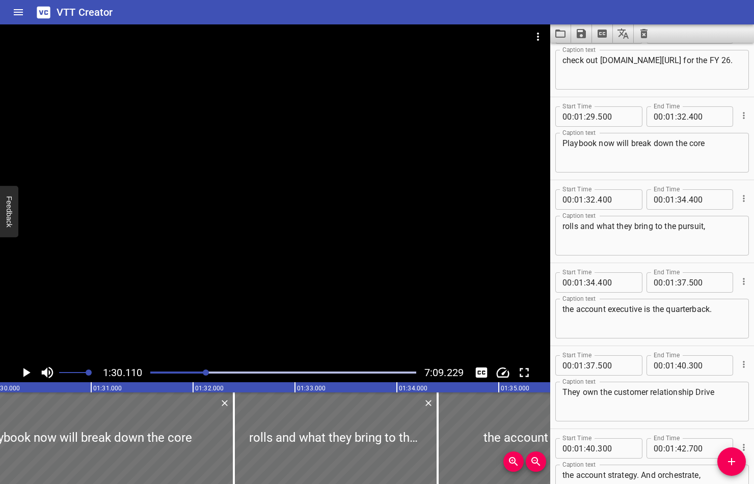
scroll to position [2682, 0]
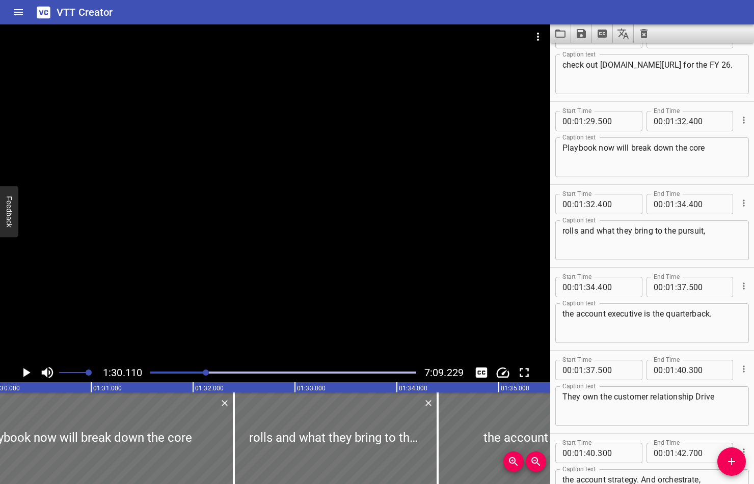
click at [712, 65] on textarea "check out [DOMAIN_NAME][URL] for the FY 26." at bounding box center [651, 74] width 179 height 29
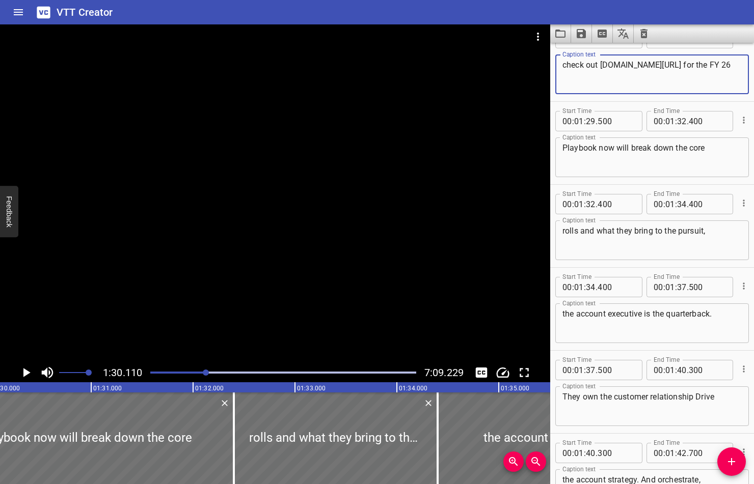
type textarea "check out [DOMAIN_NAME][URL] for the FY 26"
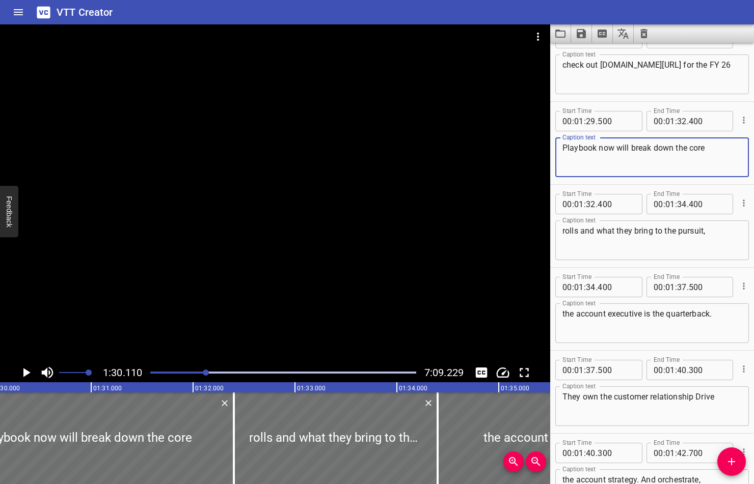
click at [595, 150] on textarea "Playbook now will break down the core" at bounding box center [651, 157] width 179 height 29
click at [626, 146] on textarea "Playbook. Now will break down the core" at bounding box center [651, 157] width 179 height 29
type textarea "Playbook. Now we'll break down the core"
click at [25, 369] on icon "Play/Pause" at bounding box center [25, 372] width 15 height 15
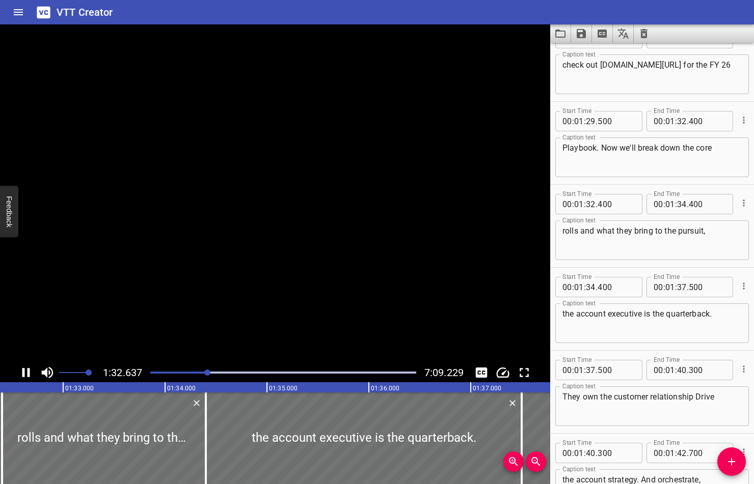
scroll to position [2823, 0]
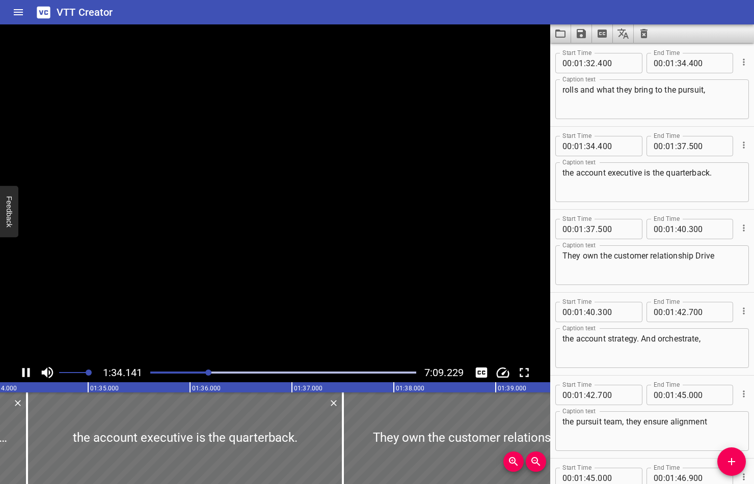
click at [25, 369] on icon "Play/Pause" at bounding box center [25, 372] width 15 height 15
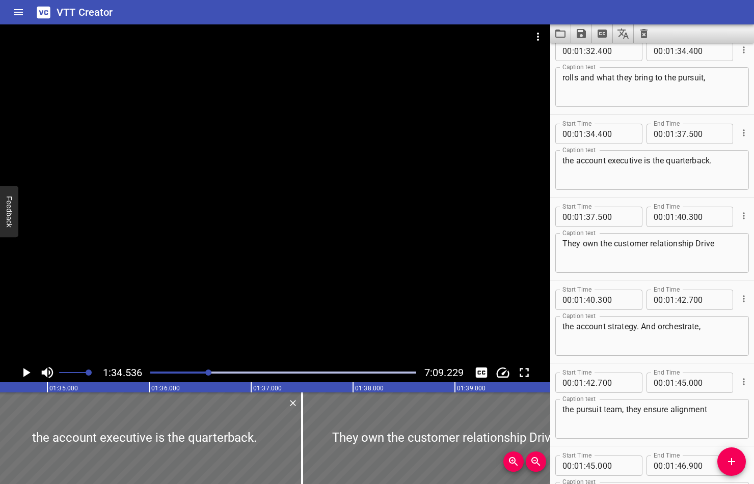
scroll to position [2830, 0]
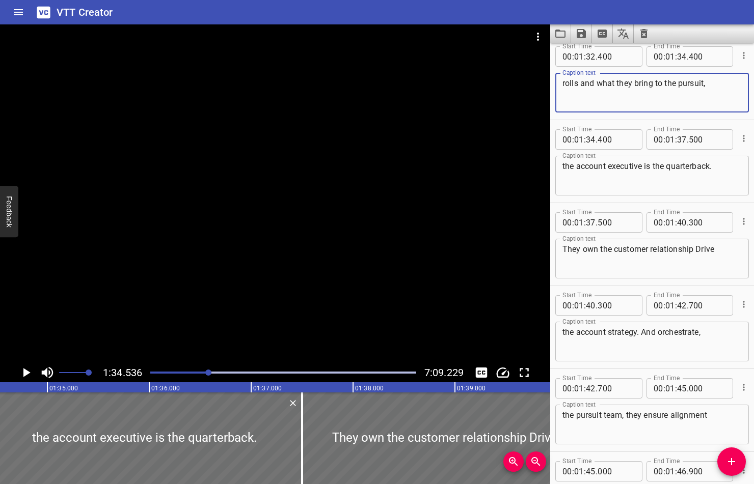
click at [710, 84] on textarea "rolls and what they bring to the pursuit," at bounding box center [651, 92] width 179 height 29
type textarea "rolls and what they bring to the pursuit."
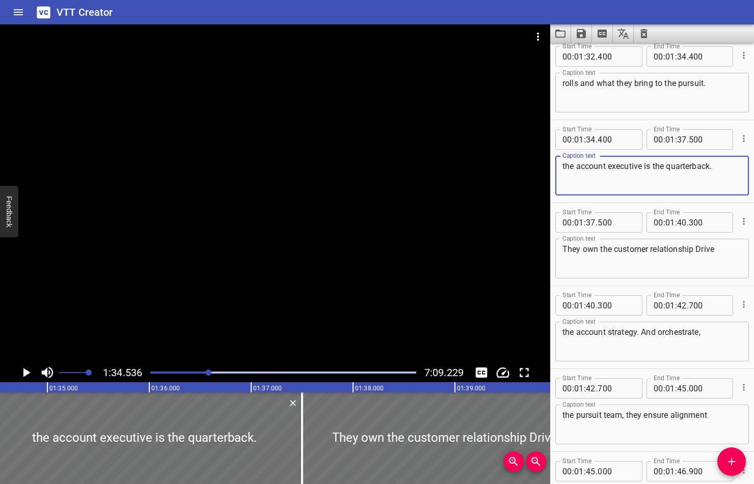
click at [565, 166] on textarea "the account executive is the quarterback." at bounding box center [651, 175] width 179 height 29
type textarea "The account executive is the quarterback."
